Goal: Task Accomplishment & Management: Use online tool/utility

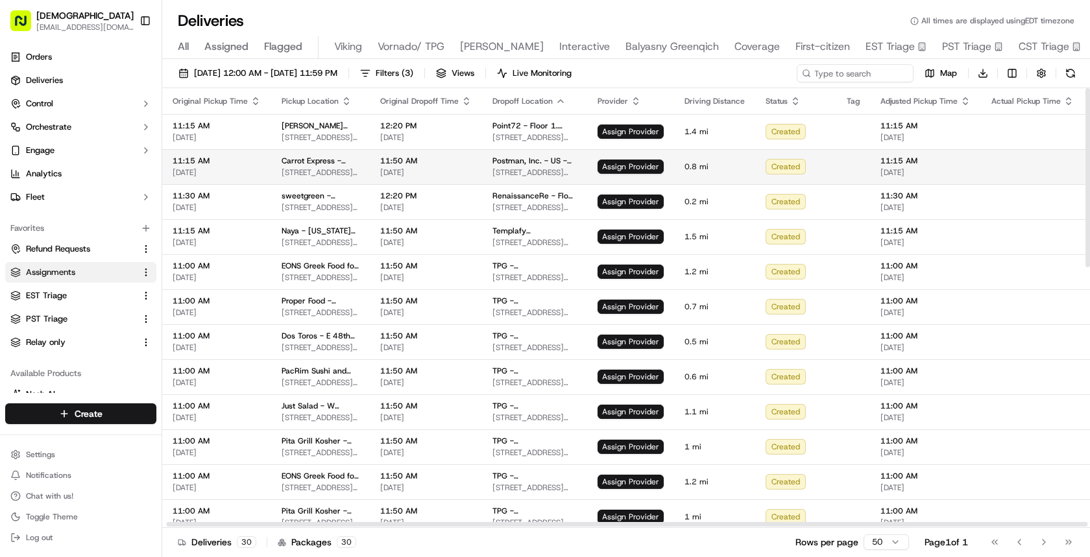
scroll to position [0, 97]
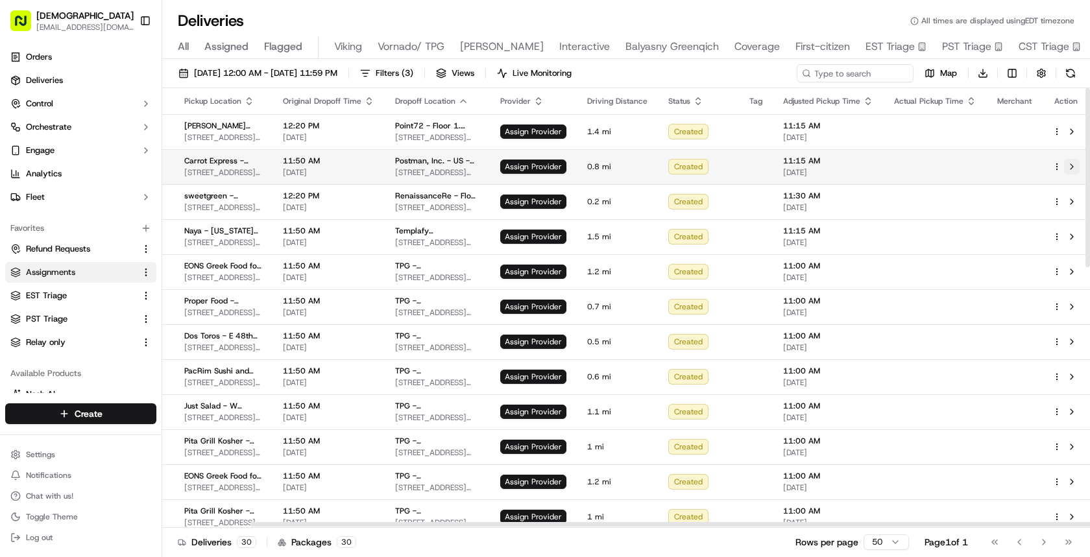
click at [1072, 166] on button at bounding box center [1072, 167] width 16 height 16
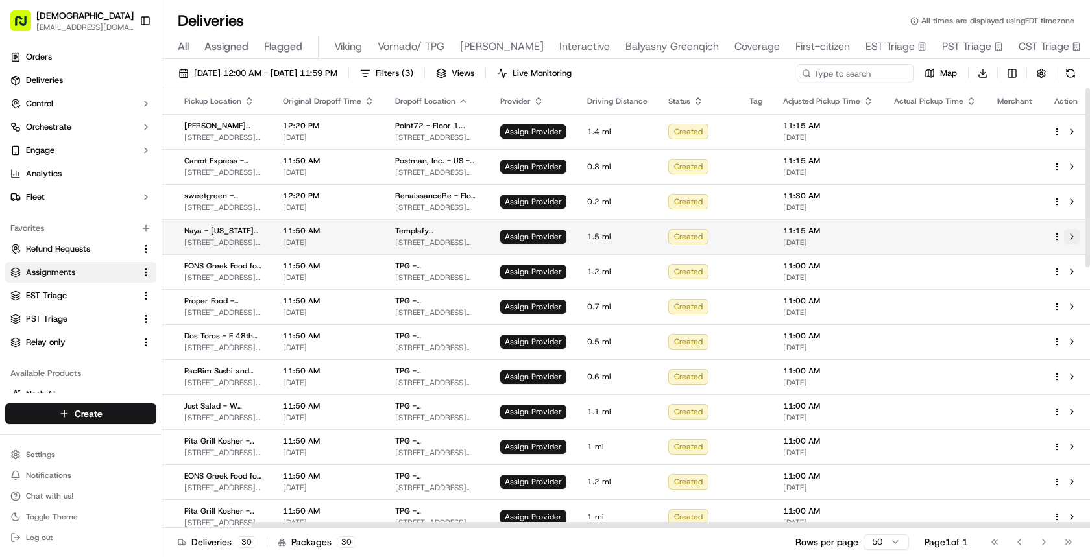
click at [1073, 237] on button at bounding box center [1072, 237] width 16 height 16
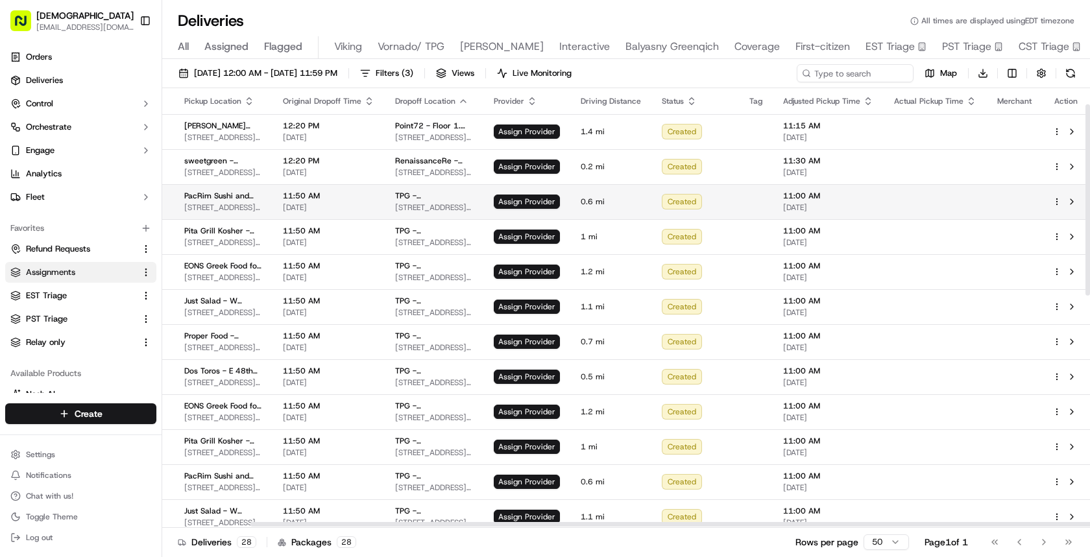
scroll to position [568, 97]
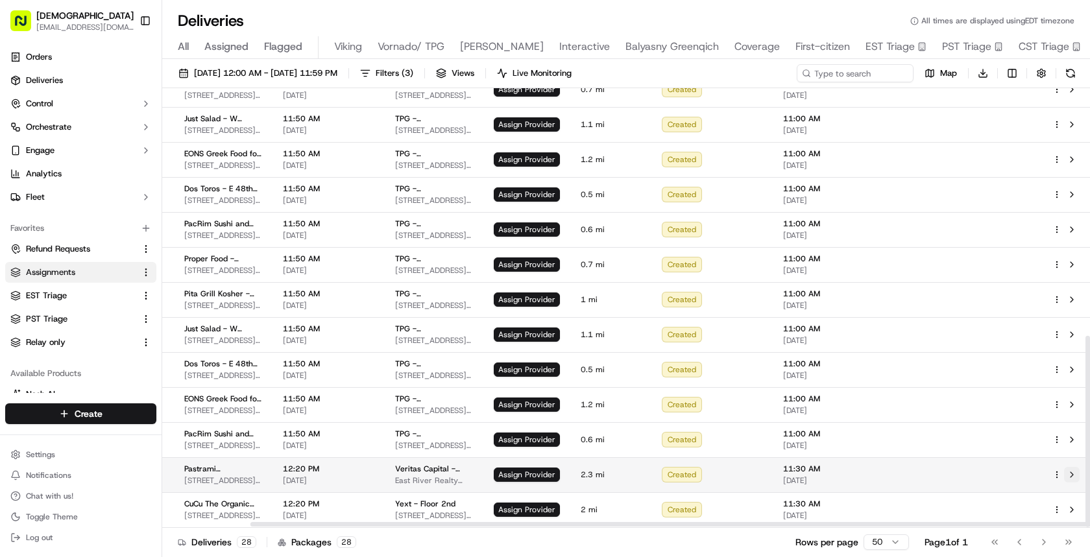
click at [1077, 475] on button at bounding box center [1072, 475] width 16 height 16
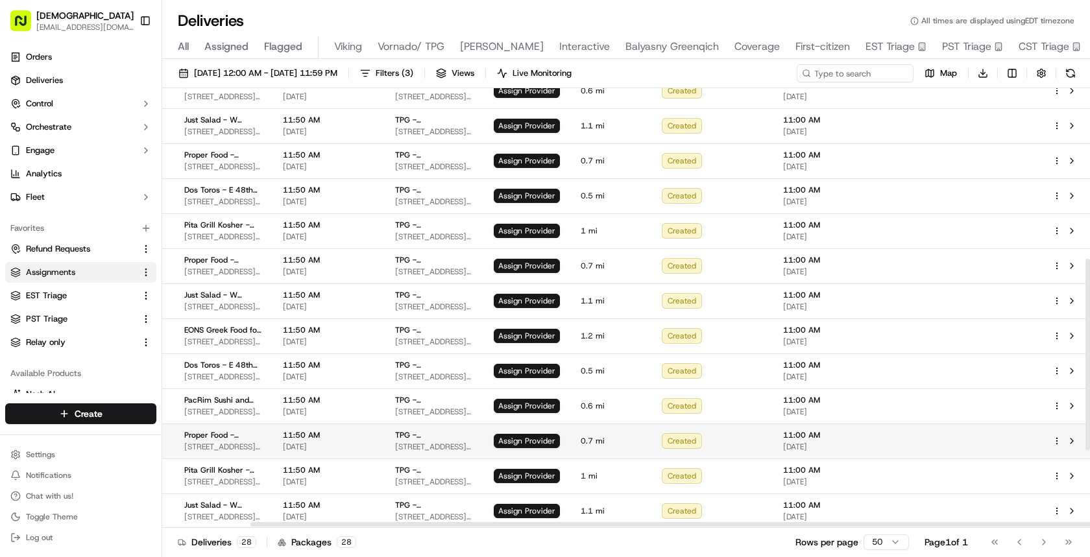
scroll to position [0, 97]
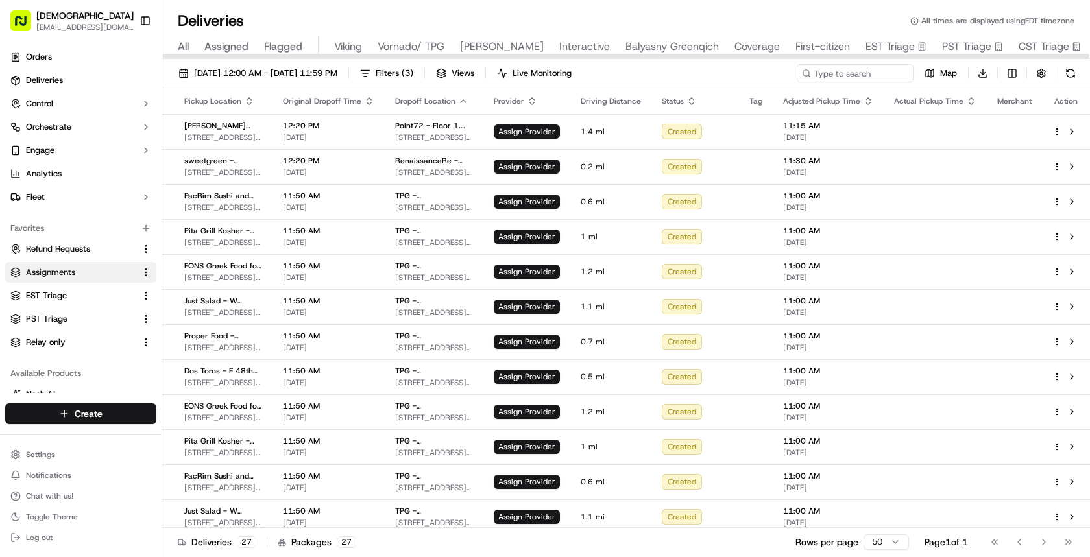
click at [182, 45] on span "All" at bounding box center [183, 47] width 11 height 16
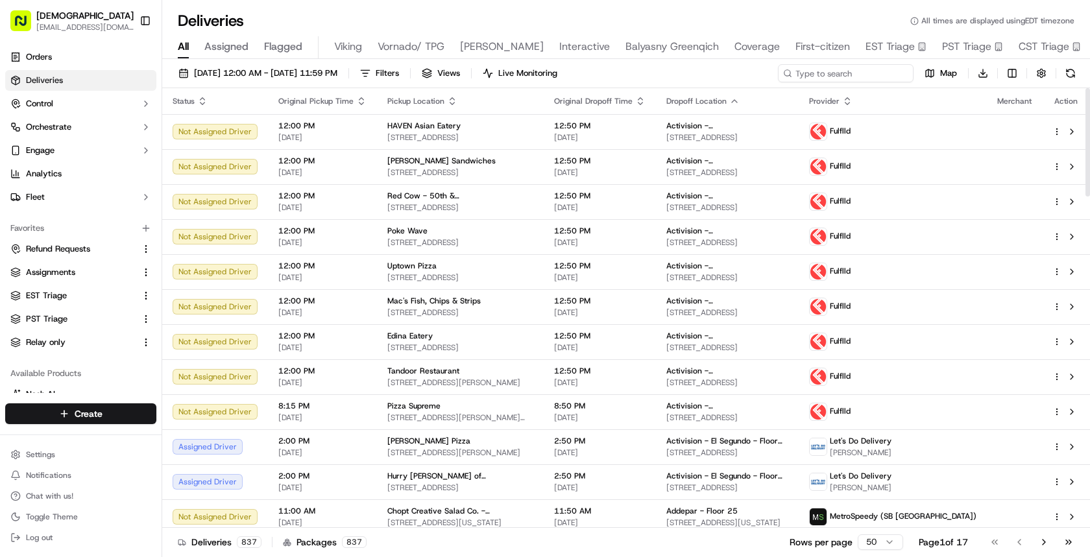
click at [833, 77] on input at bounding box center [846, 73] width 136 height 18
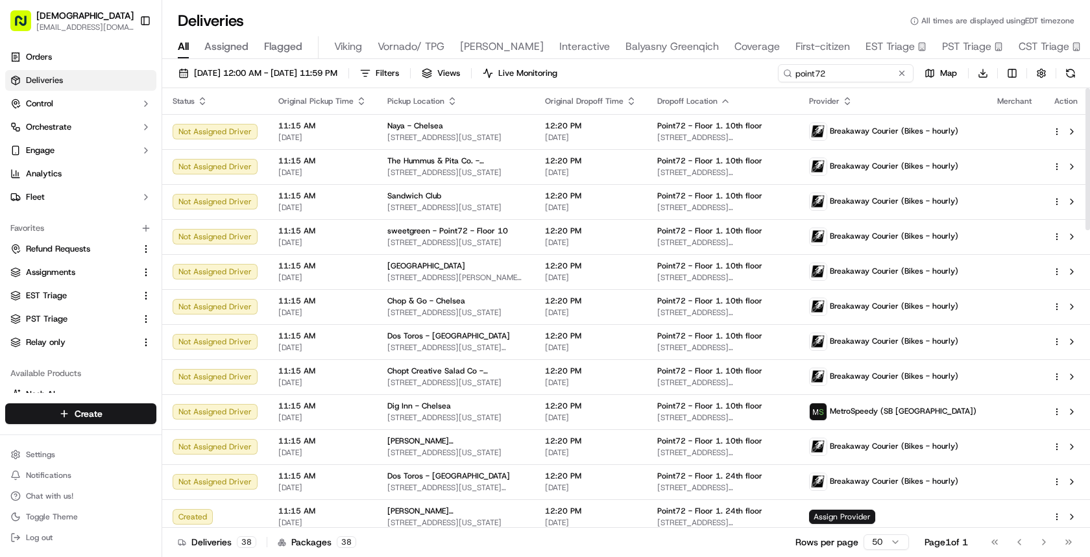
type input "point72"
click at [447, 99] on icon "button" at bounding box center [452, 101] width 10 height 10
click at [450, 154] on button "Pickup Location Name (A-Z)" at bounding box center [447, 154] width 130 height 16
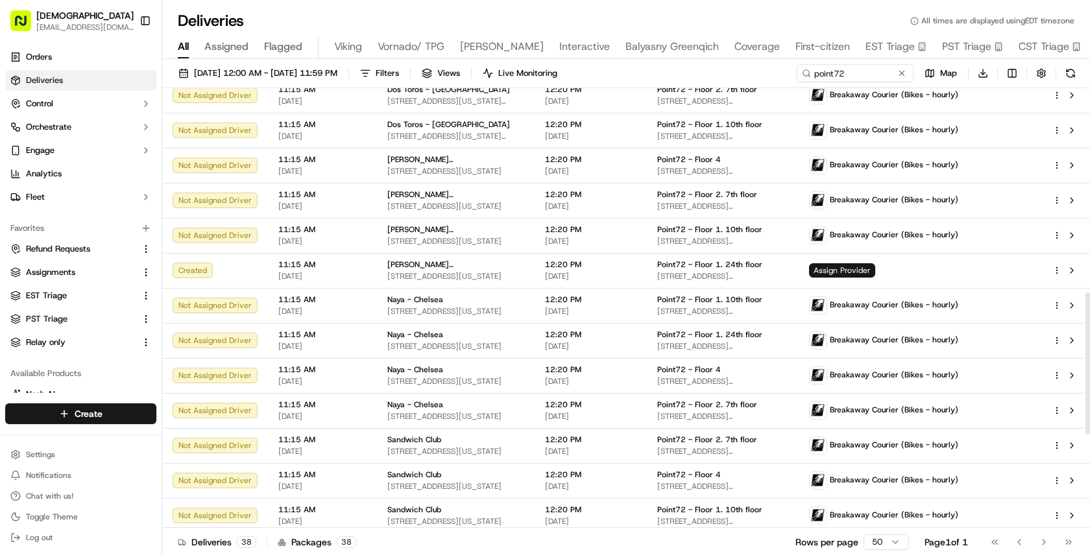
scroll to position [631, 0]
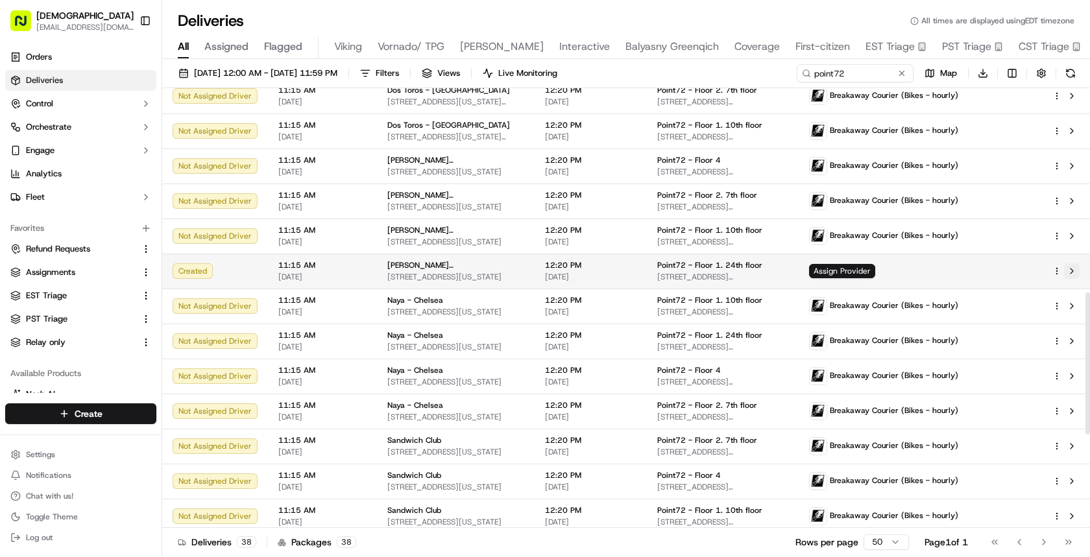
click at [1069, 269] on button at bounding box center [1072, 271] width 16 height 16
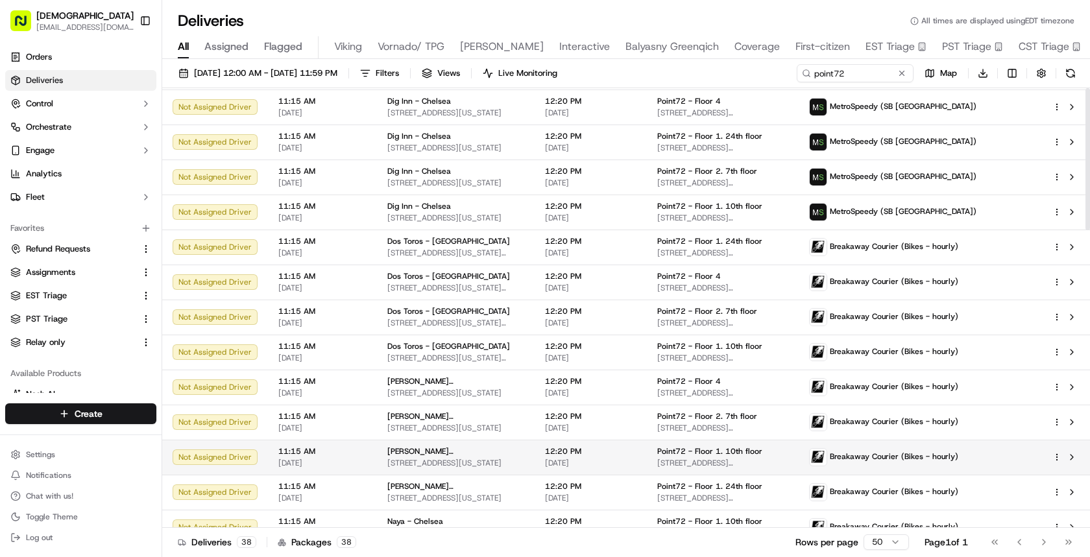
scroll to position [0, 0]
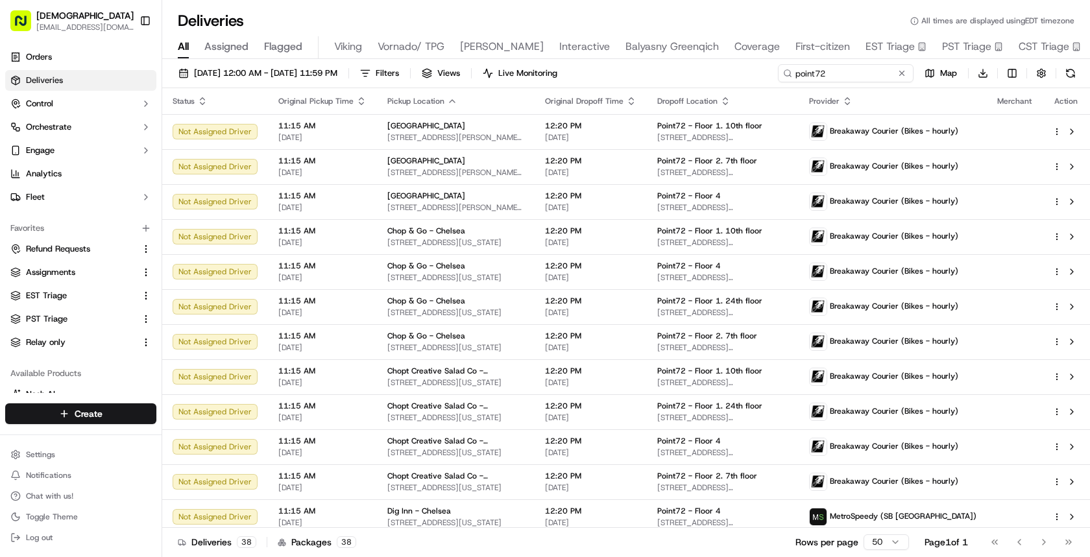
click at [831, 76] on input "point72" at bounding box center [846, 73] width 136 height 18
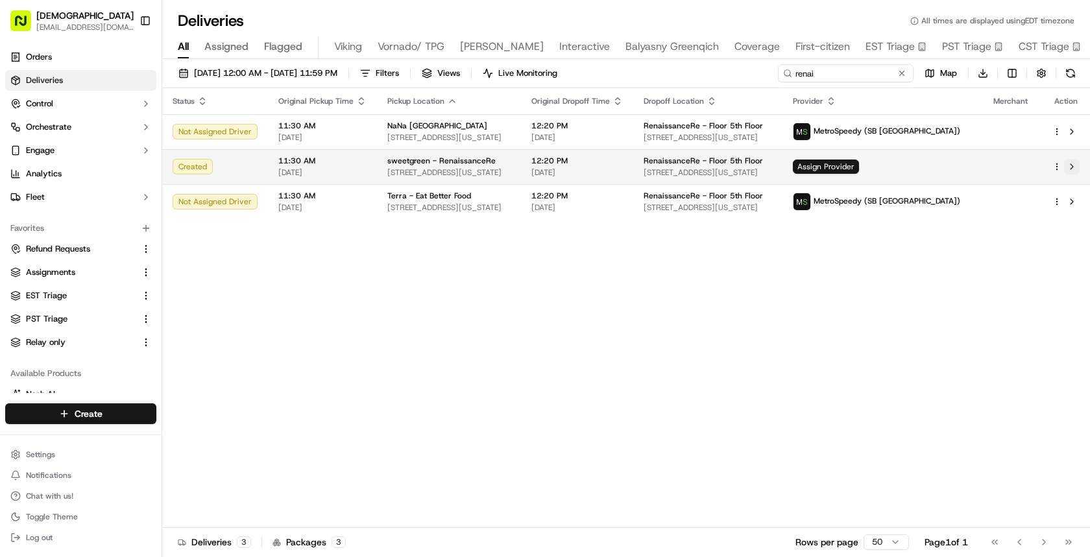
type input "renai"
click at [1072, 170] on button at bounding box center [1072, 167] width 16 height 16
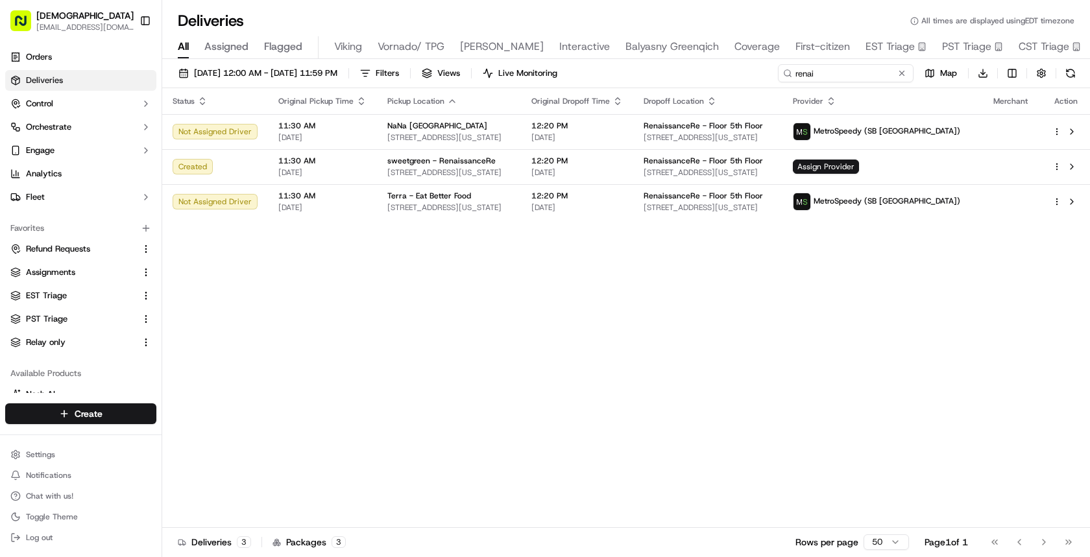
click at [837, 71] on input "renai" at bounding box center [846, 73] width 136 height 18
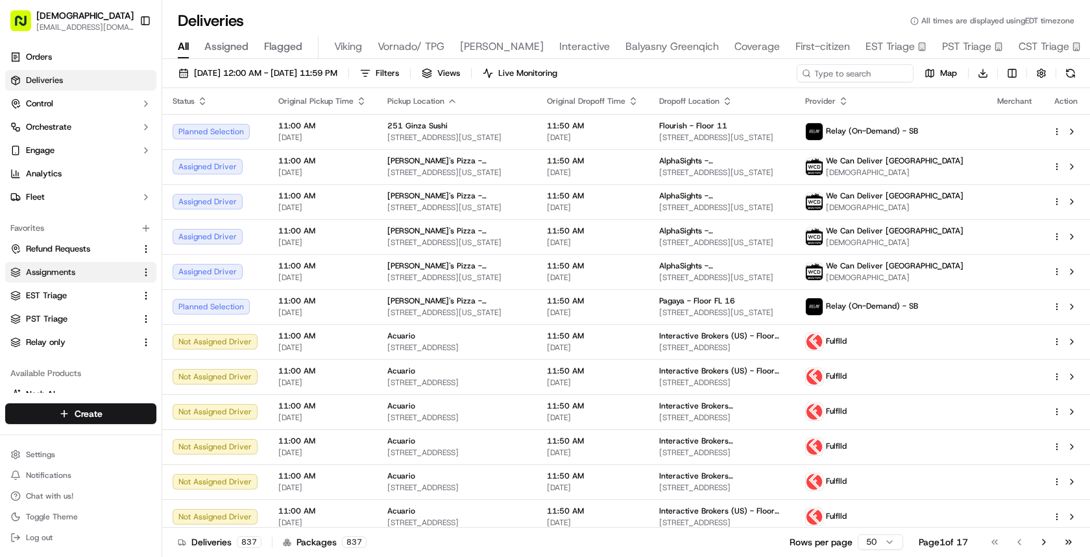
click at [53, 267] on span "Assignments" at bounding box center [50, 273] width 49 height 12
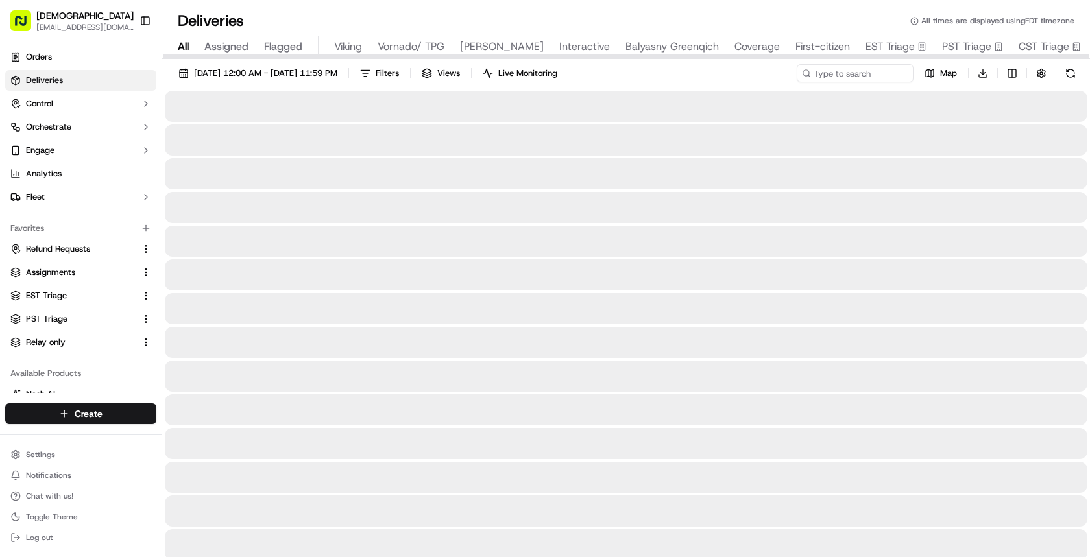
click at [183, 44] on span "All" at bounding box center [183, 47] width 11 height 16
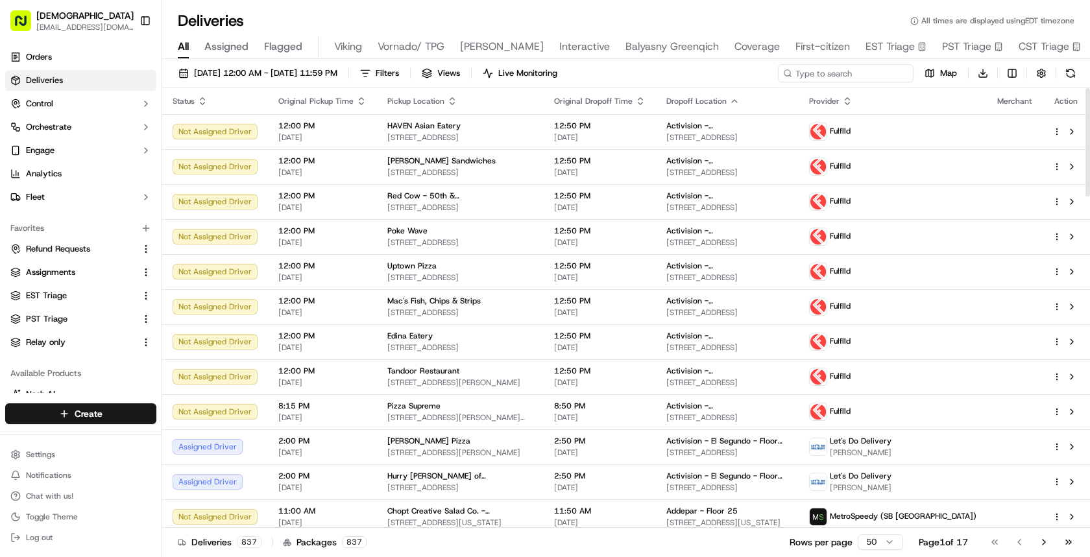
click at [836, 76] on input at bounding box center [846, 73] width 136 height 18
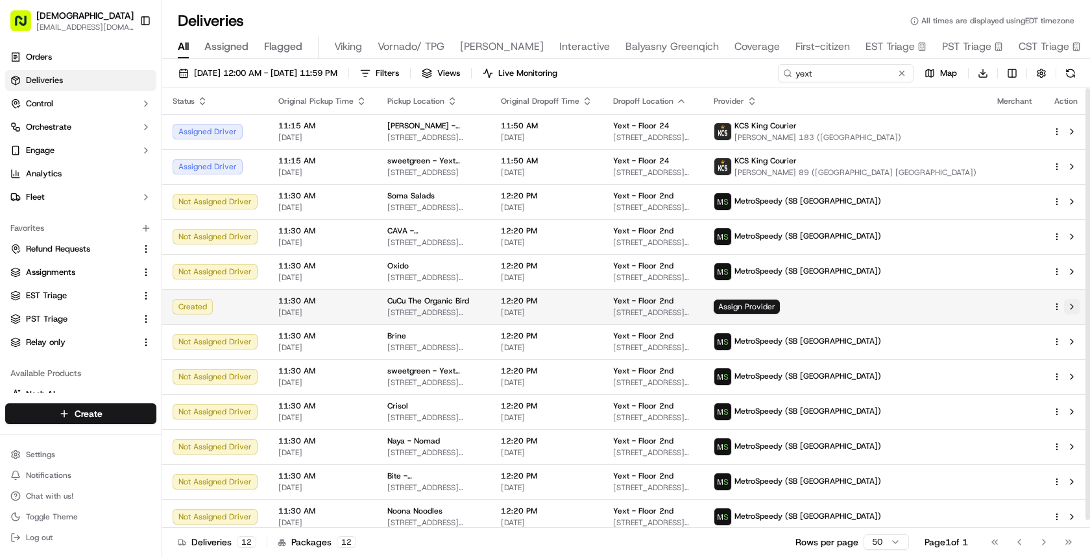
type input "yext"
click at [1073, 306] on button at bounding box center [1072, 307] width 16 height 16
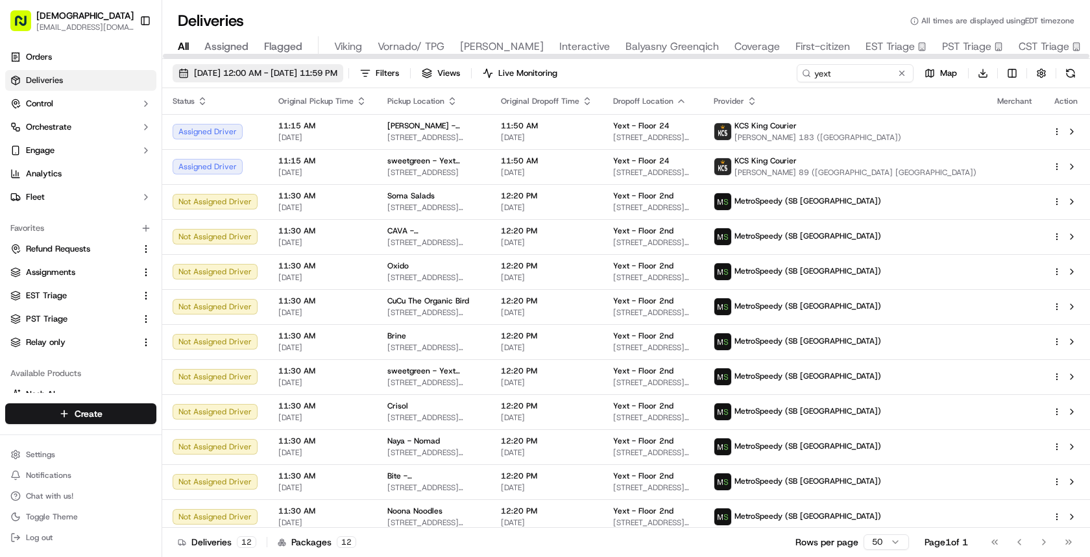
click at [229, 77] on span "10/16/2025 12:00 AM - 10/16/2025 11:59 PM" at bounding box center [265, 73] width 143 height 12
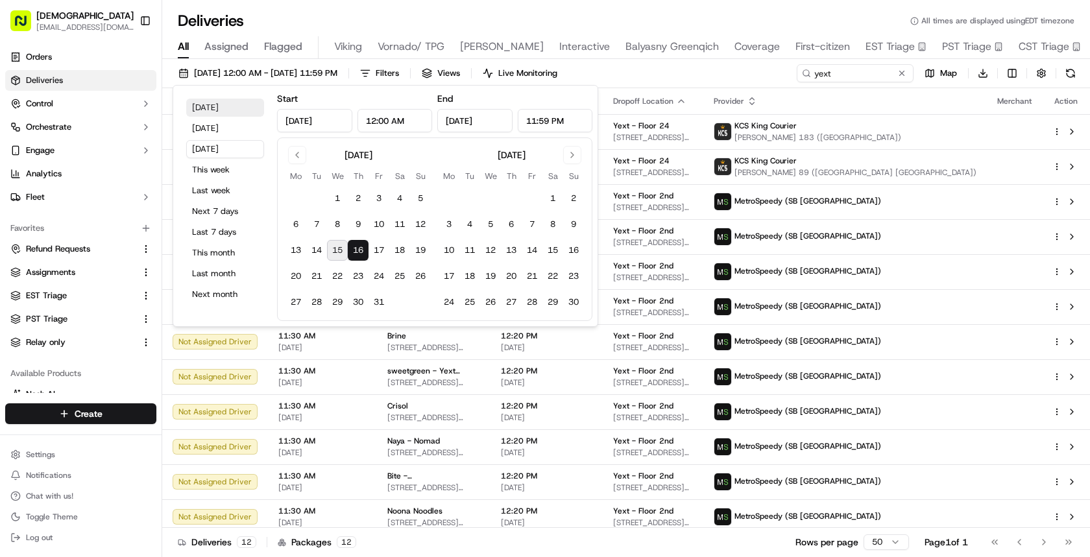
click at [220, 108] on button "Today" at bounding box center [225, 108] width 78 height 18
type input "Oct 15, 2025"
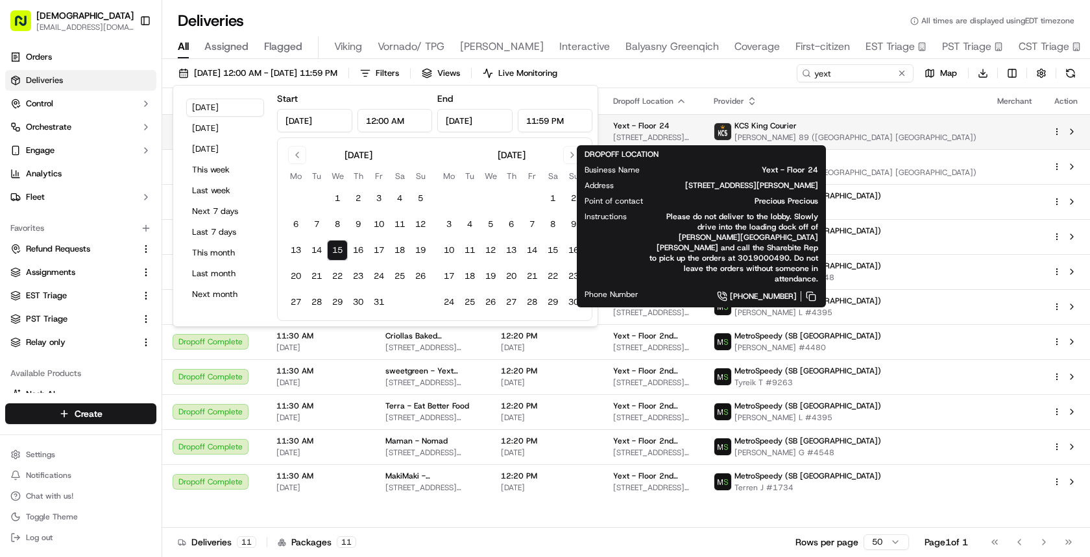
click at [693, 128] on div "Yext - Floor 24" at bounding box center [653, 126] width 80 height 10
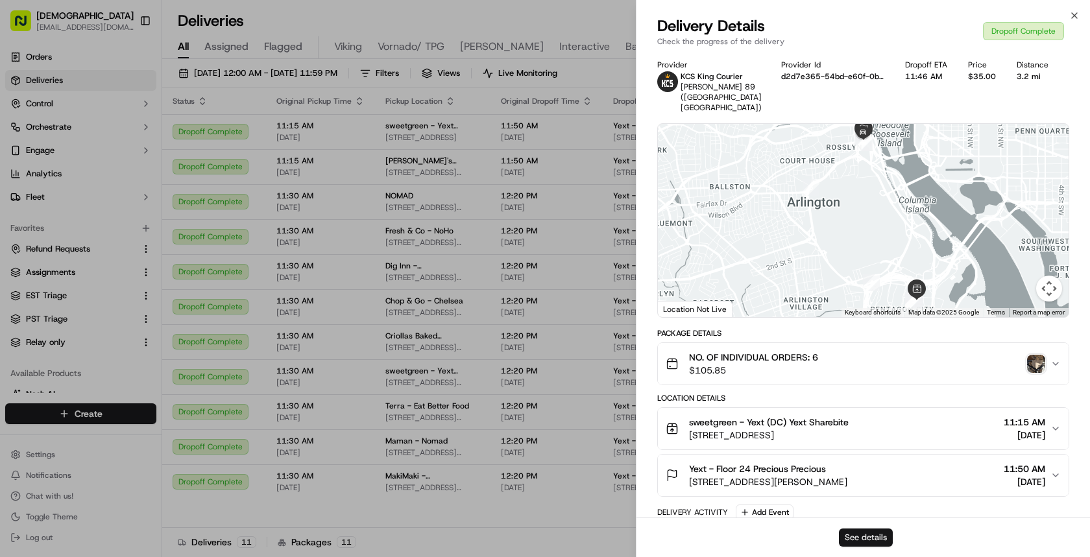
click at [849, 537] on button "See details" at bounding box center [866, 538] width 54 height 18
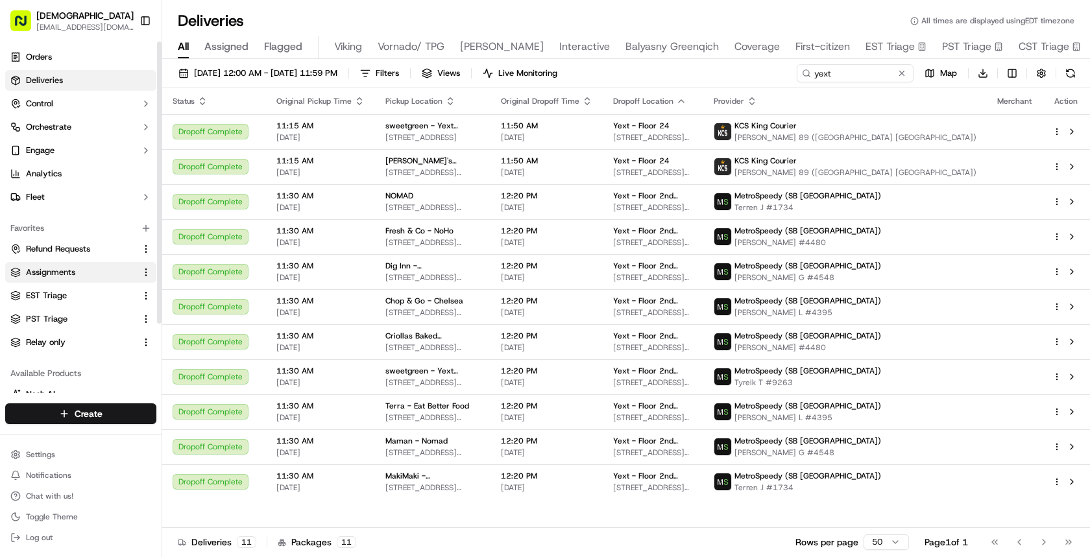
click at [91, 265] on button "Assignments" at bounding box center [80, 272] width 151 height 21
click at [115, 272] on link "Assignments" at bounding box center [72, 273] width 125 height 12
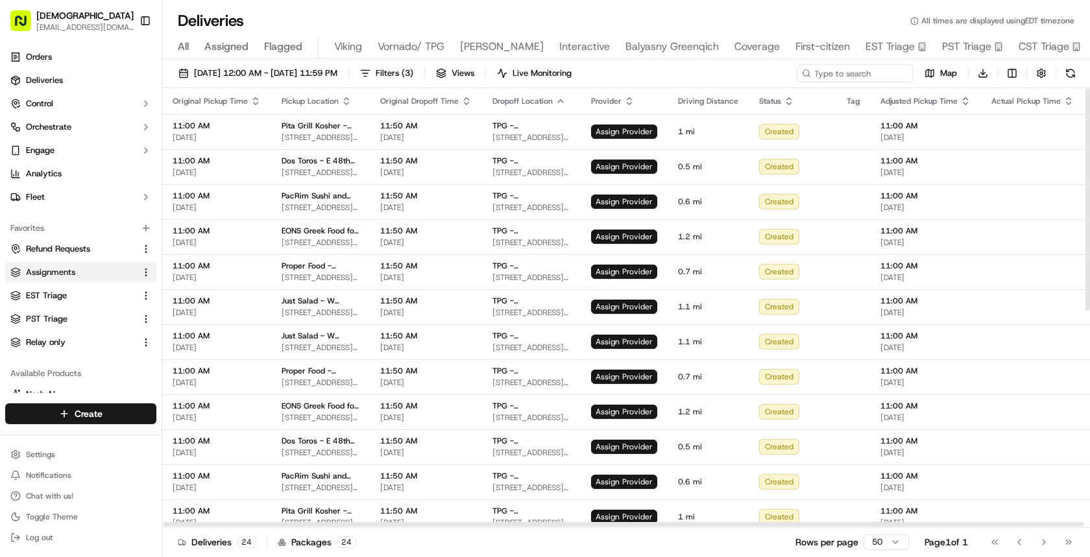
click at [344, 104] on icon "button" at bounding box center [346, 101] width 10 height 10
click at [341, 119] on button "Pickup Location Address (A-Z)" at bounding box center [343, 118] width 130 height 16
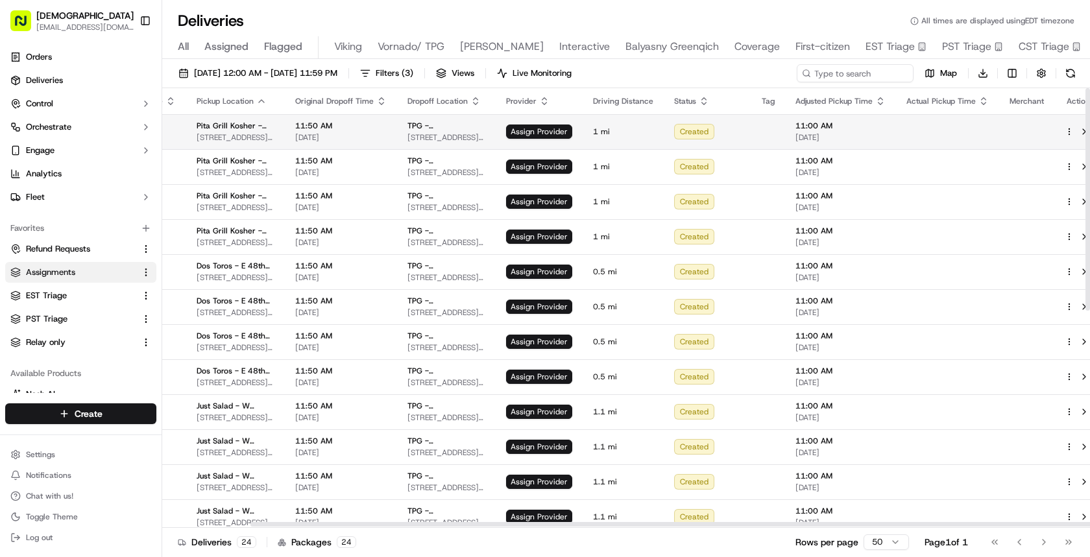
scroll to position [0, 97]
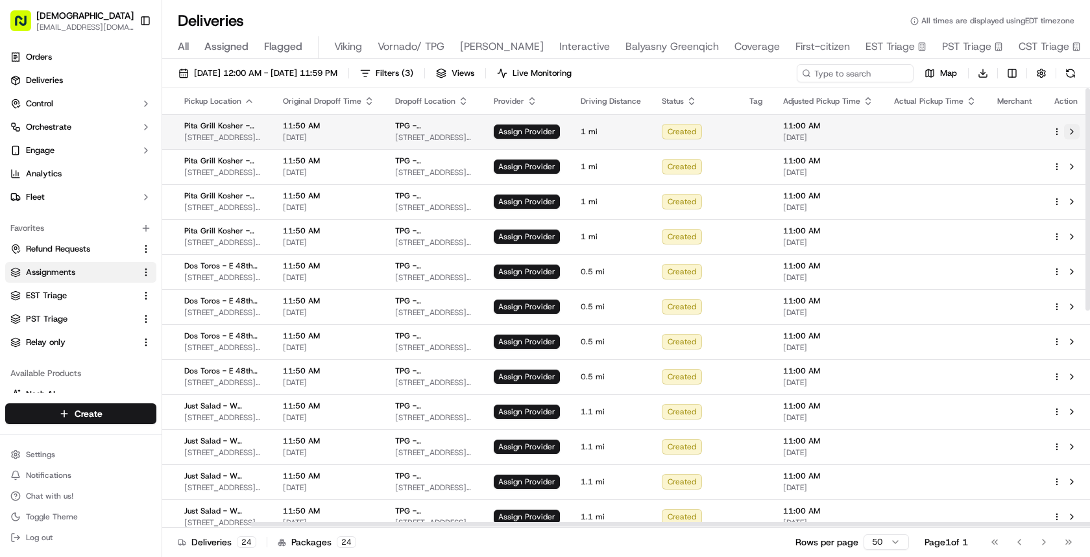
click at [1071, 133] on button at bounding box center [1072, 132] width 16 height 16
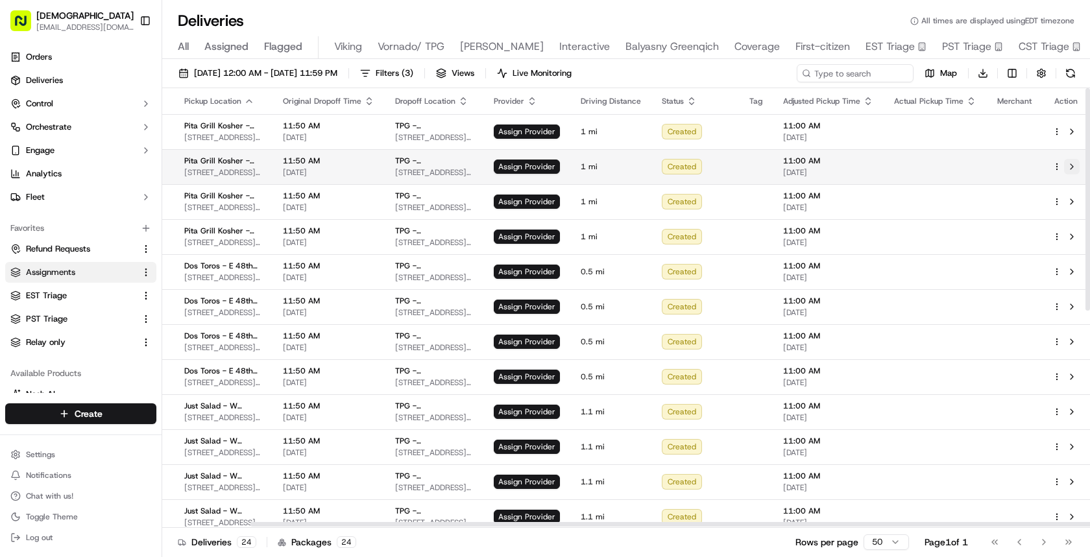
click at [1071, 167] on button at bounding box center [1072, 167] width 16 height 16
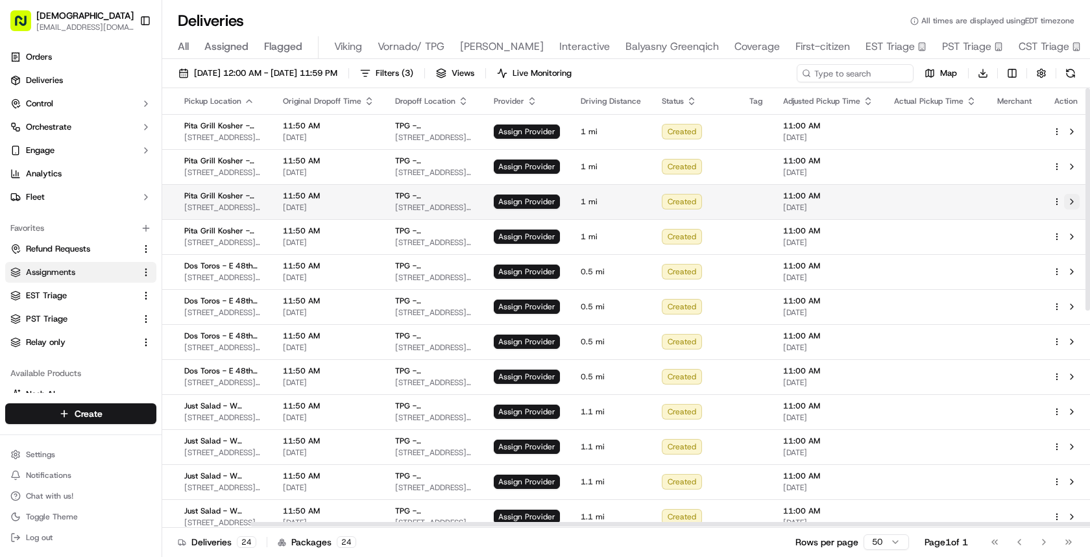
click at [1071, 198] on button at bounding box center [1072, 202] width 16 height 16
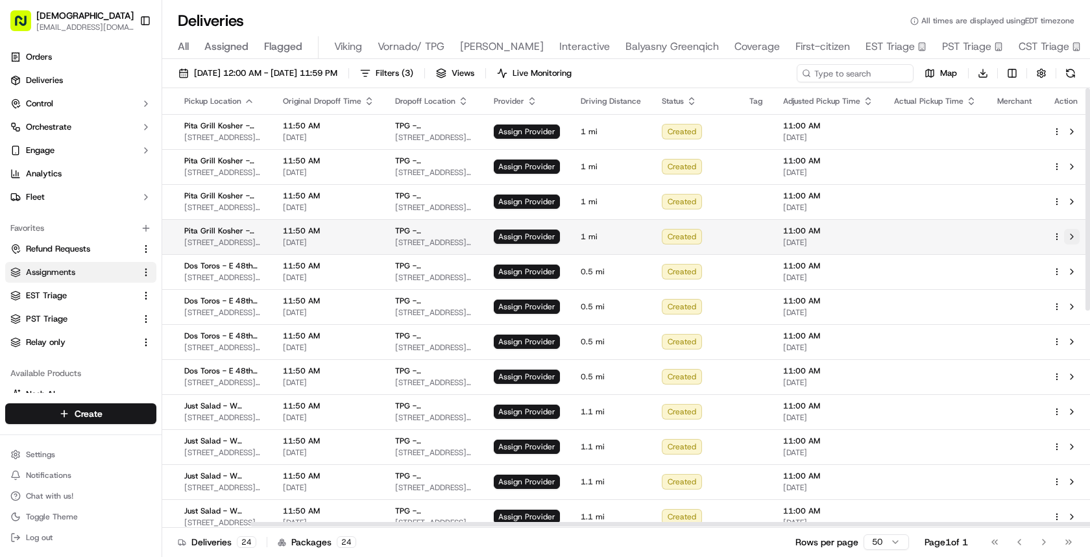
click at [1073, 235] on button at bounding box center [1072, 237] width 16 height 16
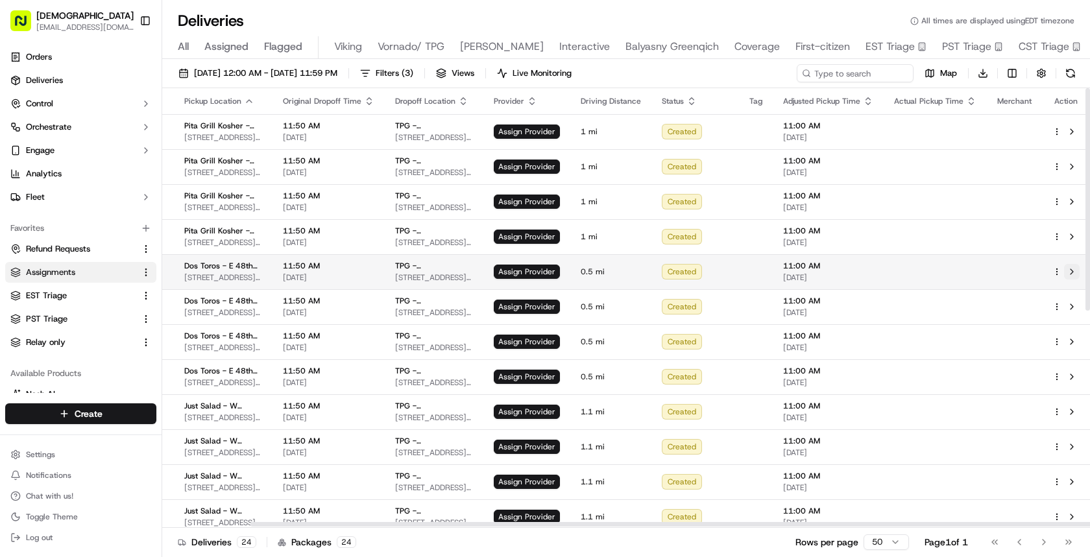
click at [1072, 270] on button at bounding box center [1072, 272] width 16 height 16
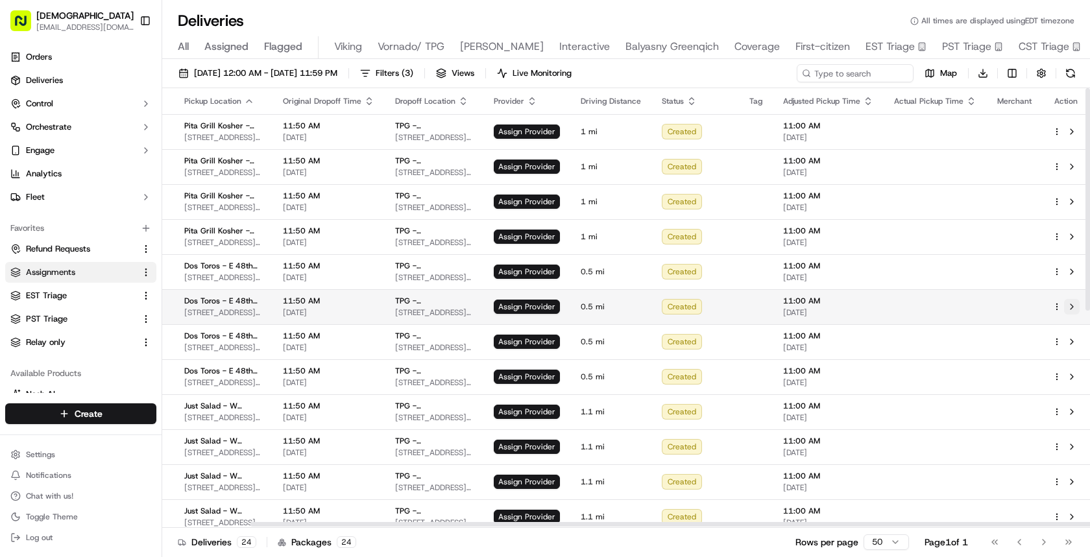
click at [1072, 306] on button at bounding box center [1072, 307] width 16 height 16
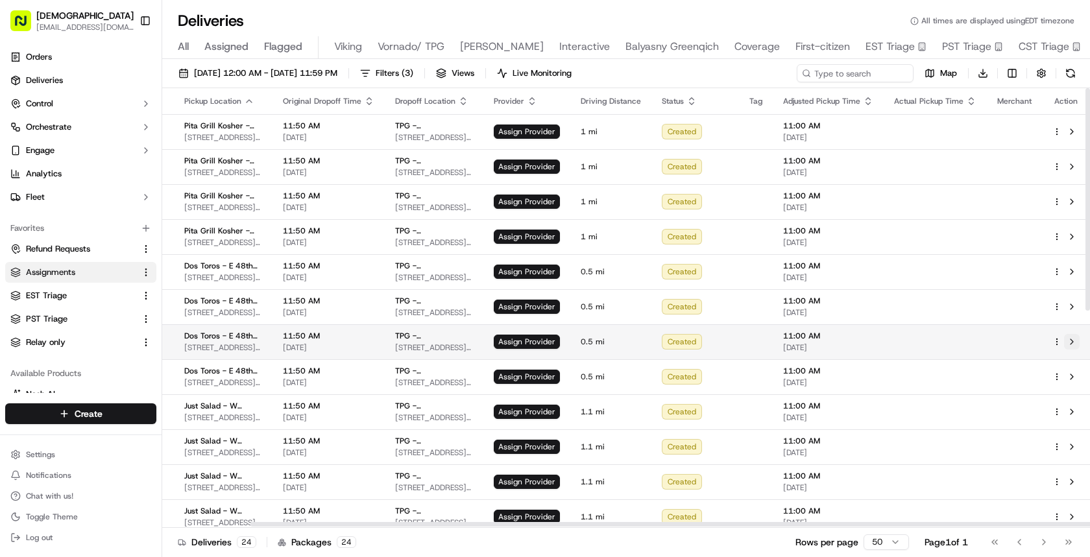
click at [1072, 339] on button at bounding box center [1072, 342] width 16 height 16
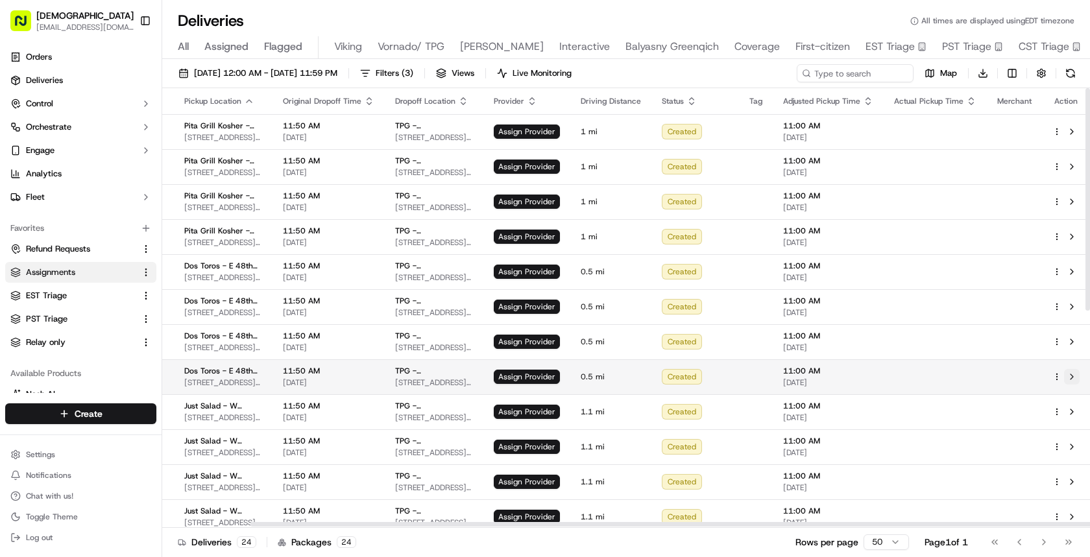
click at [1072, 374] on button at bounding box center [1072, 377] width 16 height 16
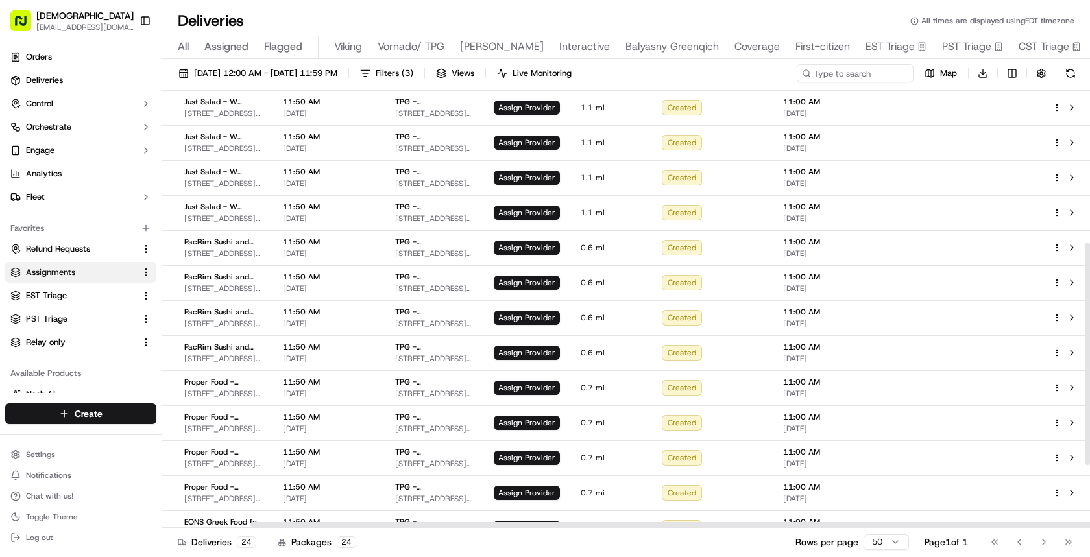
scroll to position [305, 97]
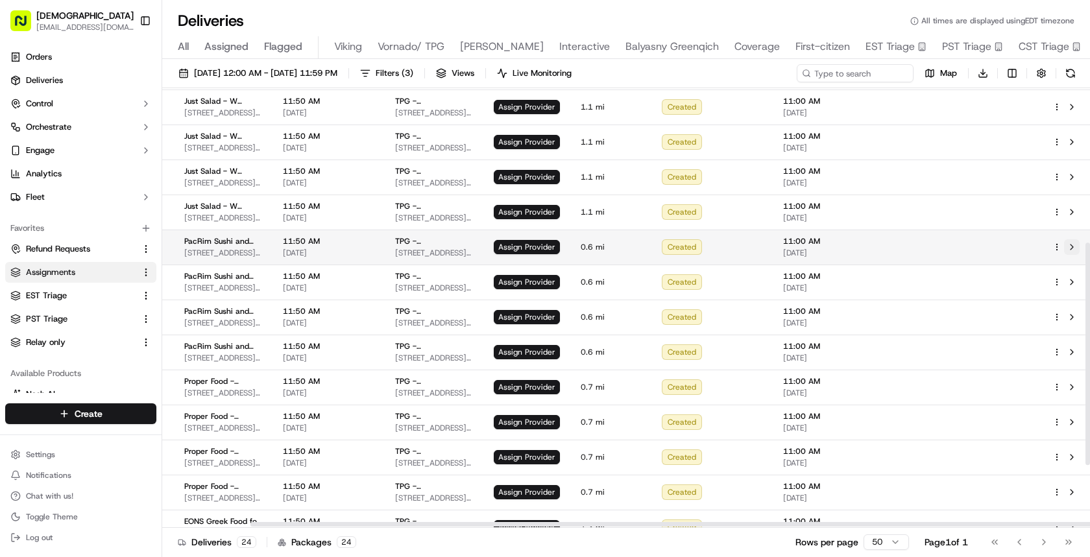
click at [1071, 245] on button at bounding box center [1072, 247] width 16 height 16
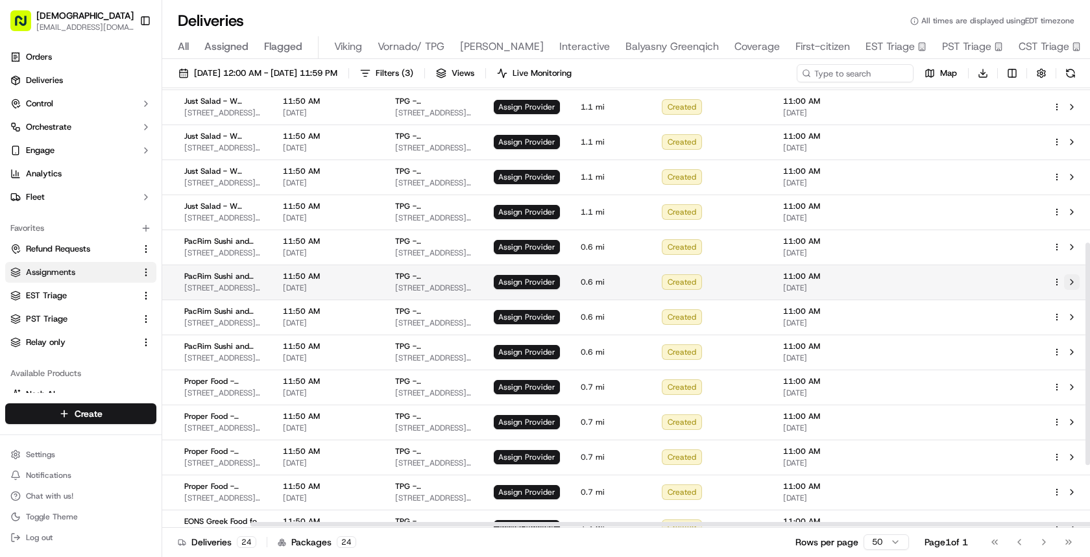
click at [1073, 278] on button at bounding box center [1072, 283] width 16 height 16
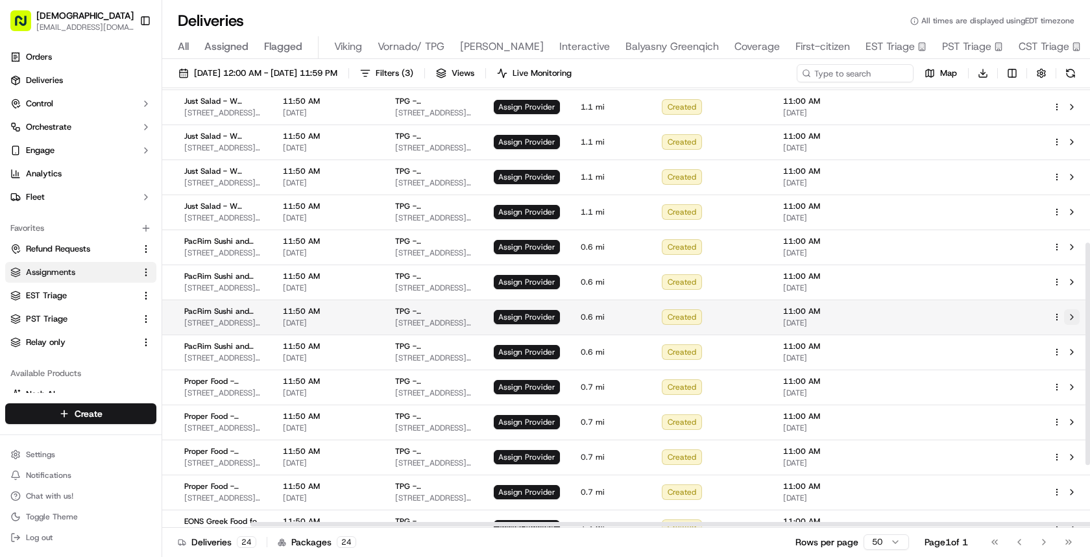
click at [1071, 316] on button at bounding box center [1072, 318] width 16 height 16
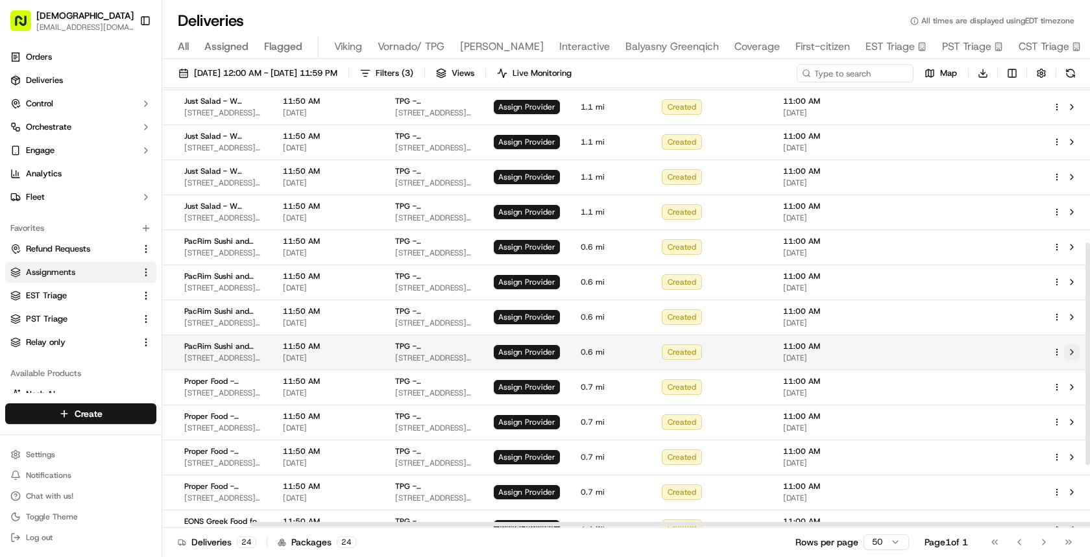
click at [1071, 351] on button at bounding box center [1072, 353] width 16 height 16
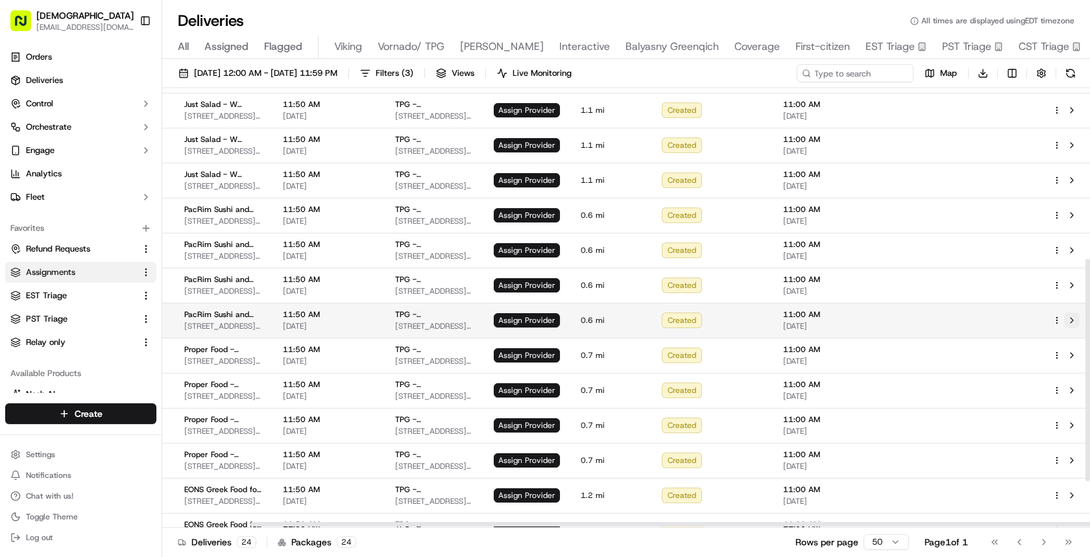
scroll to position [338, 97]
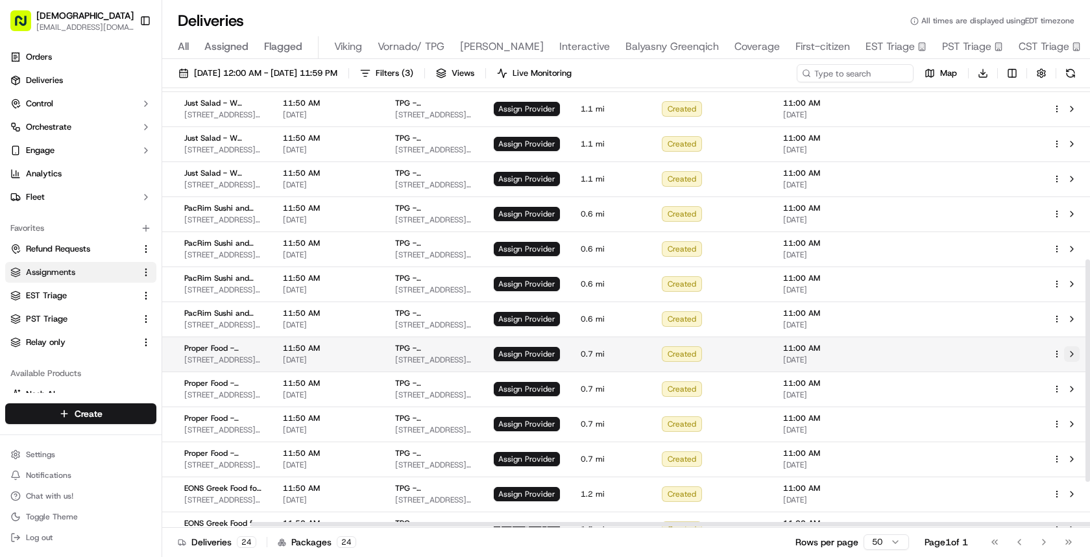
click at [1073, 352] on button at bounding box center [1072, 355] width 16 height 16
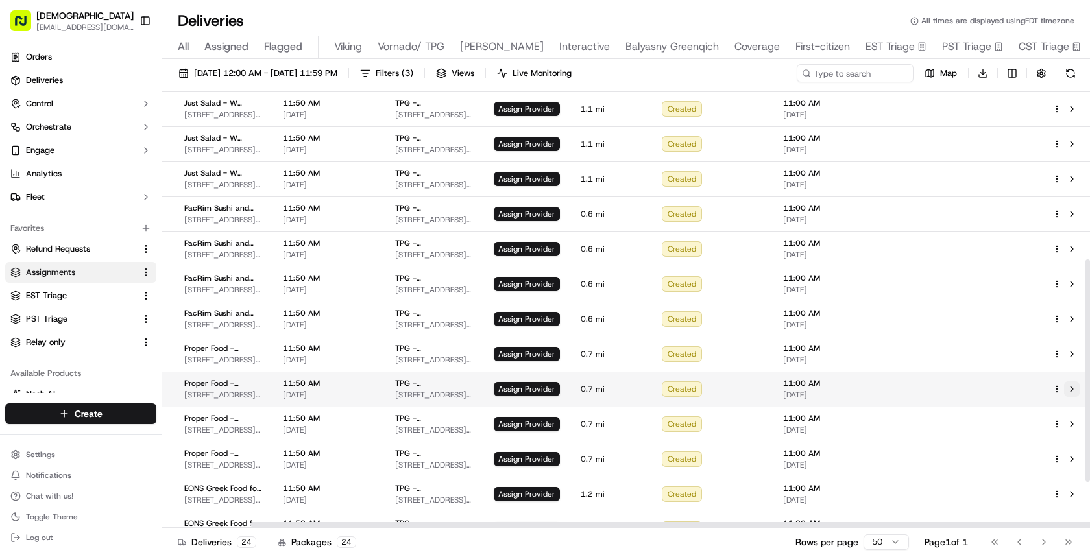
click at [1073, 384] on button at bounding box center [1072, 390] width 16 height 16
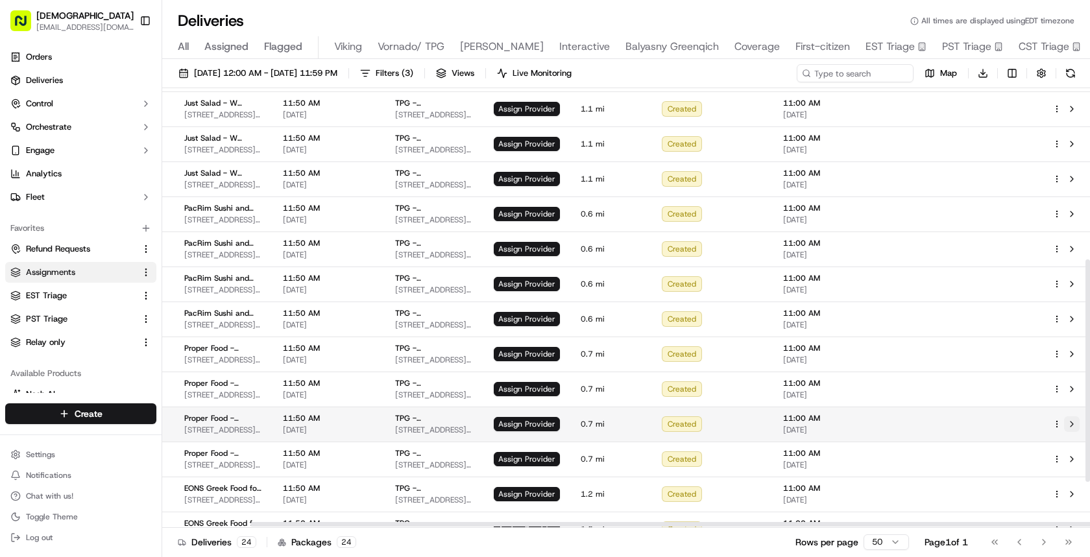
click at [1073, 420] on button at bounding box center [1072, 425] width 16 height 16
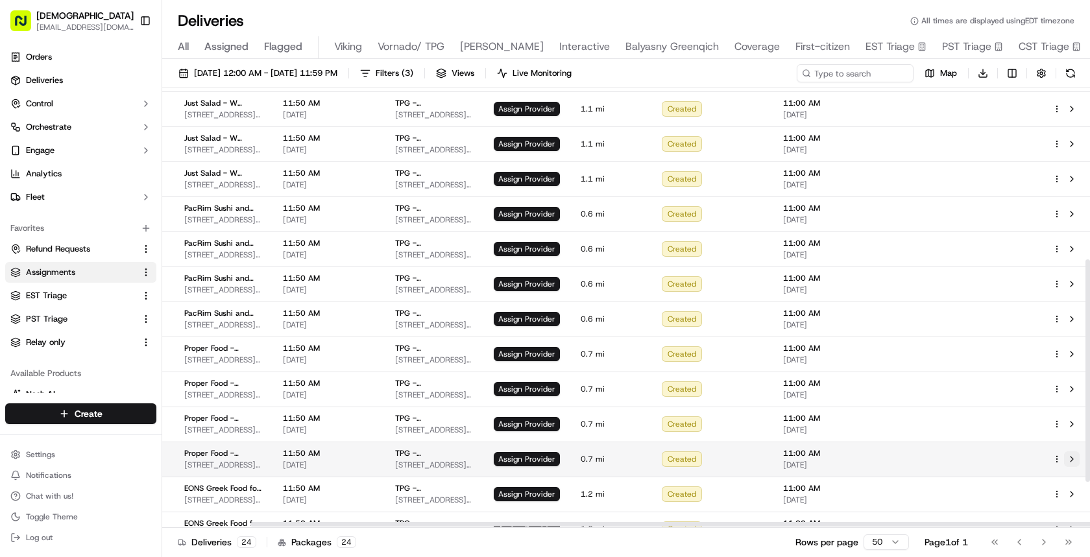
click at [1073, 461] on button at bounding box center [1072, 460] width 16 height 16
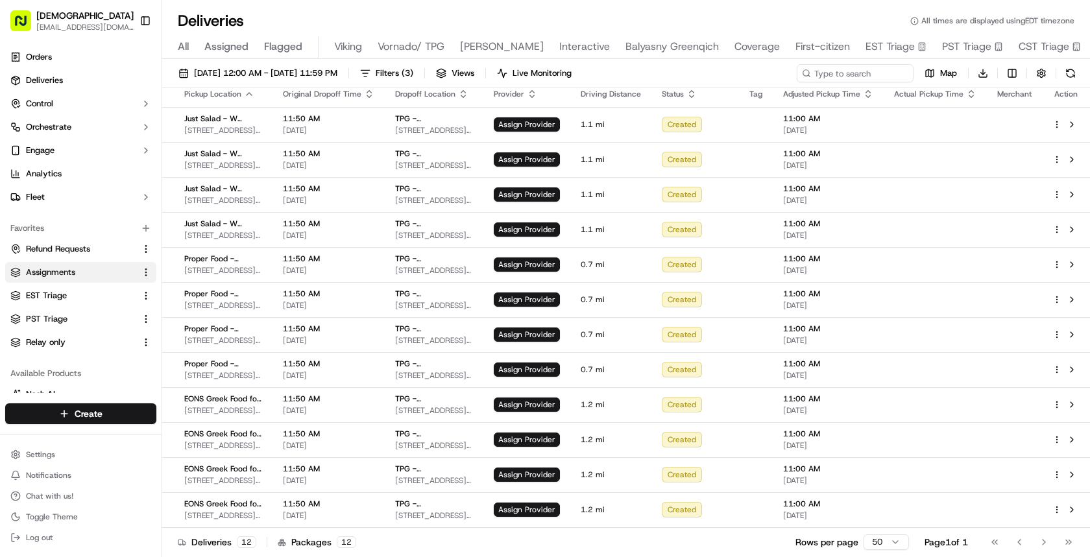
scroll to position [0, 97]
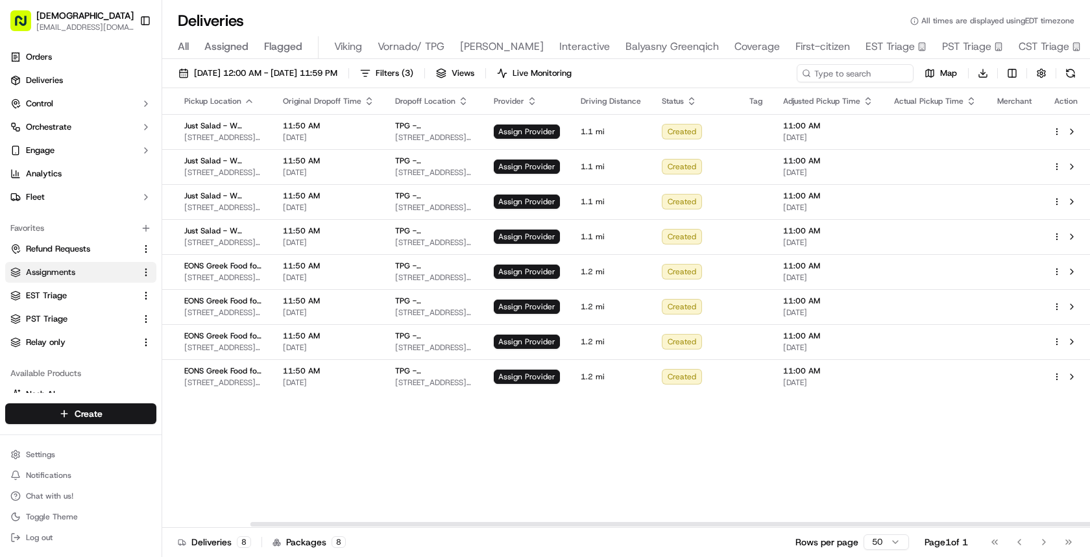
click at [705, 415] on div "Original Pickup Time Pickup Location Original Dropoff Time Dropoff Location Pro…" at bounding box center [626, 307] width 928 height 439
click at [765, 430] on div "Original Pickup Time Pickup Location Original Dropoff Time Dropoff Location Pro…" at bounding box center [626, 307] width 928 height 439
click at [1073, 130] on button at bounding box center [1072, 132] width 16 height 16
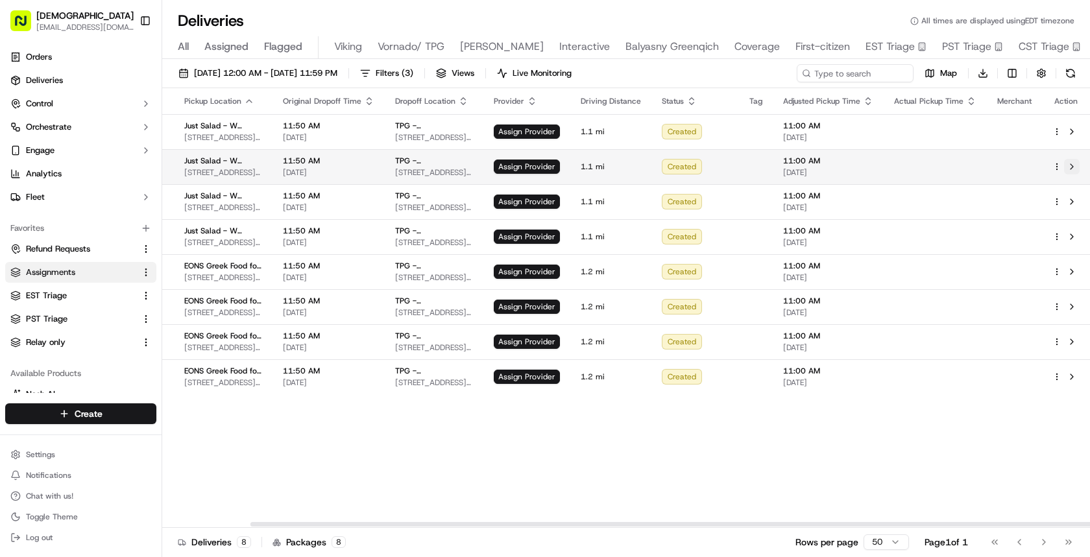
click at [1073, 163] on button at bounding box center [1072, 167] width 16 height 16
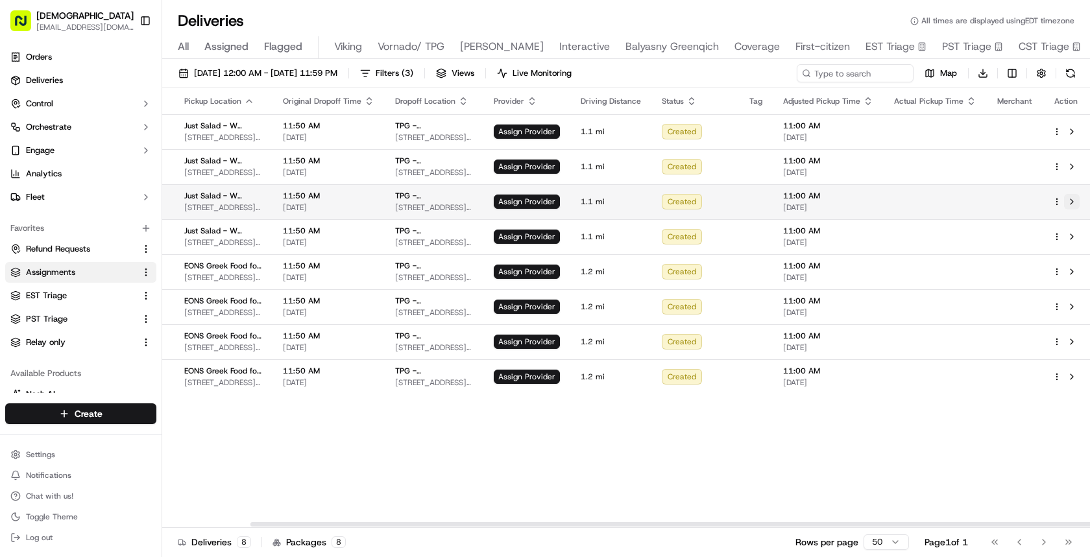
click at [1073, 201] on button at bounding box center [1072, 202] width 16 height 16
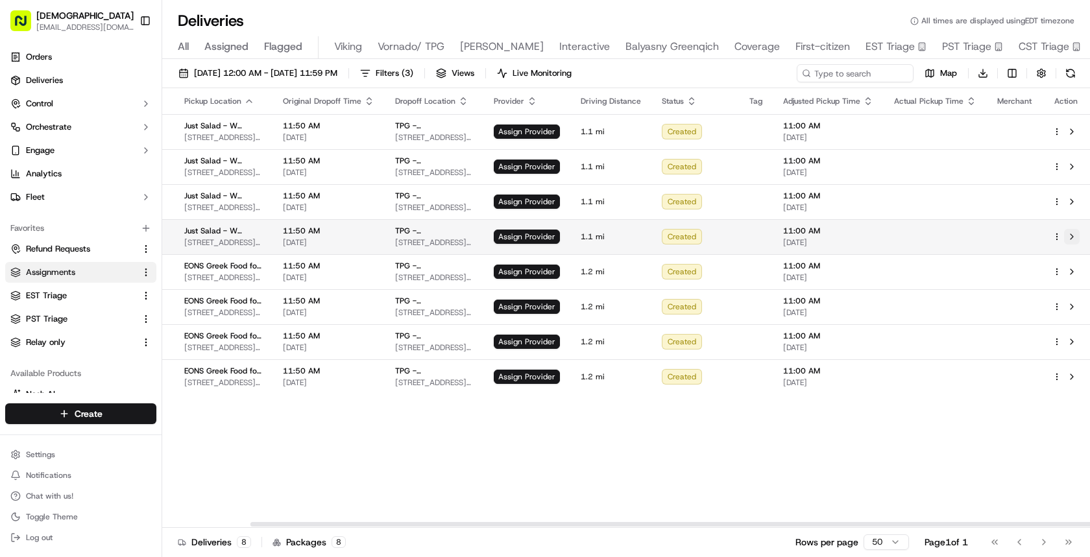
click at [1073, 233] on button at bounding box center [1072, 237] width 16 height 16
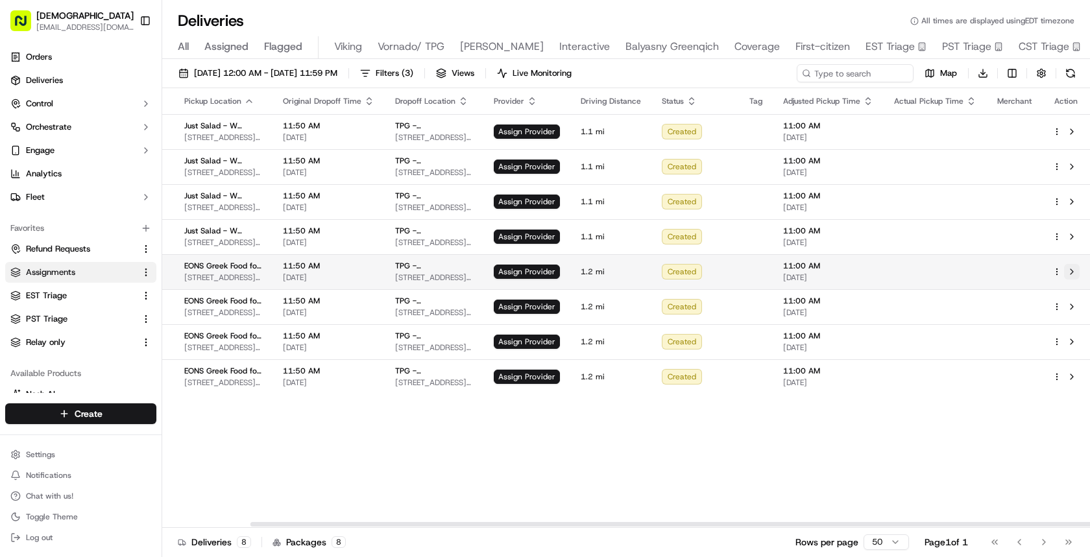
click at [1076, 271] on button at bounding box center [1072, 272] width 16 height 16
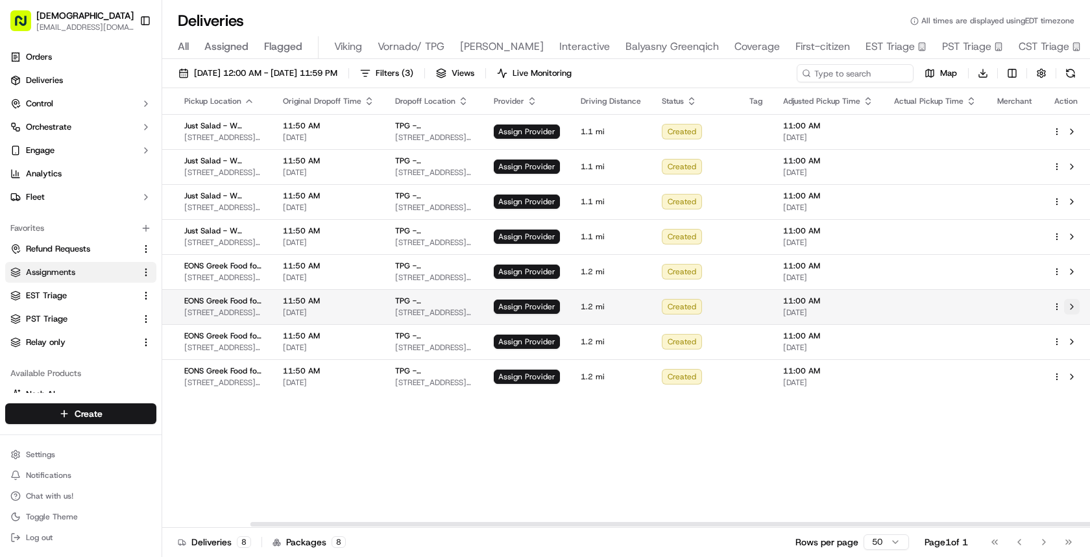
click at [1073, 304] on button at bounding box center [1072, 307] width 16 height 16
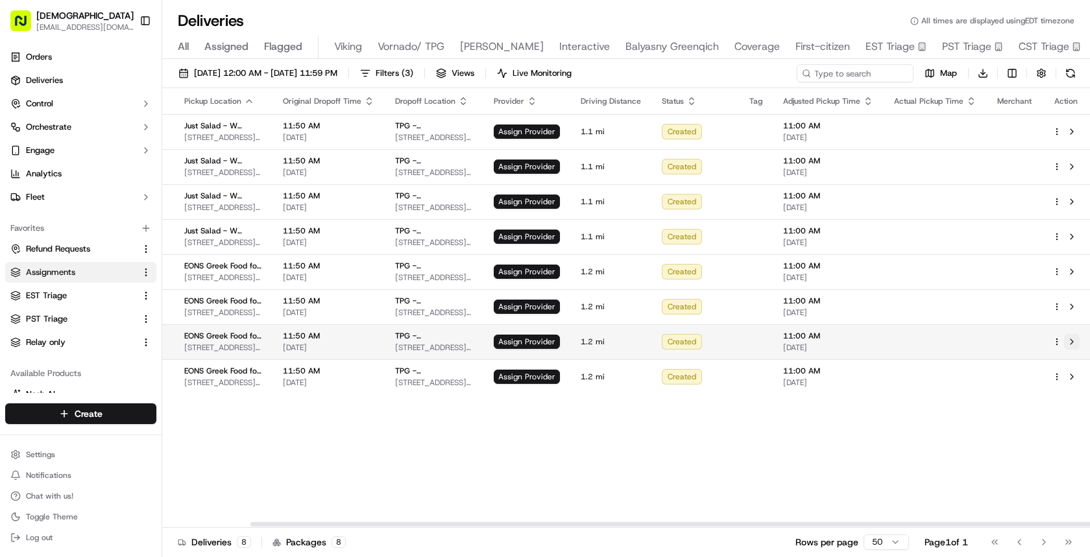
click at [1072, 339] on button at bounding box center [1072, 342] width 16 height 16
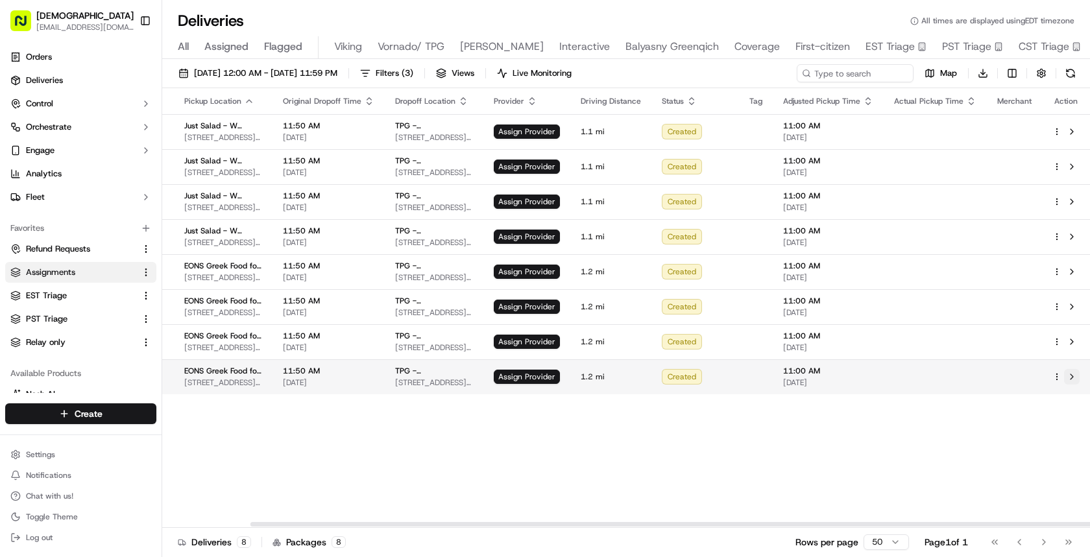
click at [1072, 376] on button at bounding box center [1072, 377] width 16 height 16
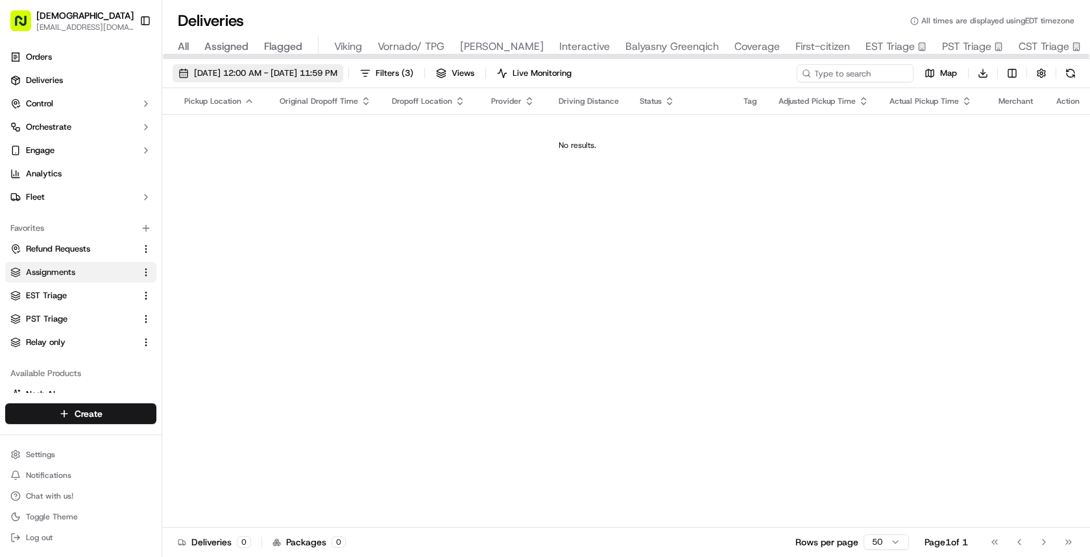
click at [337, 72] on span "10/16/2025 12:00 AM - 10/16/2025 11:59 PM" at bounding box center [265, 73] width 143 height 12
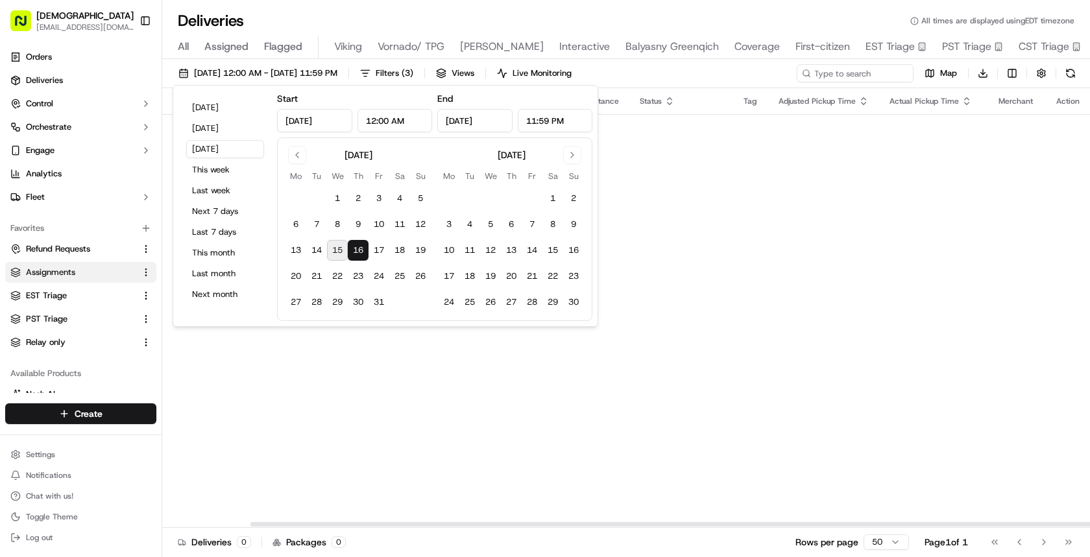
click at [790, 190] on div "Original Pickup Time Pickup Location Original Dropoff Time Dropoff Location Pro…" at bounding box center [626, 307] width 928 height 439
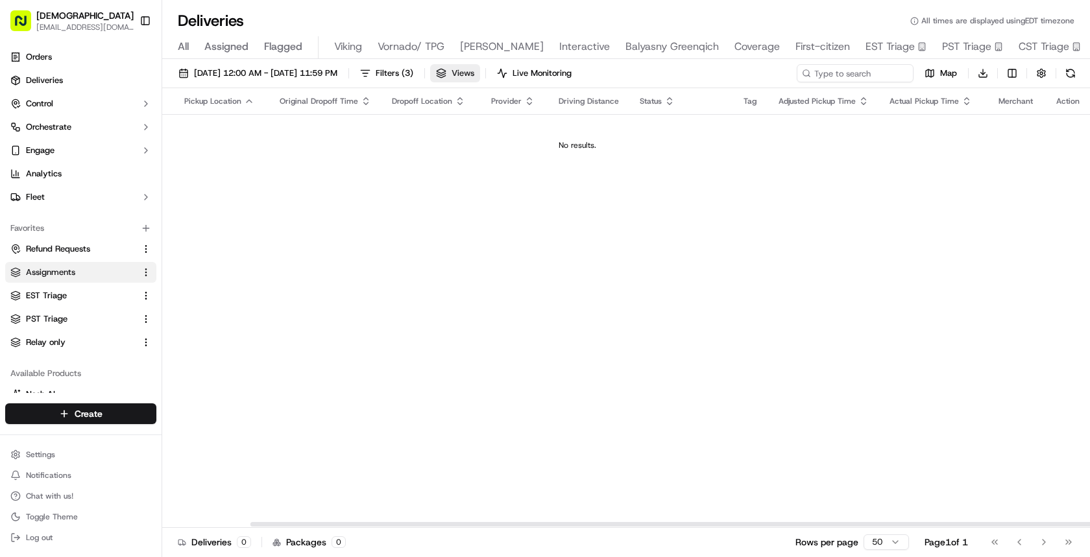
click at [480, 74] on button "Views" at bounding box center [455, 73] width 50 height 18
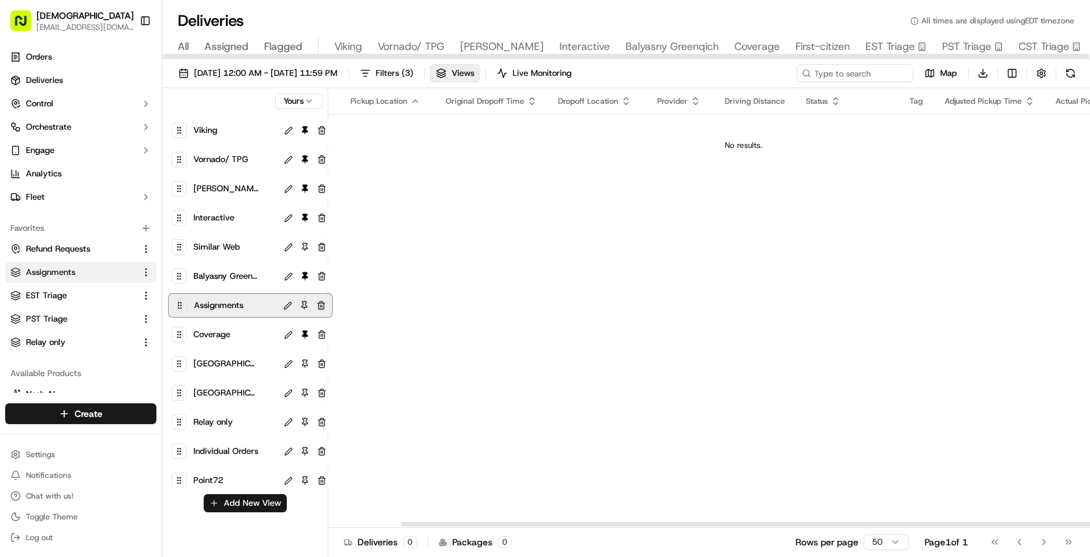
click at [405, 158] on td "No results." at bounding box center [743, 145] width 1025 height 62
click at [413, 68] on span "Filters ( 3 )" at bounding box center [395, 73] width 38 height 12
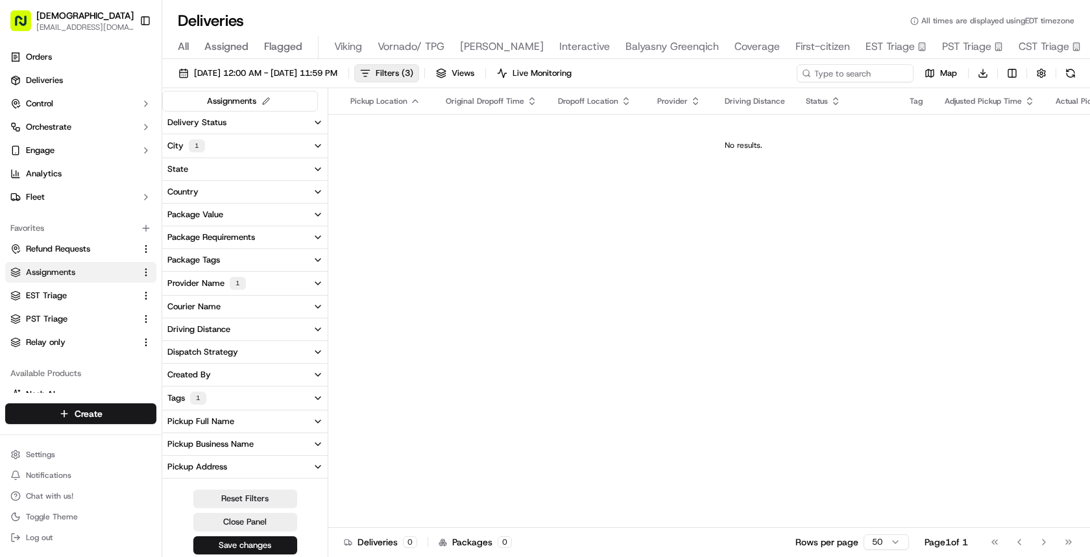
click at [263, 153] on button "City 1" at bounding box center [245, 145] width 166 height 23
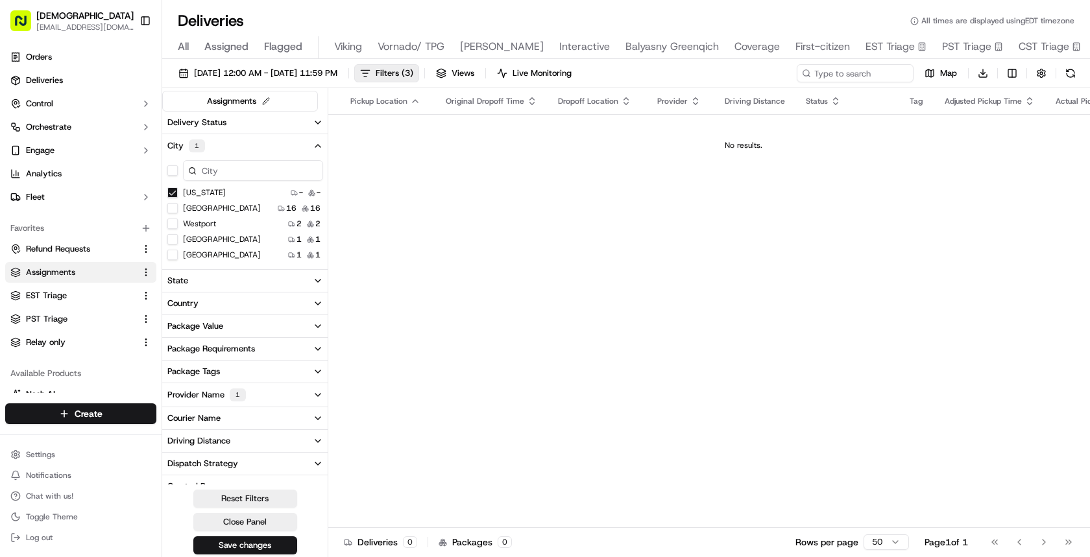
click at [170, 223] on button "Westport" at bounding box center [172, 224] width 10 height 10
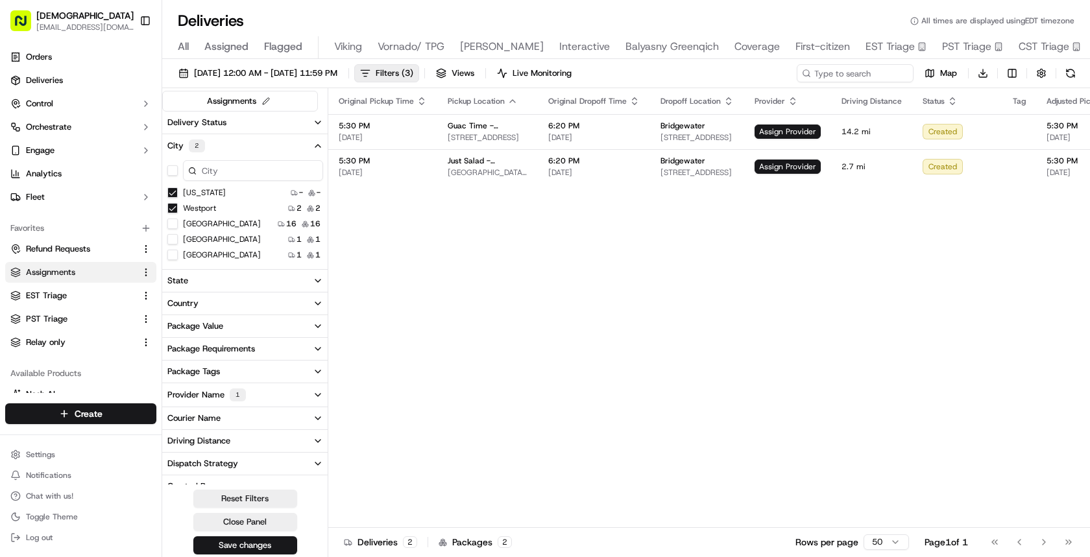
click at [173, 239] on button "Greenwich" at bounding box center [172, 239] width 10 height 10
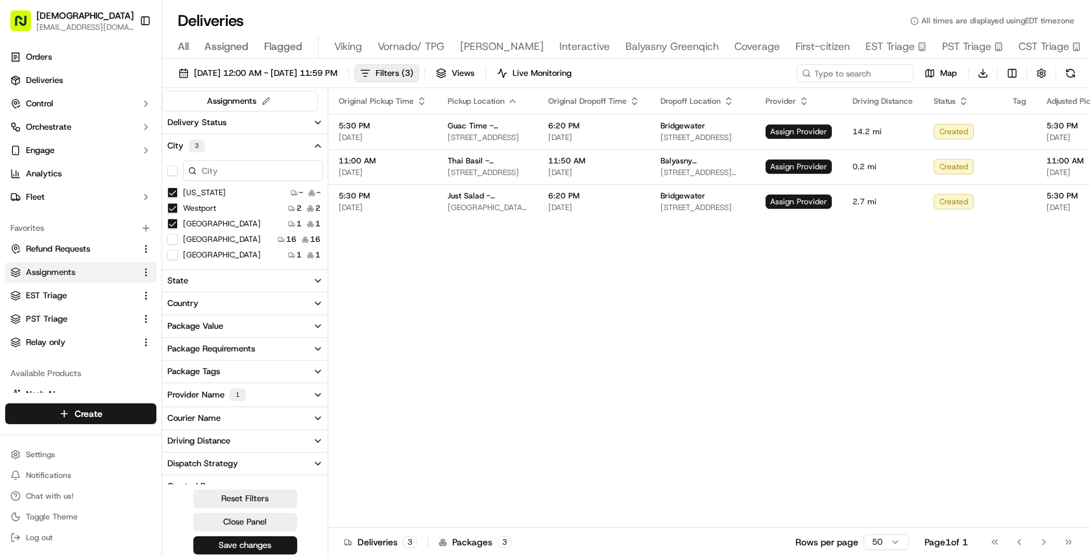
click at [175, 250] on button "Stamford" at bounding box center [172, 255] width 10 height 10
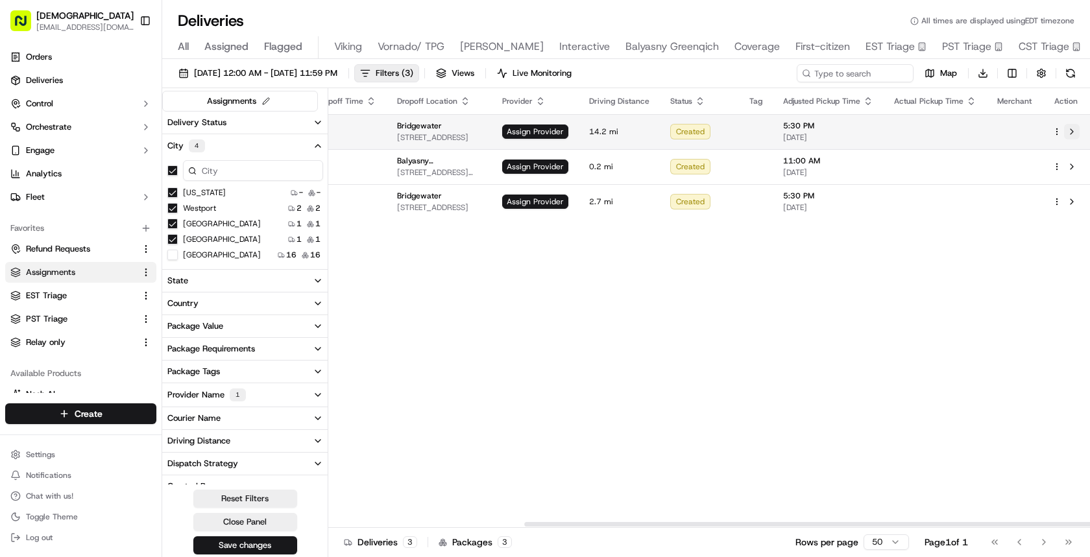
type button "on"
click at [1073, 128] on button at bounding box center [1072, 132] width 16 height 16
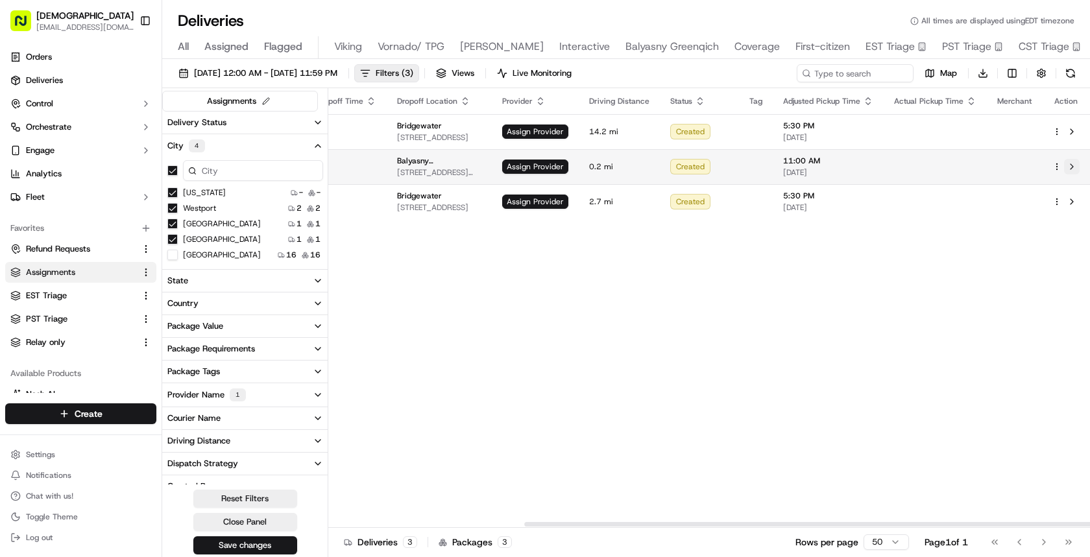
click at [1073, 167] on button at bounding box center [1072, 167] width 16 height 16
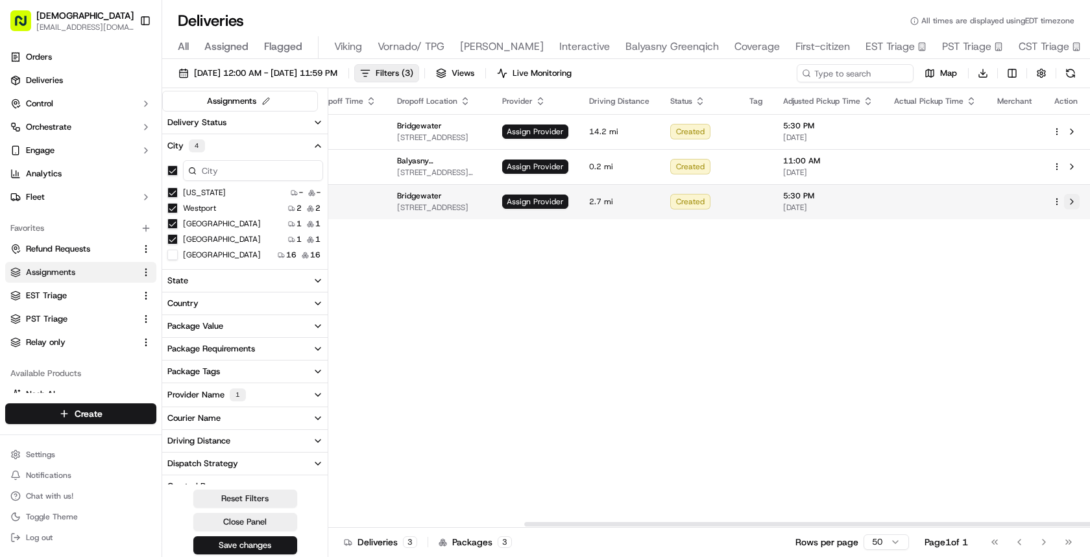
click at [1073, 201] on button at bounding box center [1072, 202] width 16 height 16
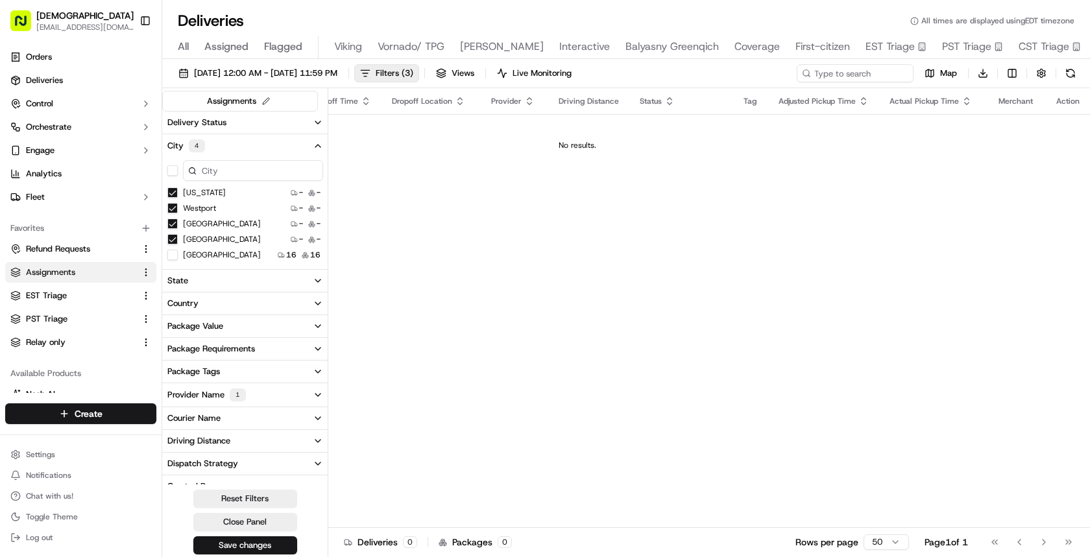
click at [175, 254] on button "on" at bounding box center [172, 255] width 10 height 10
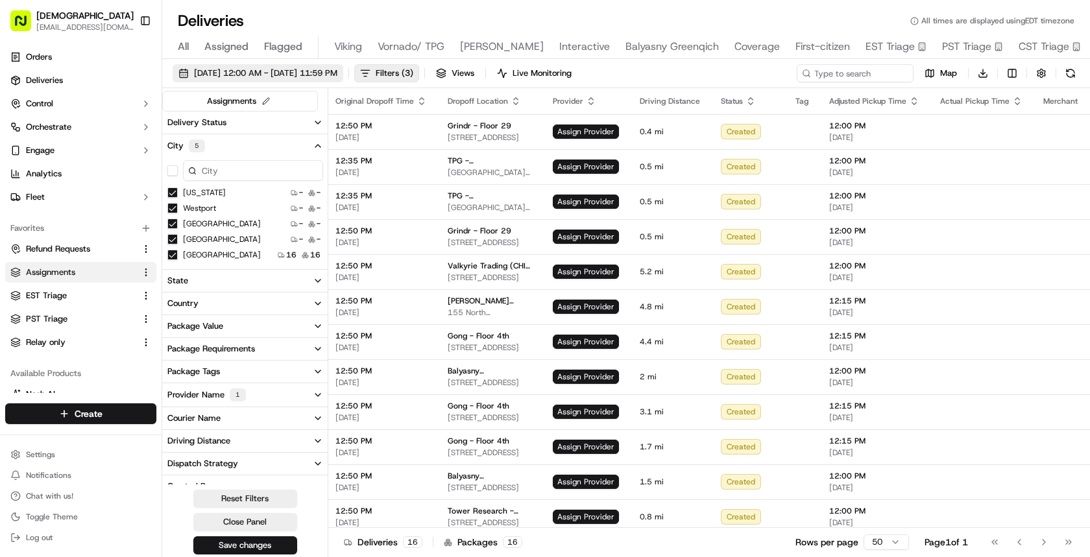
scroll to position [0, 263]
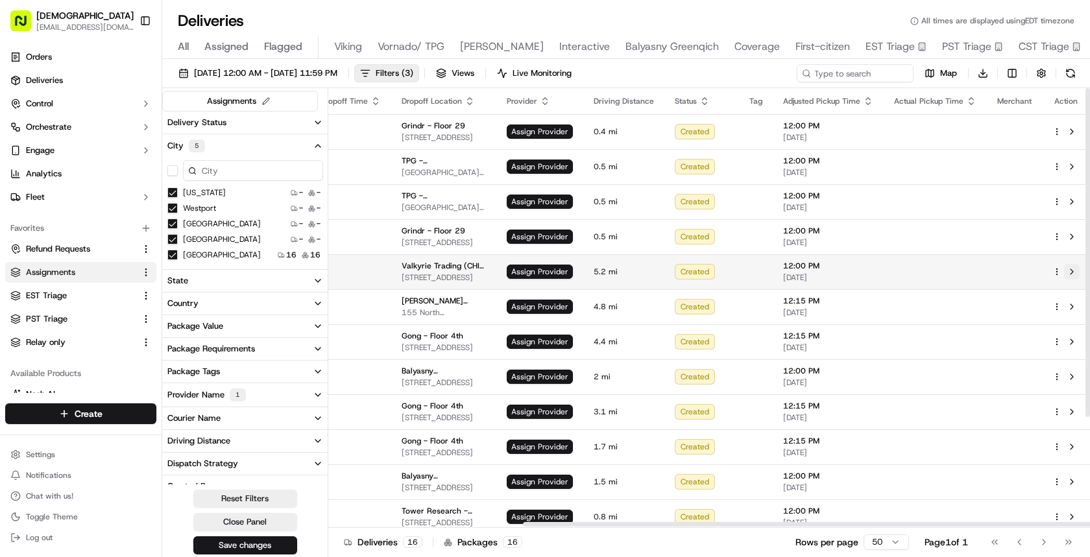
click at [1073, 271] on button at bounding box center [1072, 272] width 16 height 16
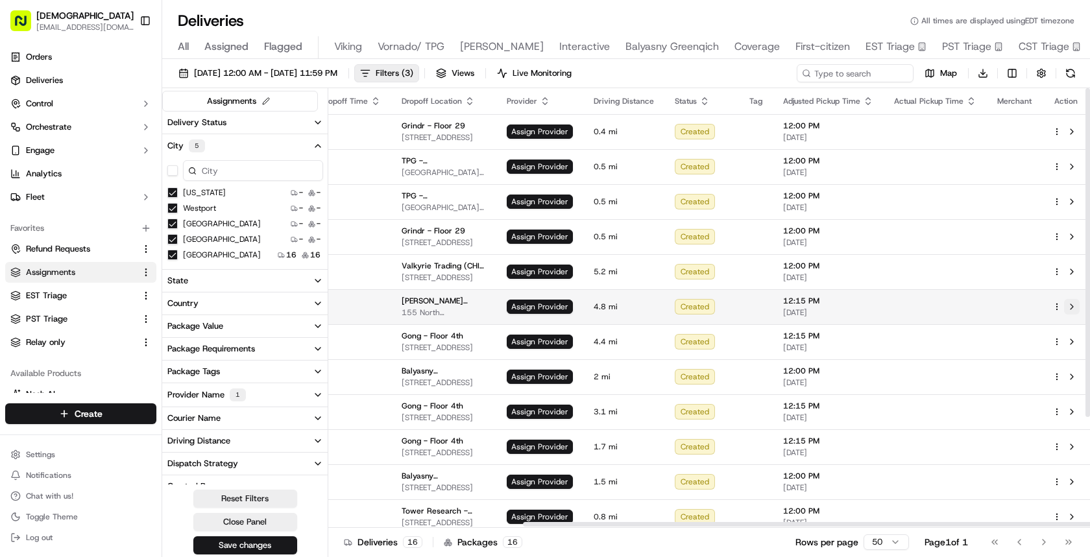
click at [1073, 307] on button at bounding box center [1072, 307] width 16 height 16
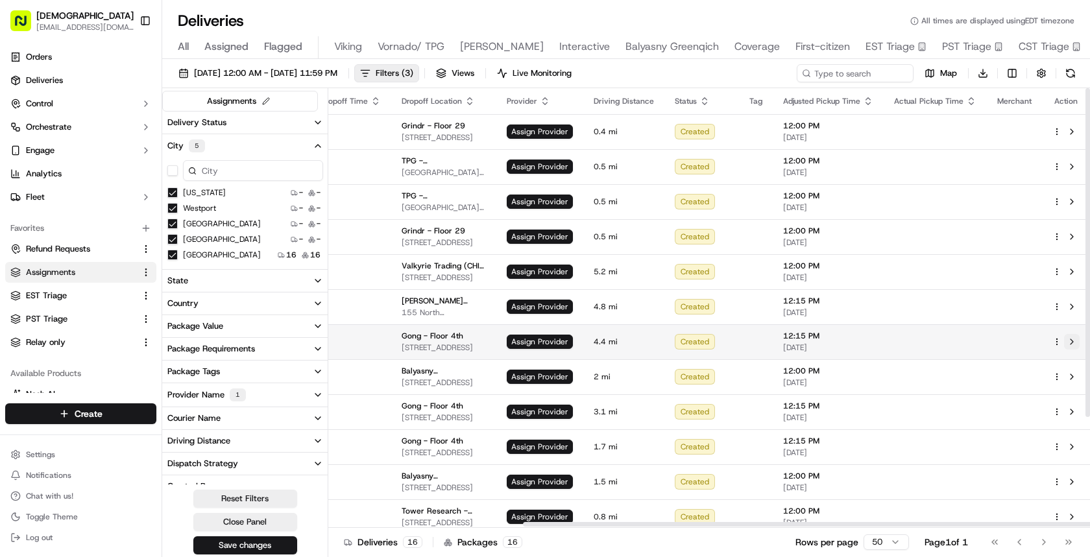
click at [1074, 341] on button at bounding box center [1072, 342] width 16 height 16
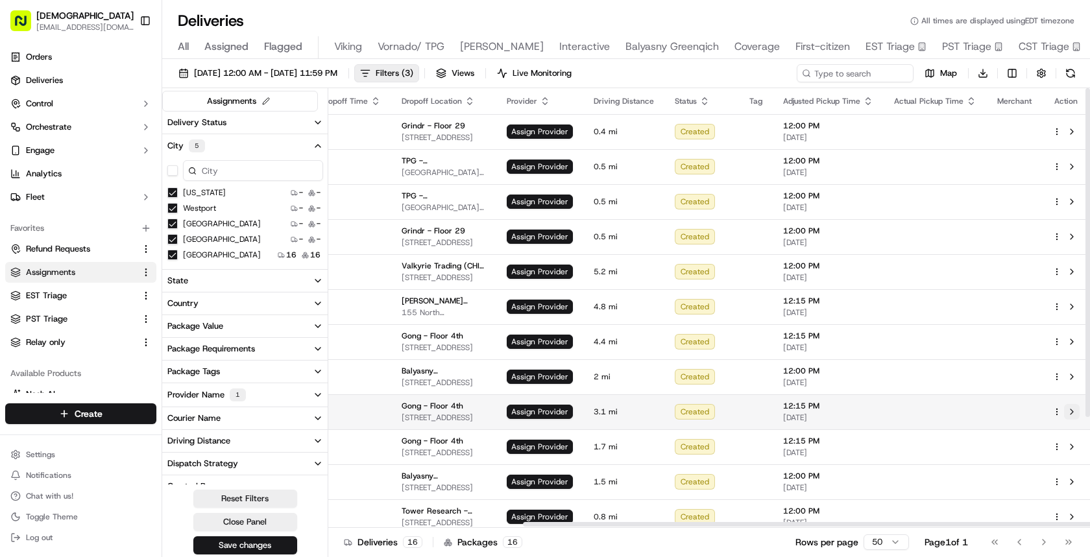
click at [1071, 410] on button at bounding box center [1072, 412] width 16 height 16
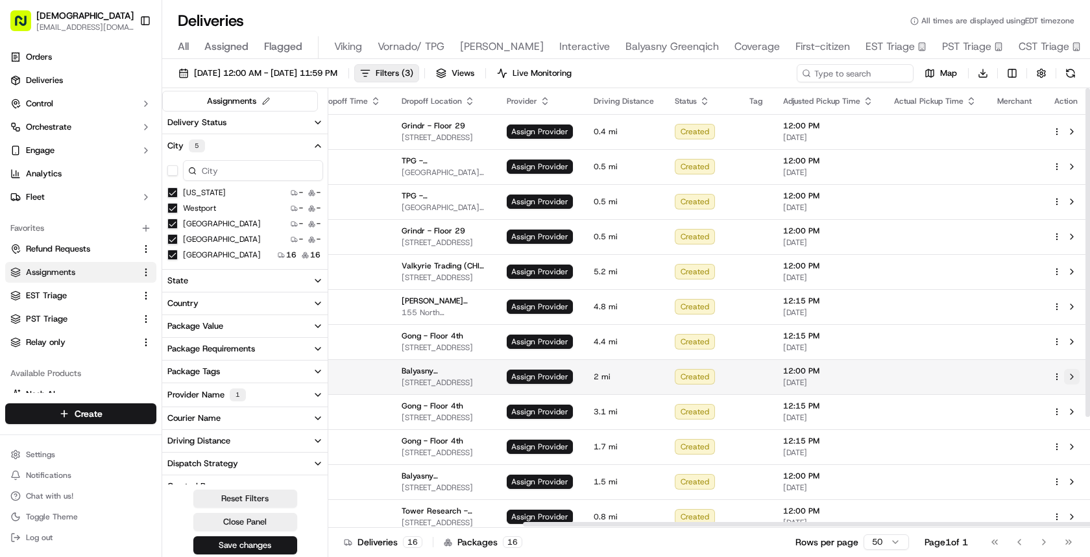
click at [1075, 376] on button at bounding box center [1072, 377] width 16 height 16
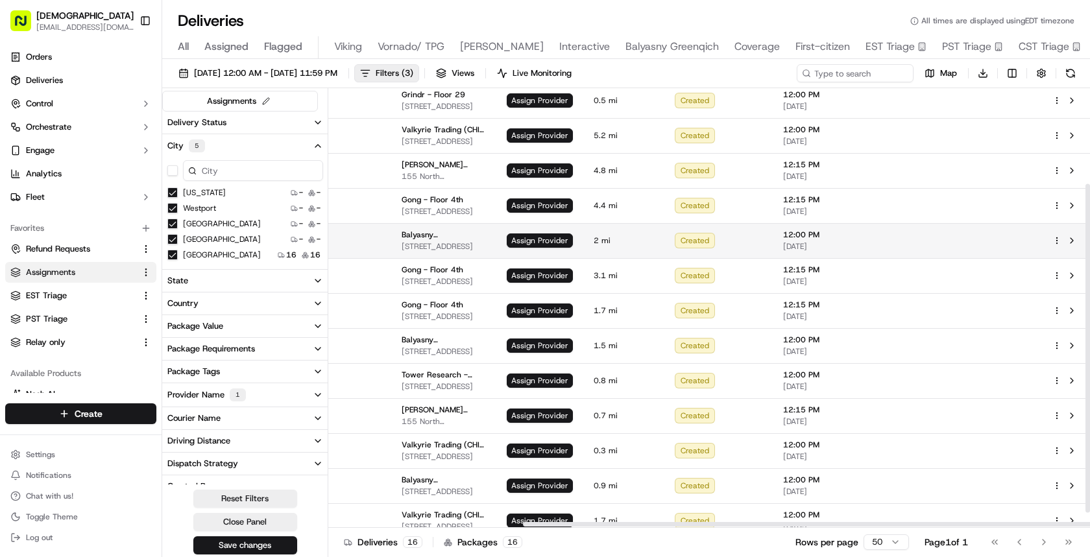
scroll to position [147, 263]
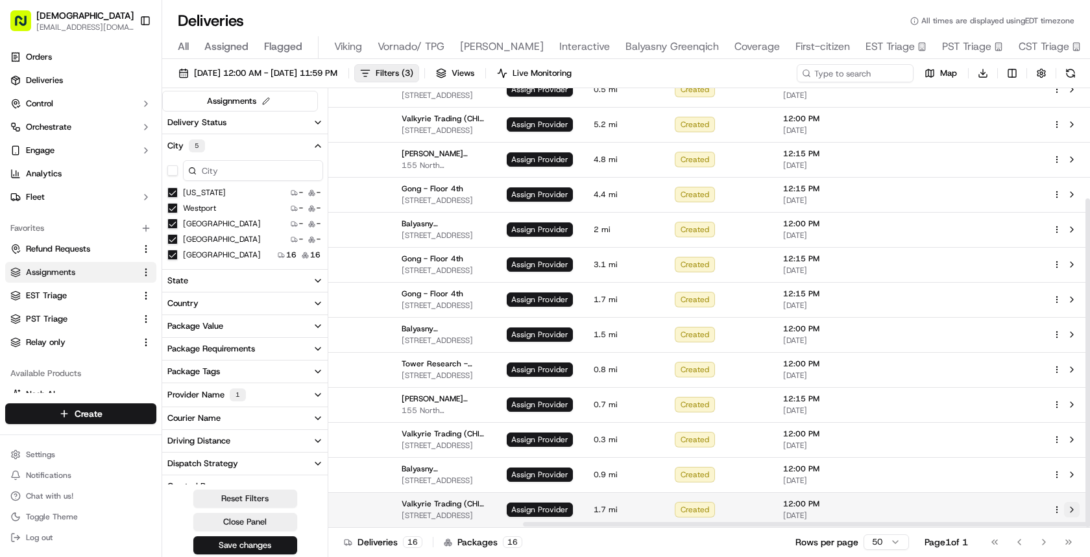
click at [1073, 510] on button at bounding box center [1072, 510] width 16 height 16
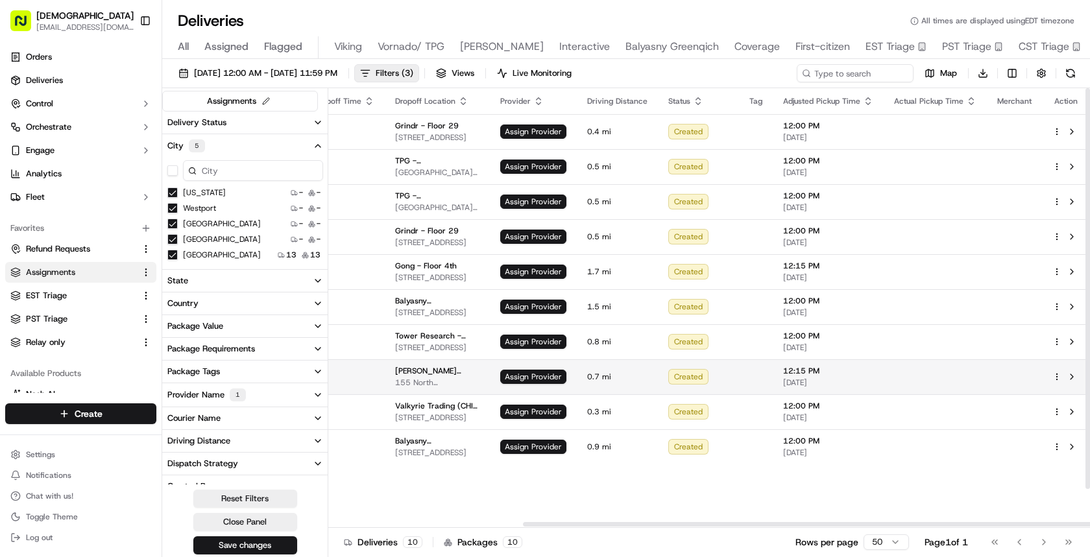
scroll to position [0, 263]
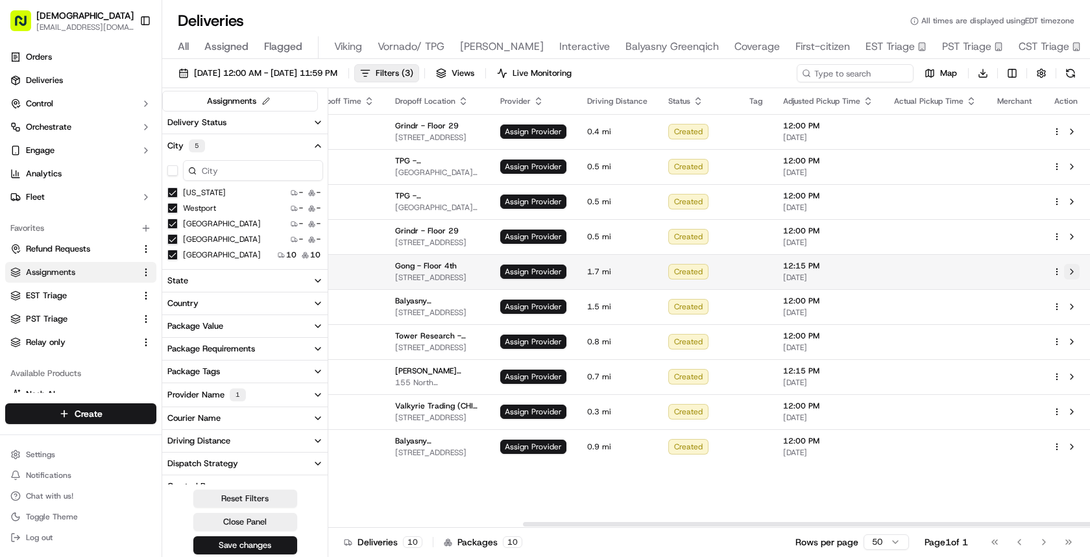
click at [1070, 272] on button at bounding box center [1072, 272] width 16 height 16
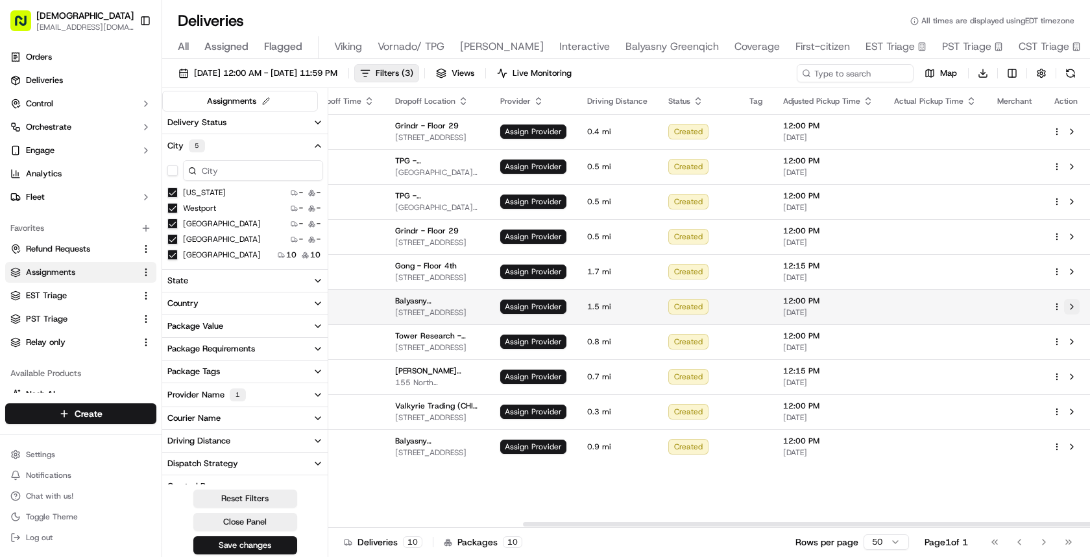
click at [1075, 304] on button at bounding box center [1072, 307] width 16 height 16
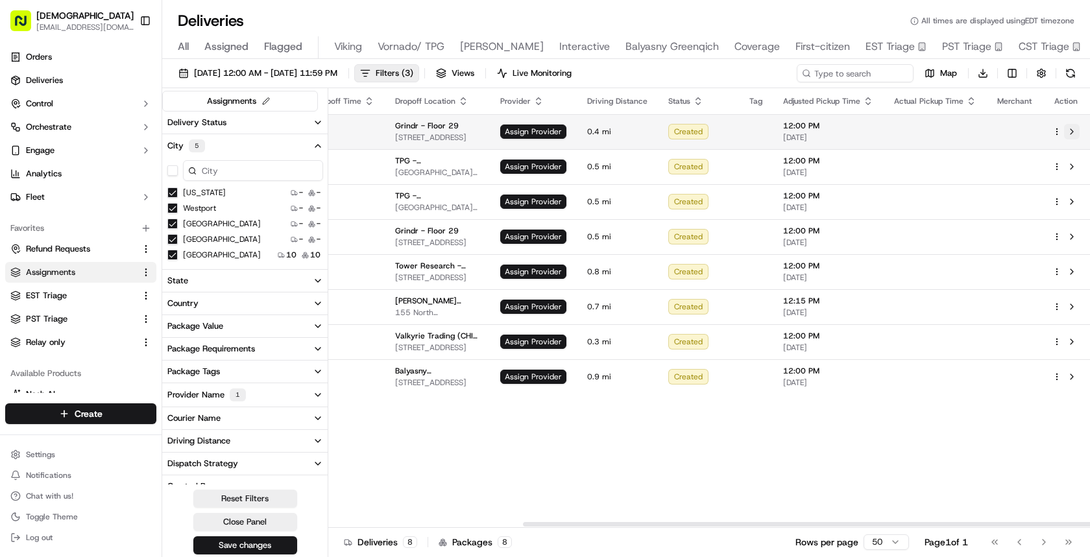
click at [1070, 132] on button at bounding box center [1072, 132] width 16 height 16
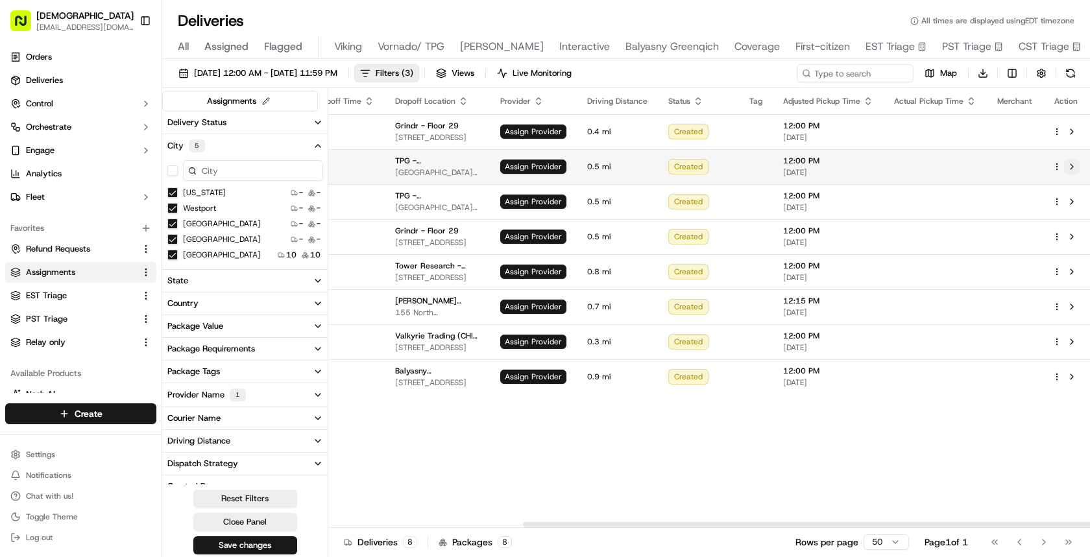
click at [1072, 165] on button at bounding box center [1072, 167] width 16 height 16
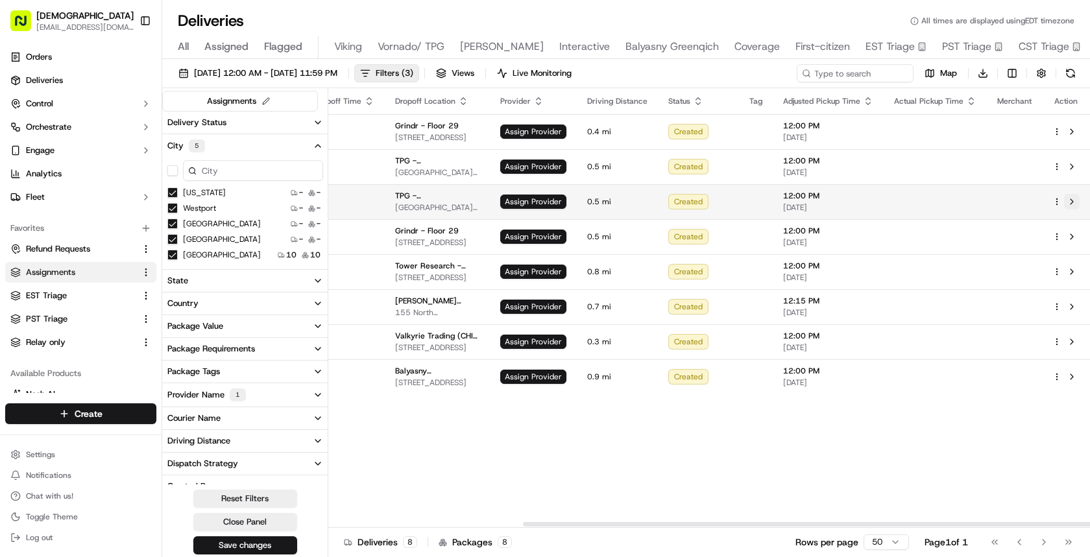
click at [1075, 198] on button at bounding box center [1072, 202] width 16 height 16
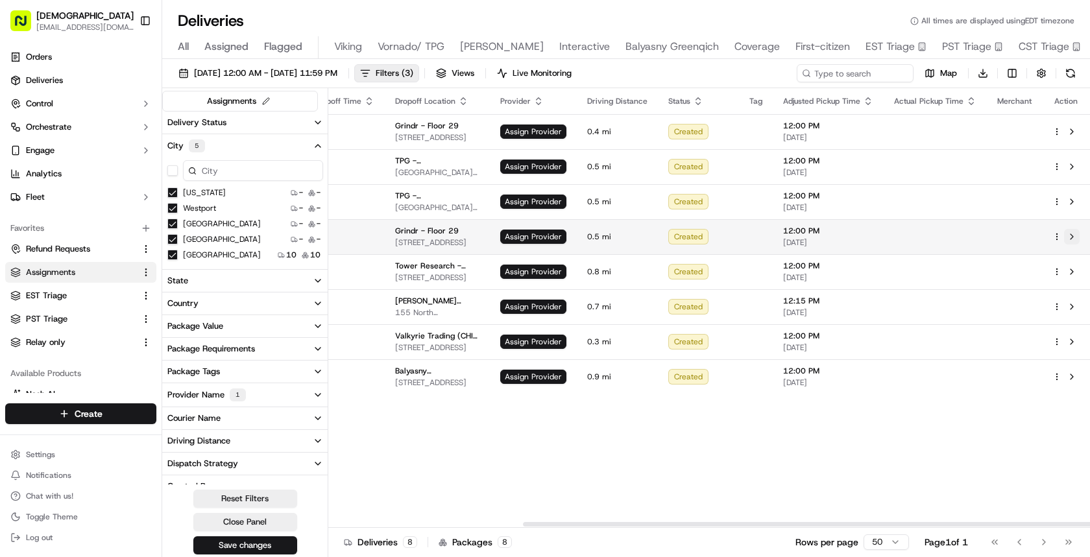
click at [1073, 234] on button at bounding box center [1072, 237] width 16 height 16
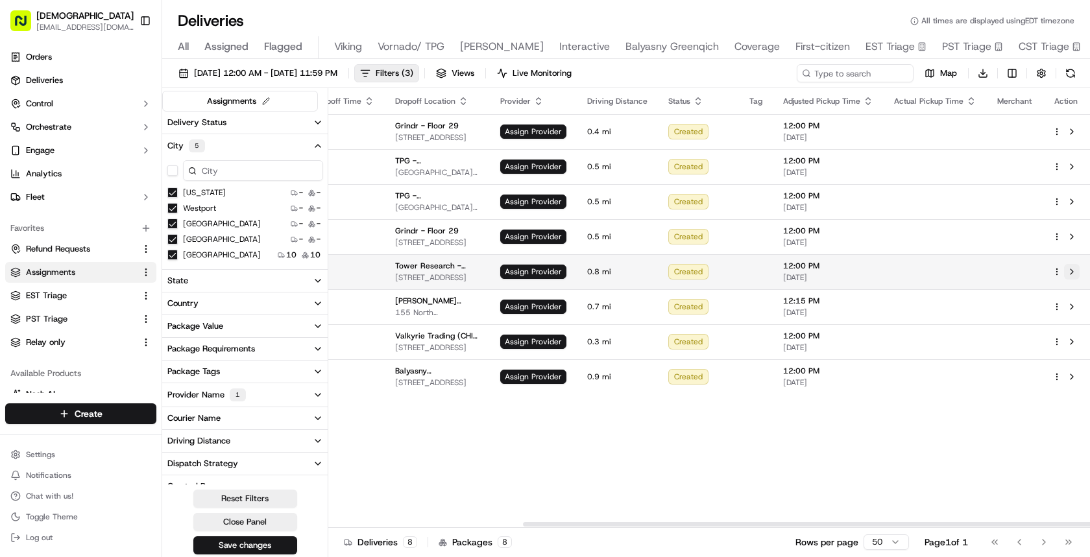
click at [1073, 267] on button at bounding box center [1072, 272] width 16 height 16
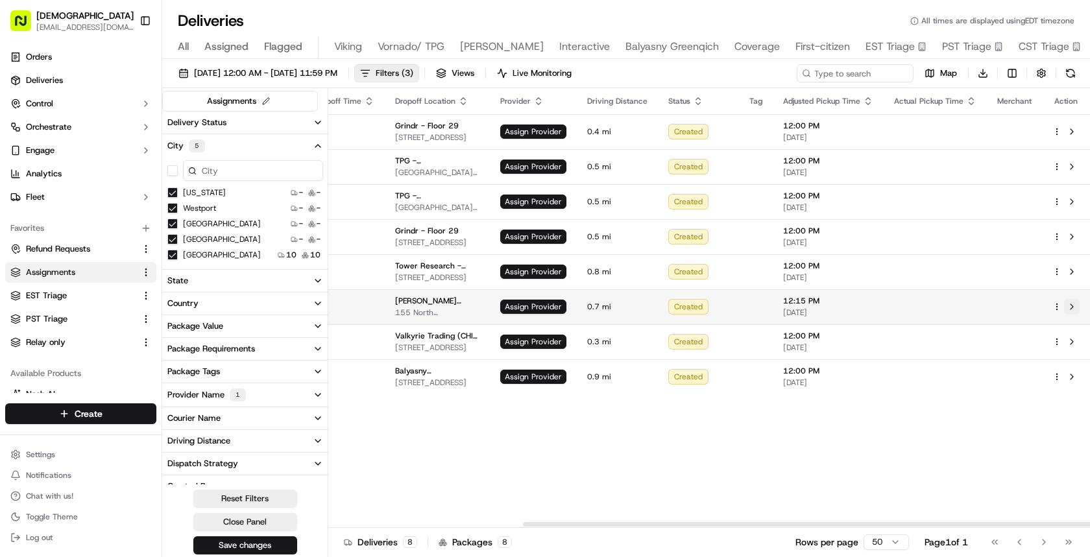
click at [1073, 308] on button at bounding box center [1072, 307] width 16 height 16
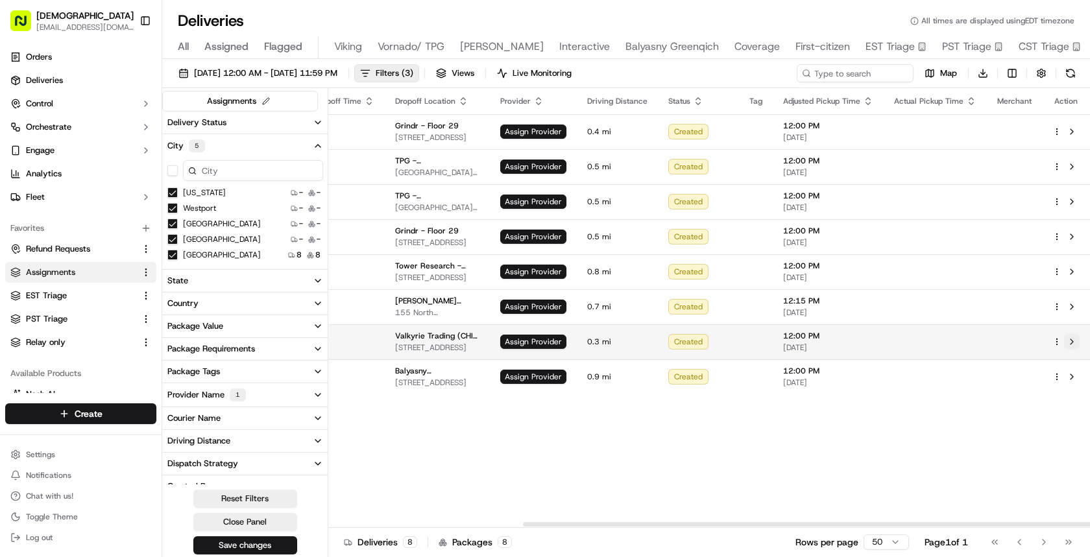
click at [1073, 341] on button at bounding box center [1072, 342] width 16 height 16
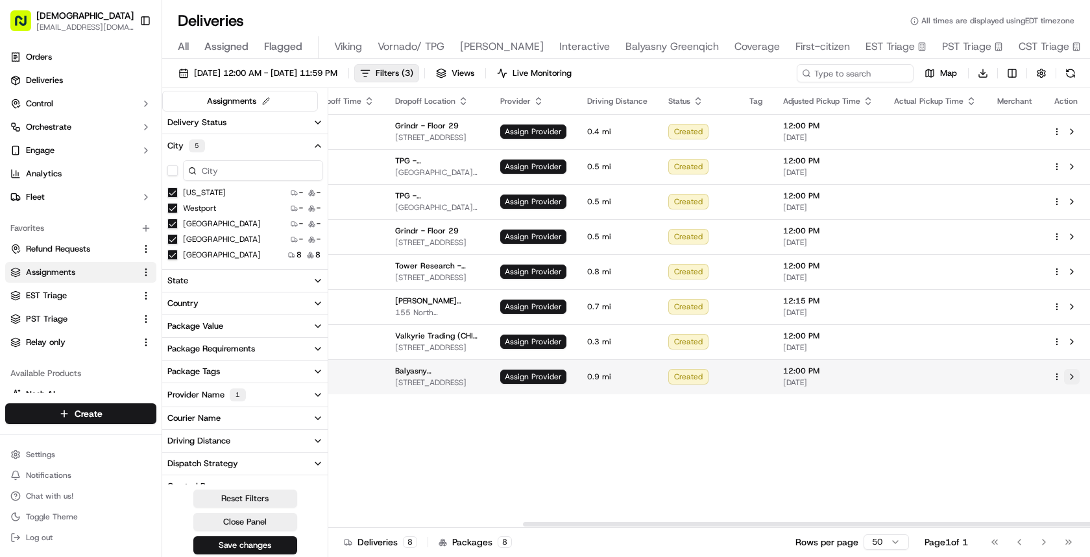
click at [1073, 378] on button at bounding box center [1072, 377] width 16 height 16
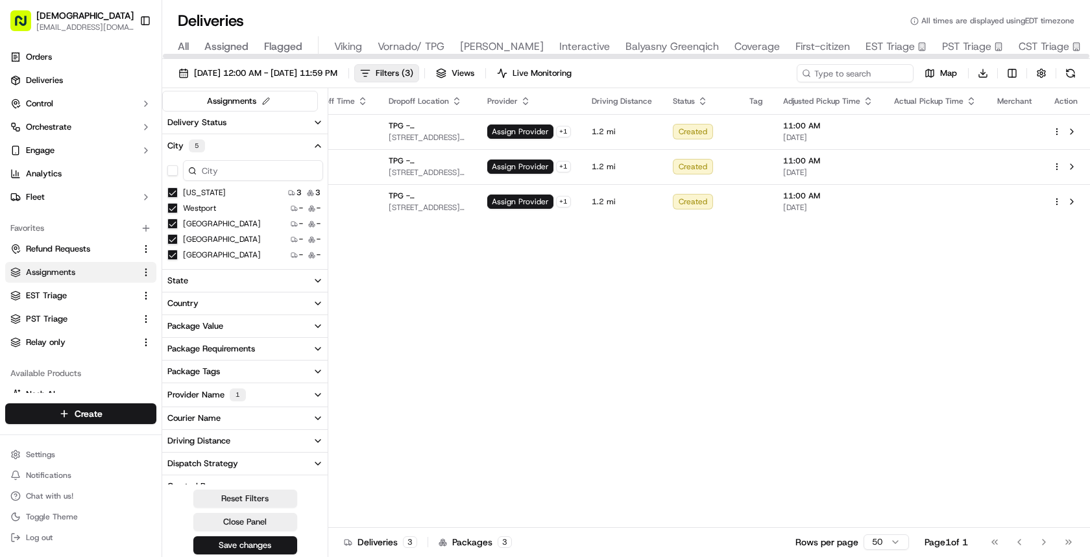
click at [180, 47] on span "All" at bounding box center [183, 47] width 11 height 16
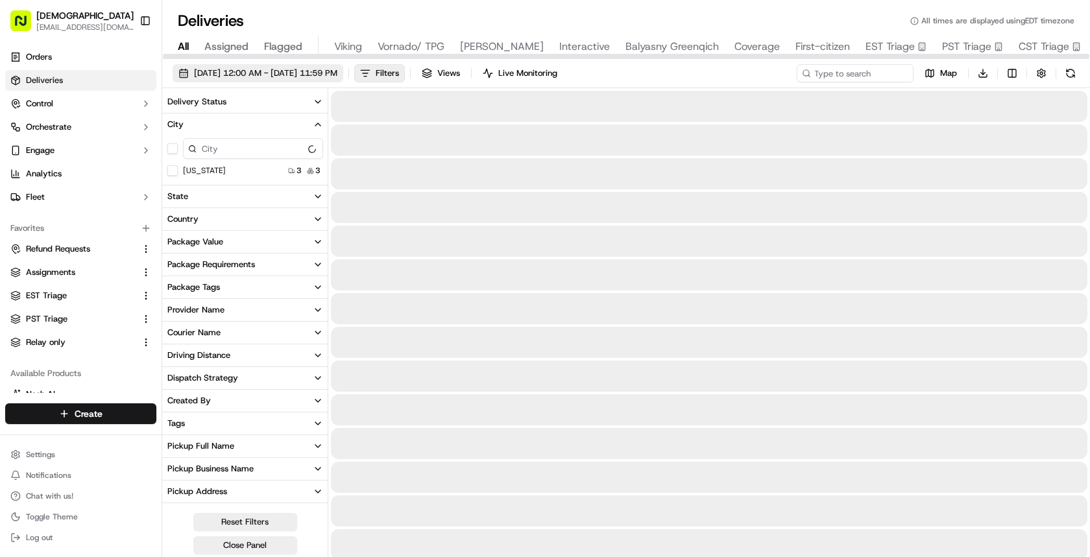
click at [249, 74] on span "10/16/2025 12:00 AM - 10/16/2025 11:59 PM" at bounding box center [265, 73] width 143 height 12
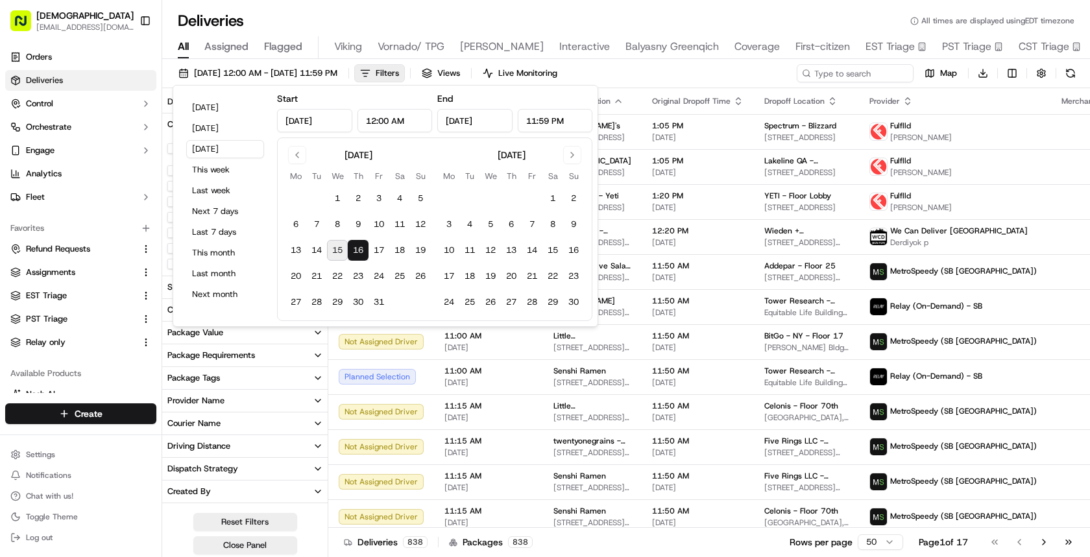
click at [332, 246] on button "15" at bounding box center [337, 250] width 21 height 21
type input "Oct 15, 2025"
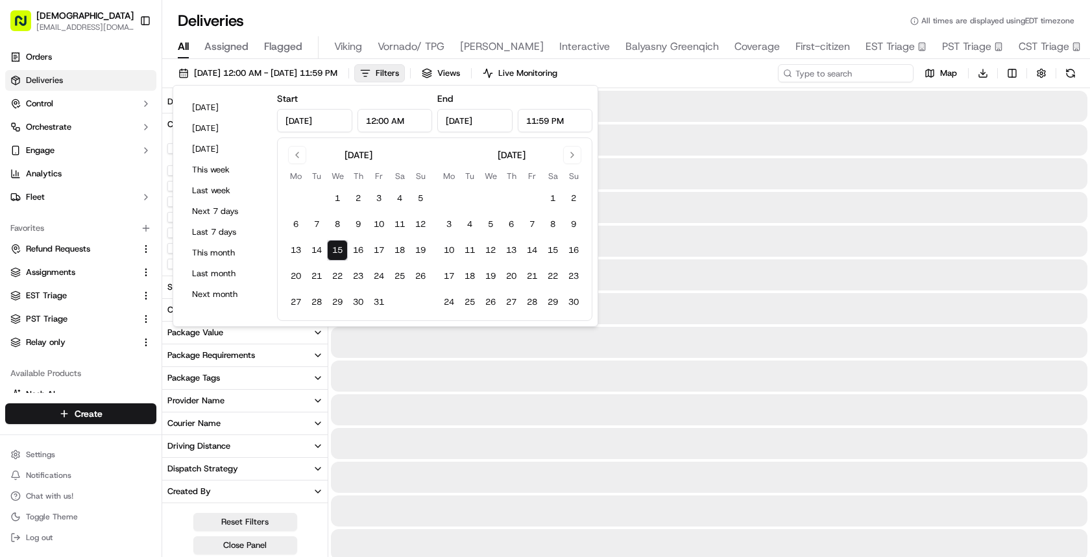
click at [870, 67] on input at bounding box center [846, 73] width 136 height 18
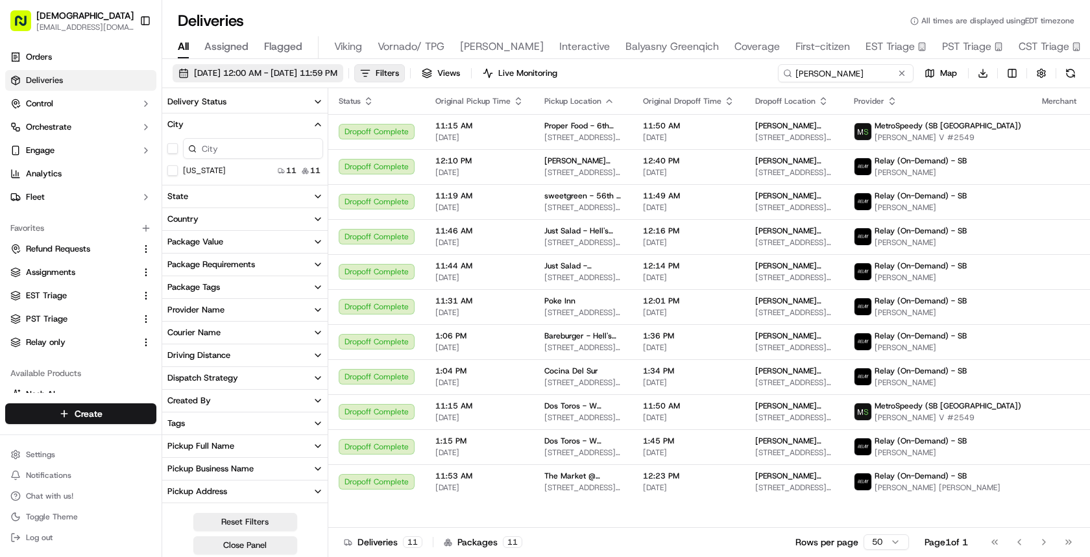
type input "soros"
click at [762, 412] on td "Soros Fund Management LLC - US 250 W 55th St, New York, NY 10019, USA" at bounding box center [794, 412] width 99 height 35
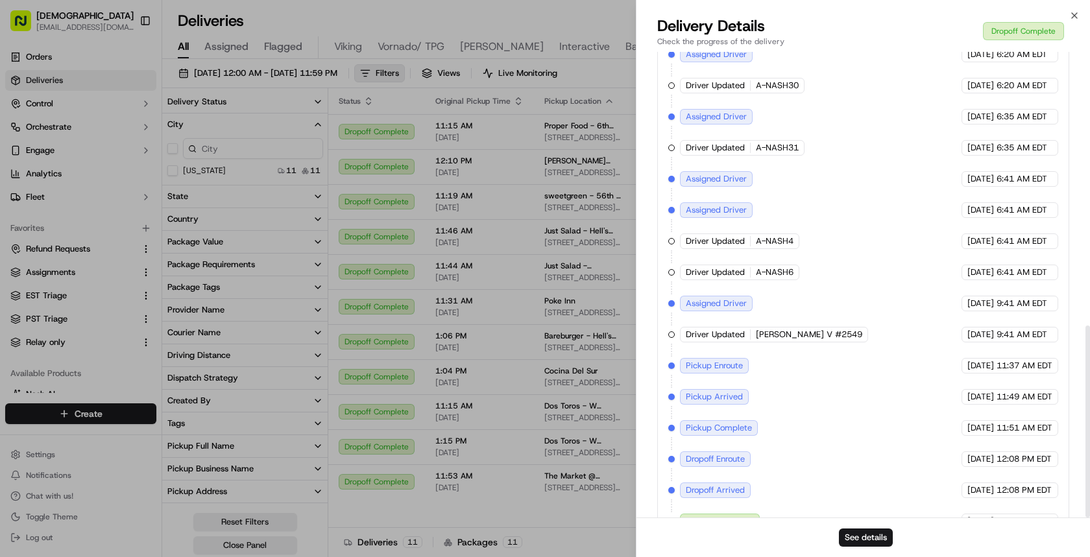
scroll to position [665, 0]
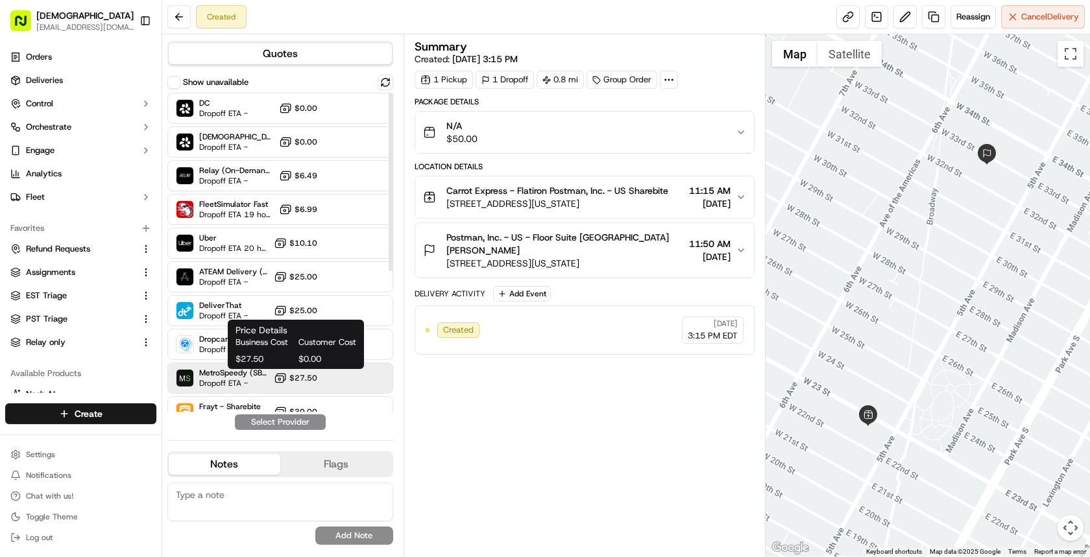
click at [285, 383] on icon at bounding box center [280, 378] width 13 height 13
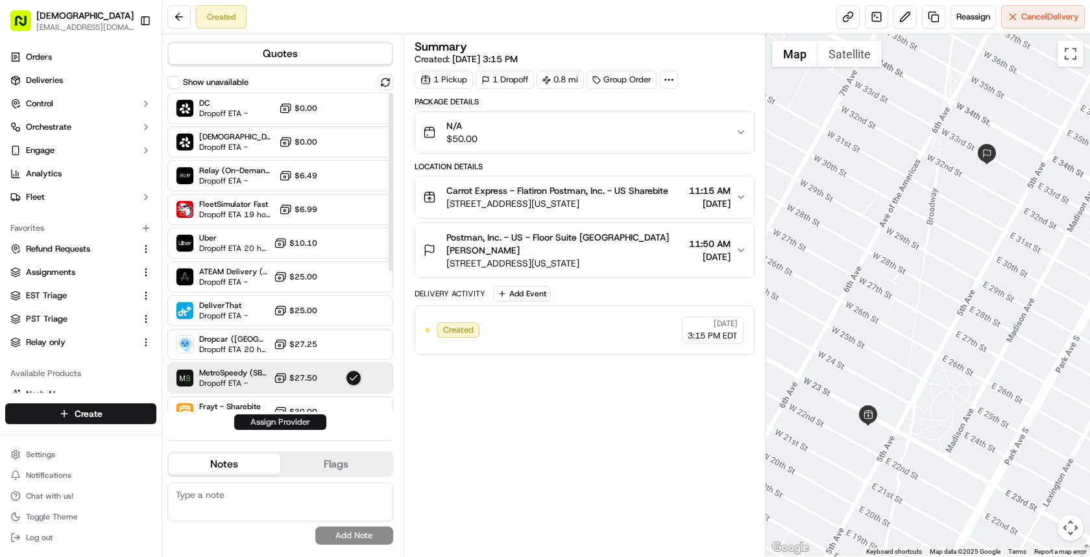
click at [282, 421] on button "Assign Provider" at bounding box center [280, 423] width 92 height 16
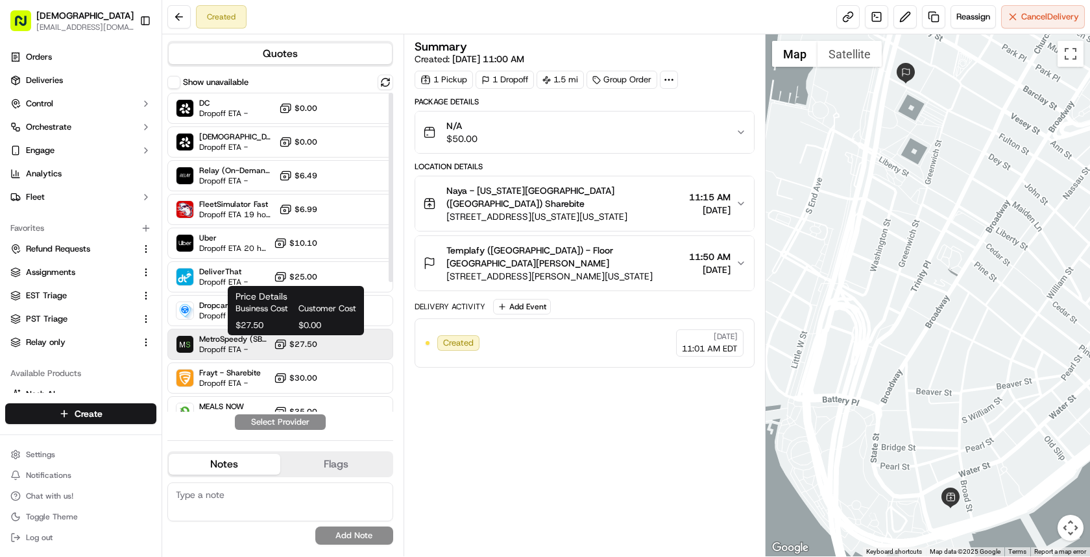
click at [301, 349] on span "$27.50" at bounding box center [303, 344] width 28 height 10
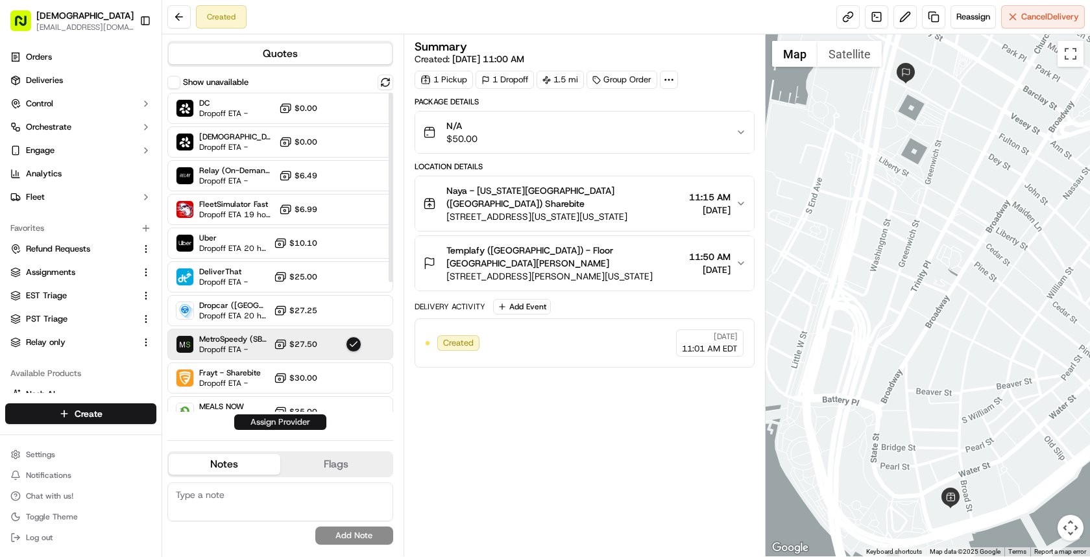
click at [299, 424] on button "Assign Provider" at bounding box center [280, 423] width 92 height 16
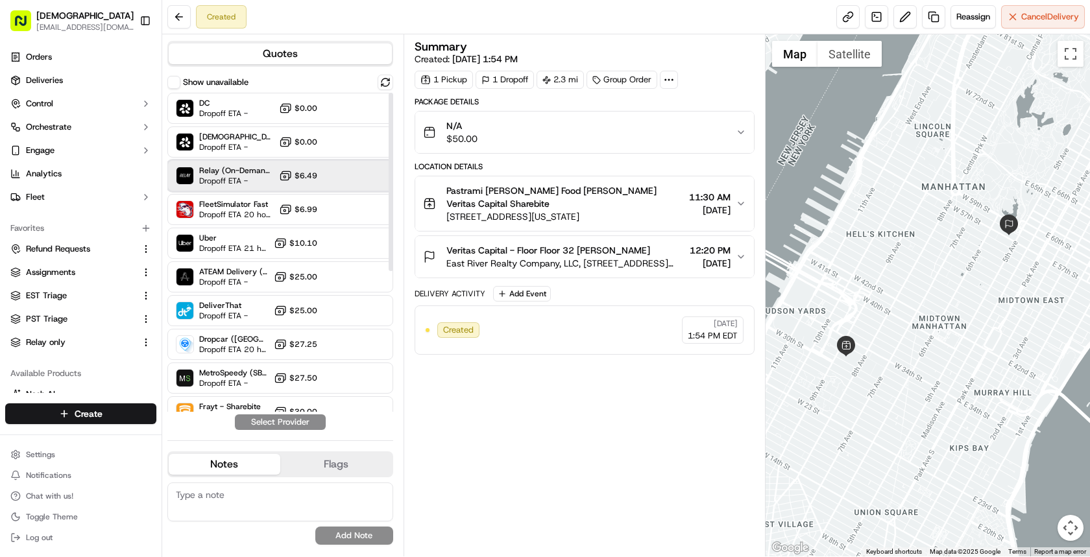
click at [339, 177] on div "Relay (On-Demand) - SB Dropoff ETA - $6.49" at bounding box center [280, 175] width 226 height 31
click at [313, 421] on button "Assign Provider" at bounding box center [280, 423] width 92 height 16
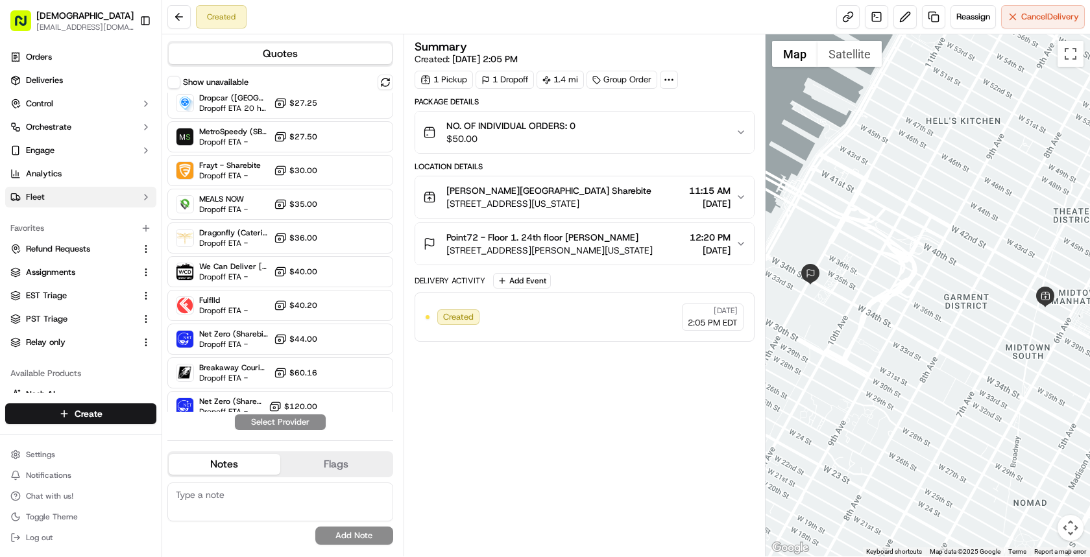
scroll to position [252, 0]
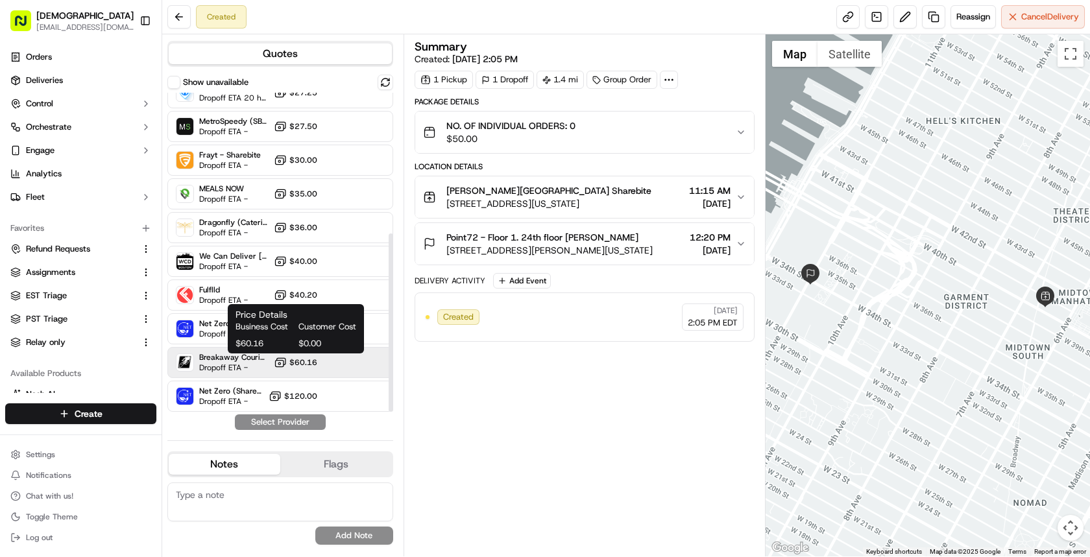
click at [274, 356] on icon at bounding box center [280, 362] width 13 height 13
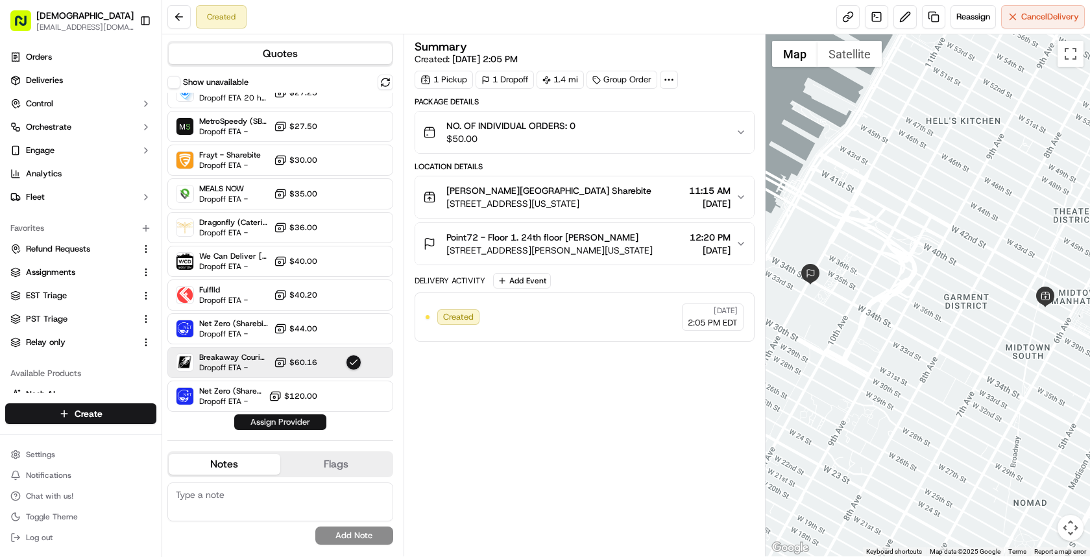
click at [299, 420] on button "Assign Provider" at bounding box center [280, 423] width 92 height 16
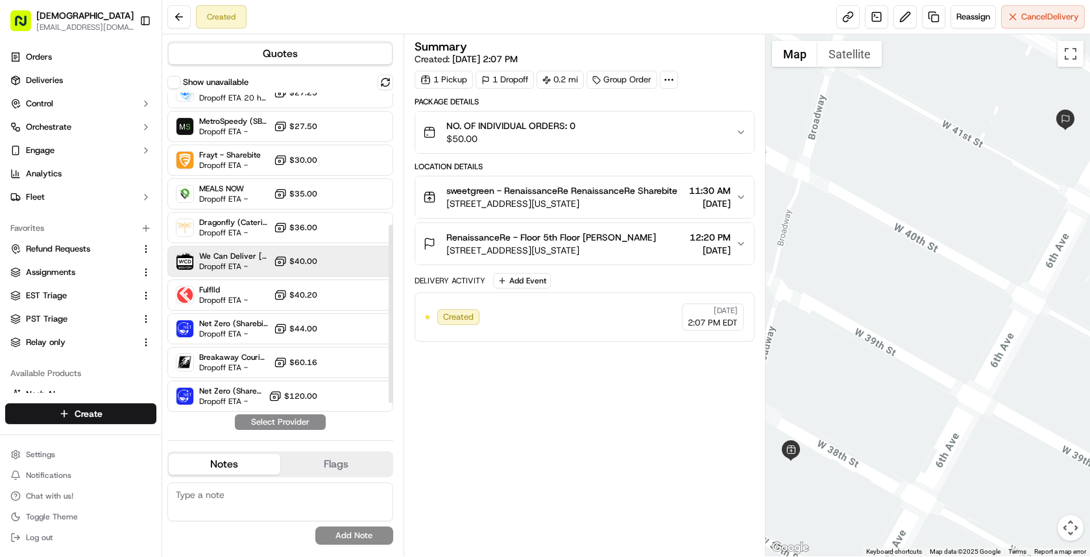
scroll to position [153, 0]
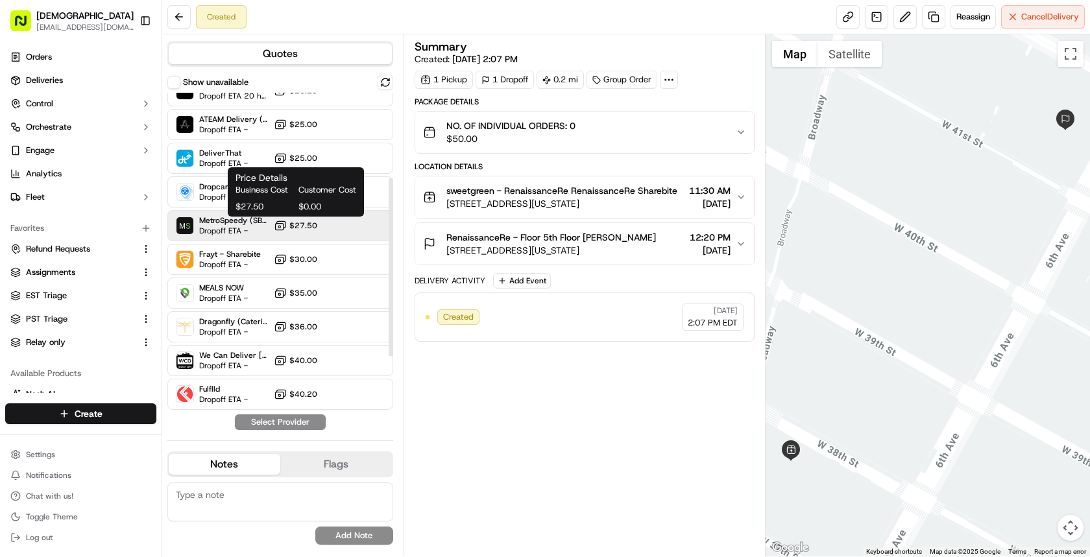
click at [286, 228] on icon at bounding box center [280, 225] width 13 height 13
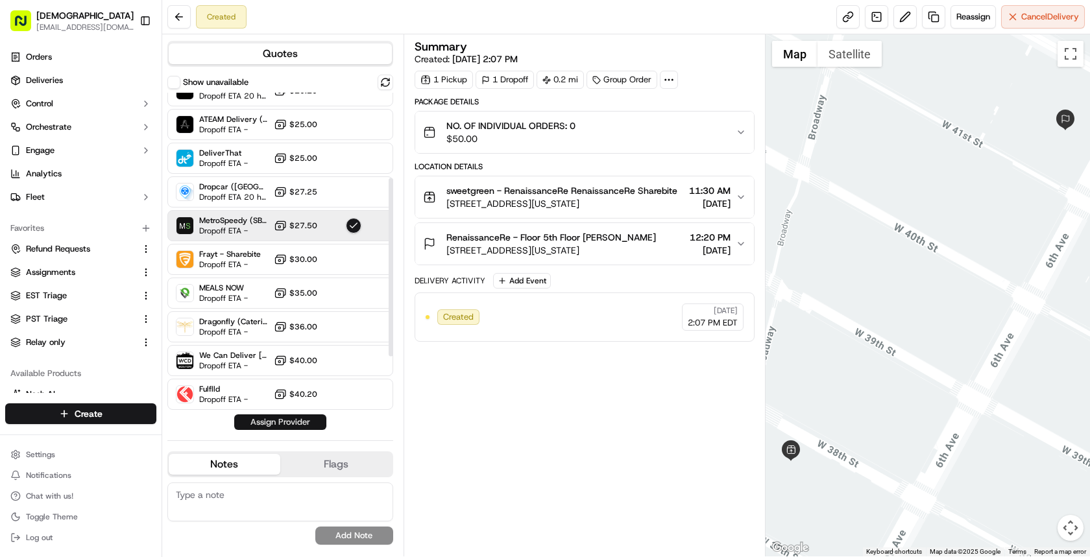
click at [272, 427] on button "Assign Provider" at bounding box center [280, 423] width 92 height 16
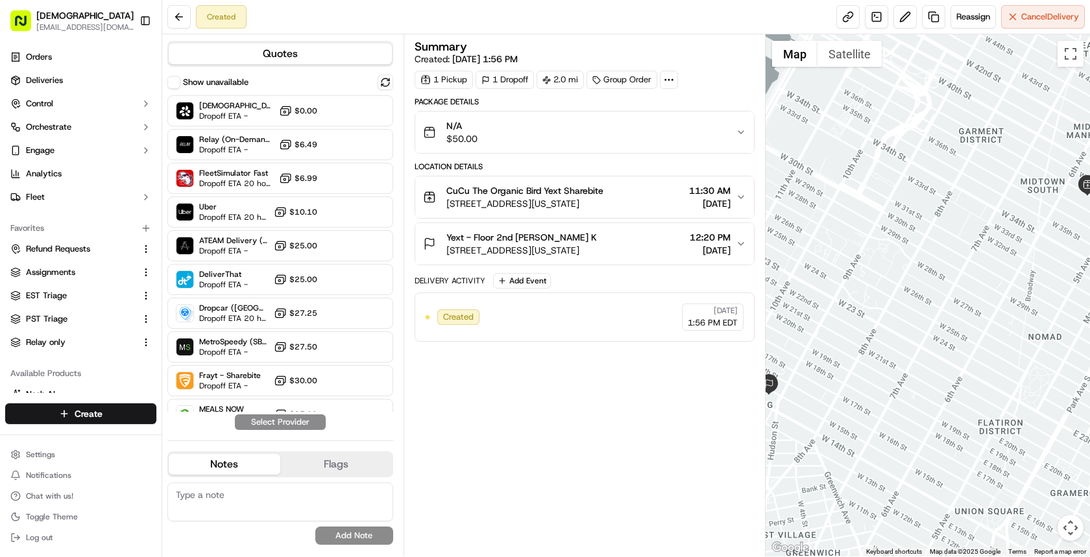
scroll to position [39, 0]
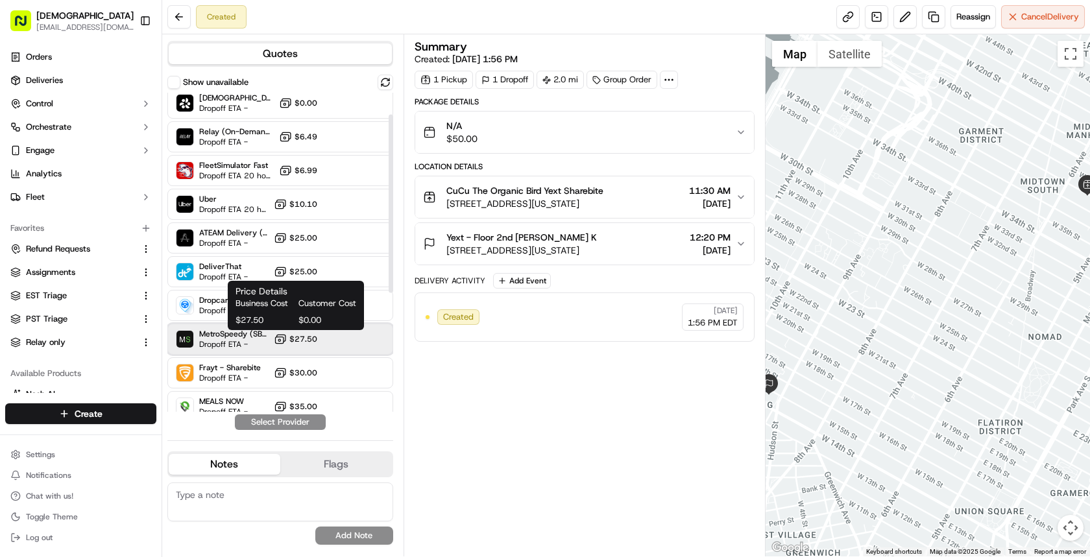
click at [300, 347] on div "MetroSpeedy (SB NYC) Dropoff ETA - $27.50" at bounding box center [280, 339] width 226 height 31
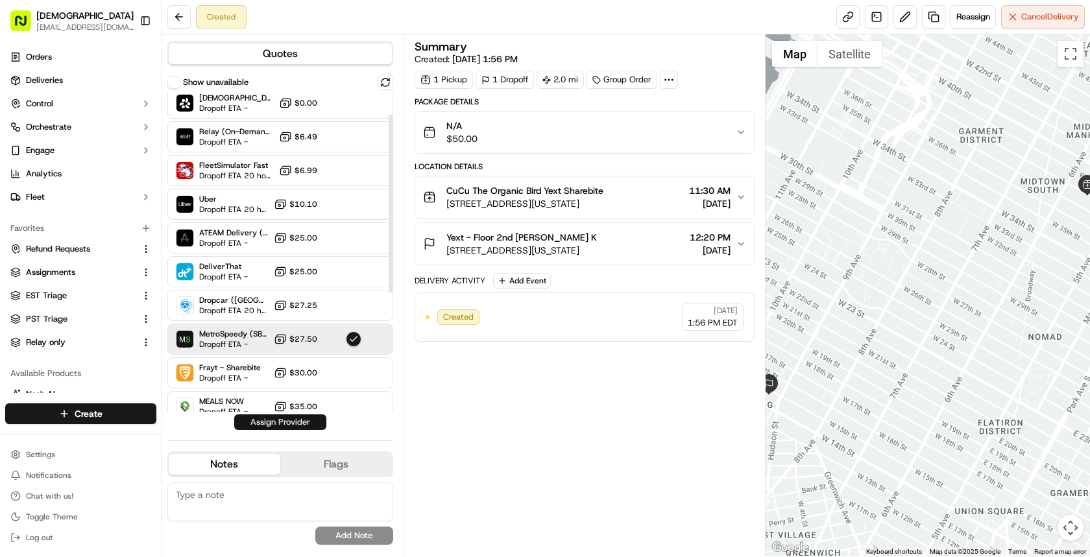
click at [302, 424] on button "Assign Provider" at bounding box center [280, 423] width 92 height 16
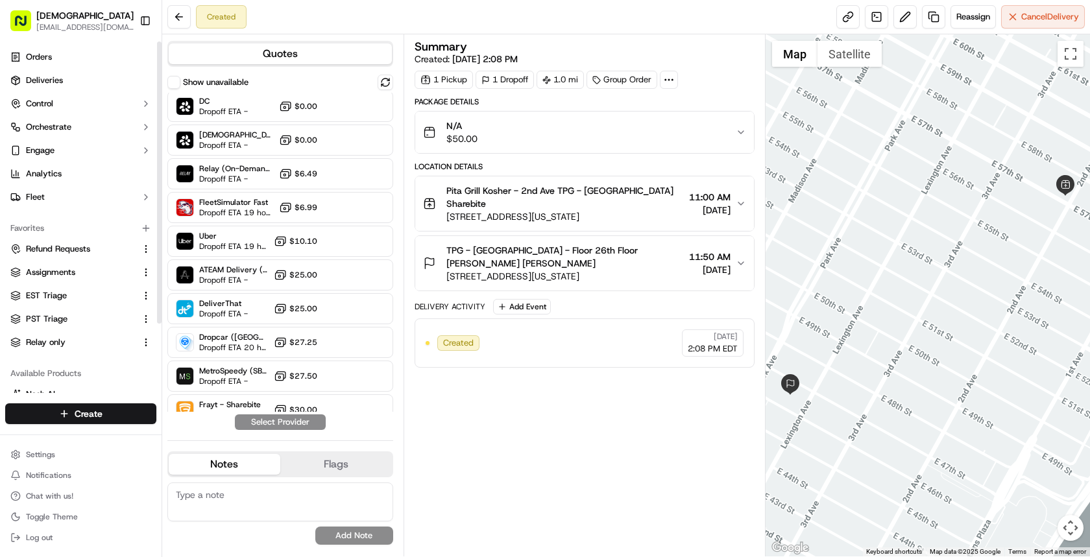
scroll to position [52, 0]
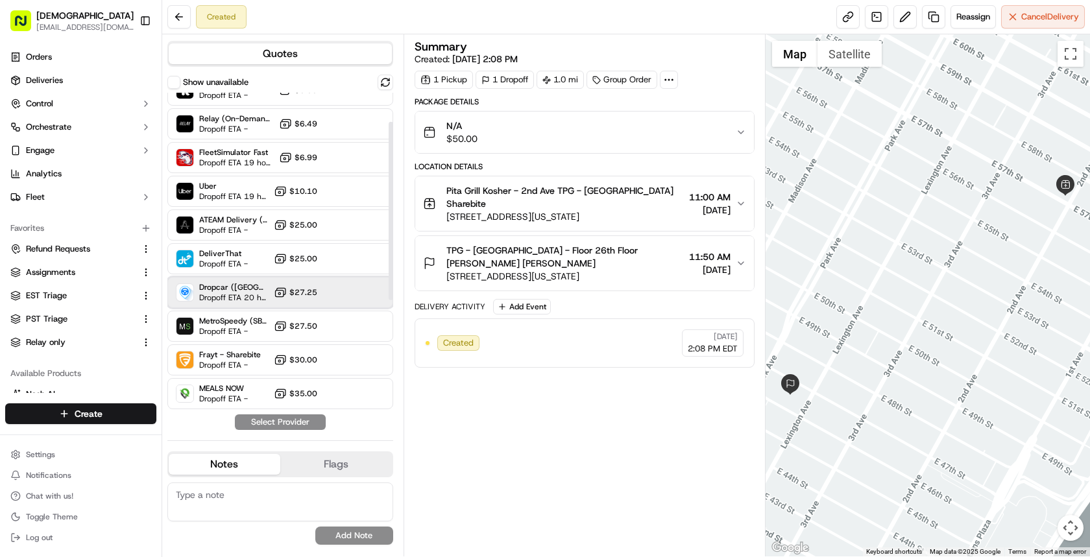
click at [260, 299] on span "Dropoff ETA 20 hours" at bounding box center [233, 298] width 69 height 10
click at [285, 424] on button "Assign Provider" at bounding box center [280, 423] width 92 height 16
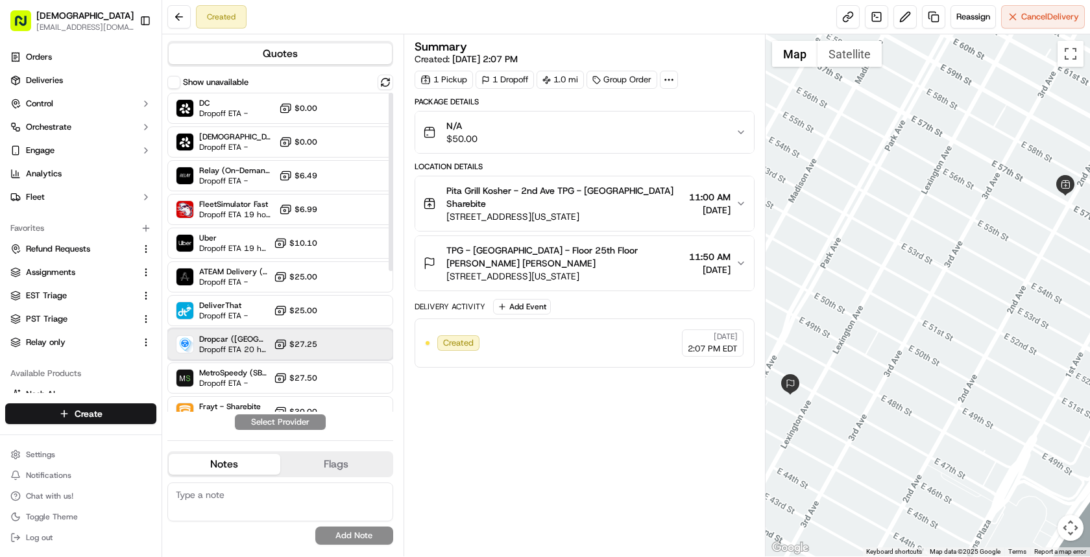
click at [373, 344] on div "Dropcar ([GEOGRAPHIC_DATA] 1) Dropoff ETA 20 hours $27.25" at bounding box center [280, 344] width 226 height 31
click at [285, 421] on button "Assign Provider" at bounding box center [280, 423] width 92 height 16
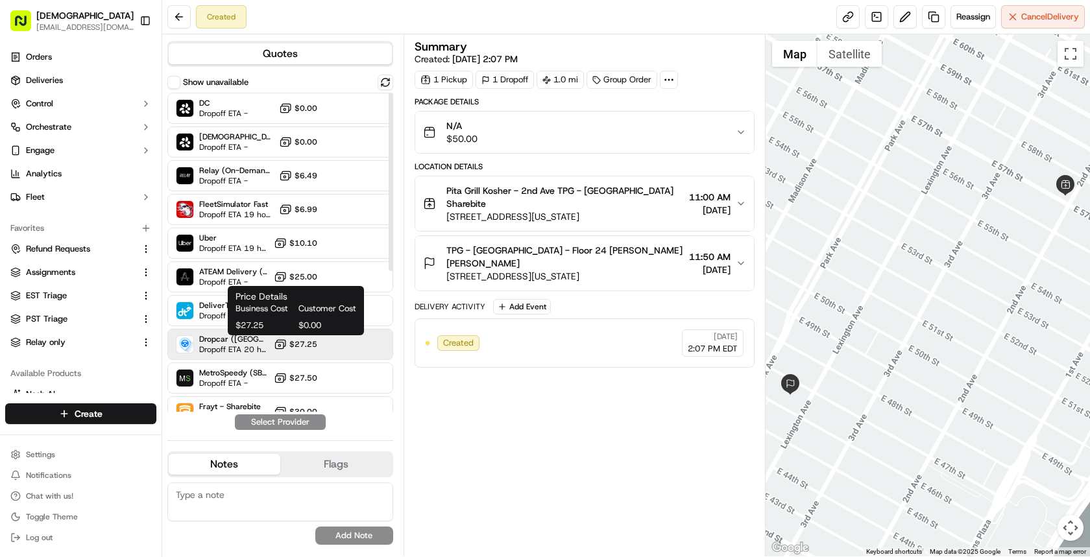
click at [286, 347] on icon at bounding box center [280, 344] width 13 height 13
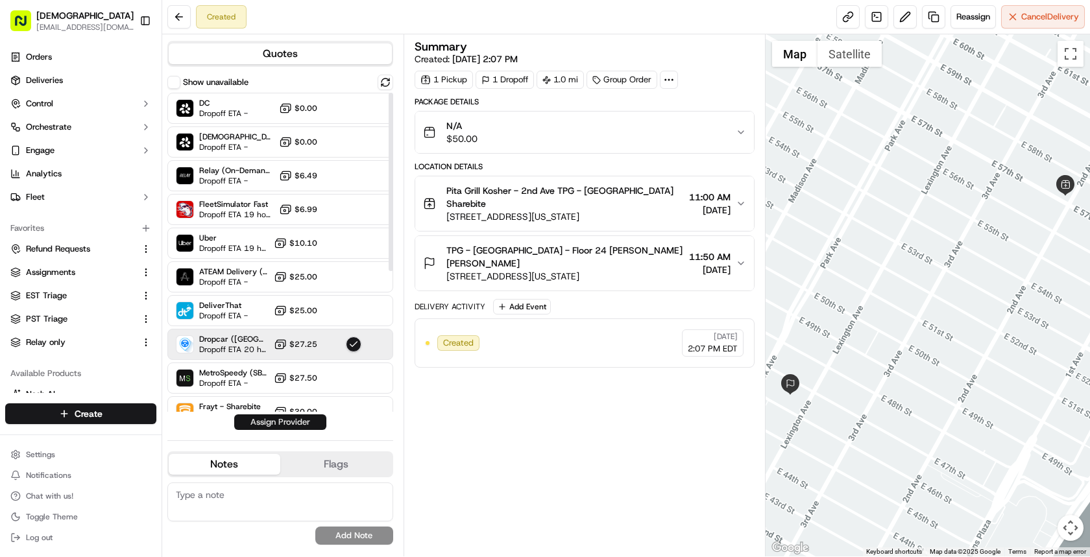
click at [293, 422] on button "Assign Provider" at bounding box center [280, 423] width 92 height 16
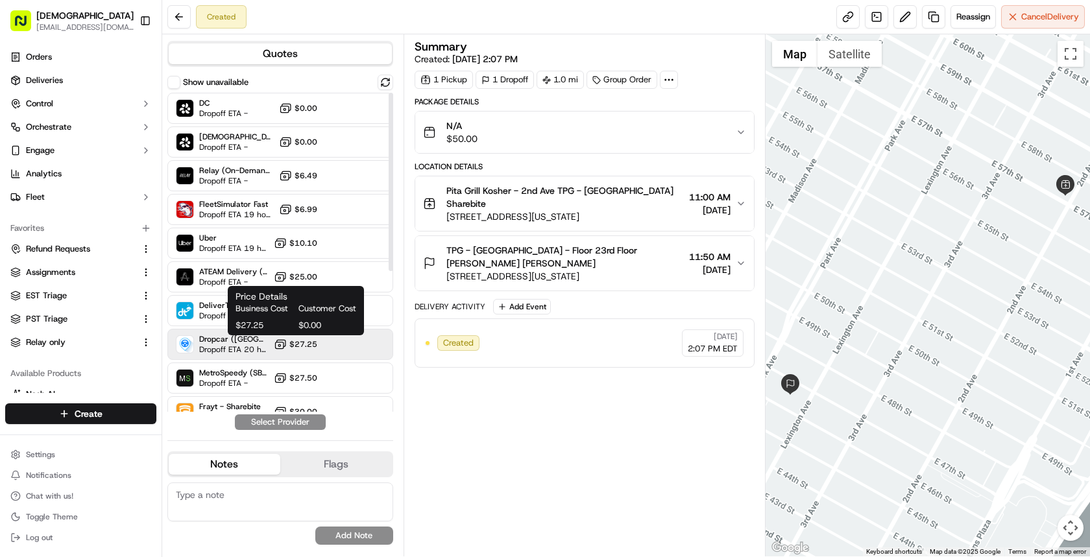
click at [312, 345] on span "$27.25" at bounding box center [303, 344] width 28 height 10
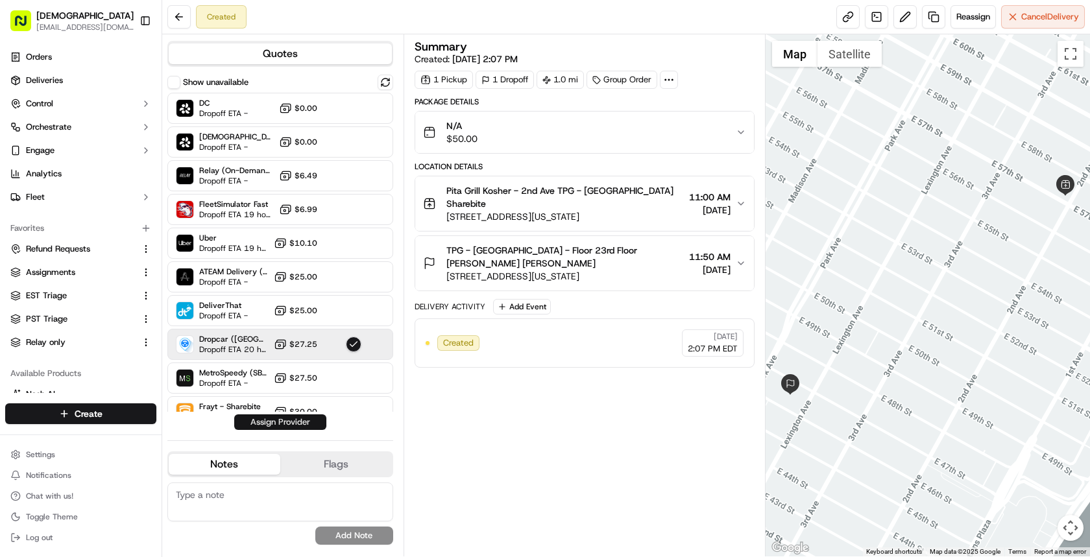
click at [309, 422] on button "Assign Provider" at bounding box center [280, 423] width 92 height 16
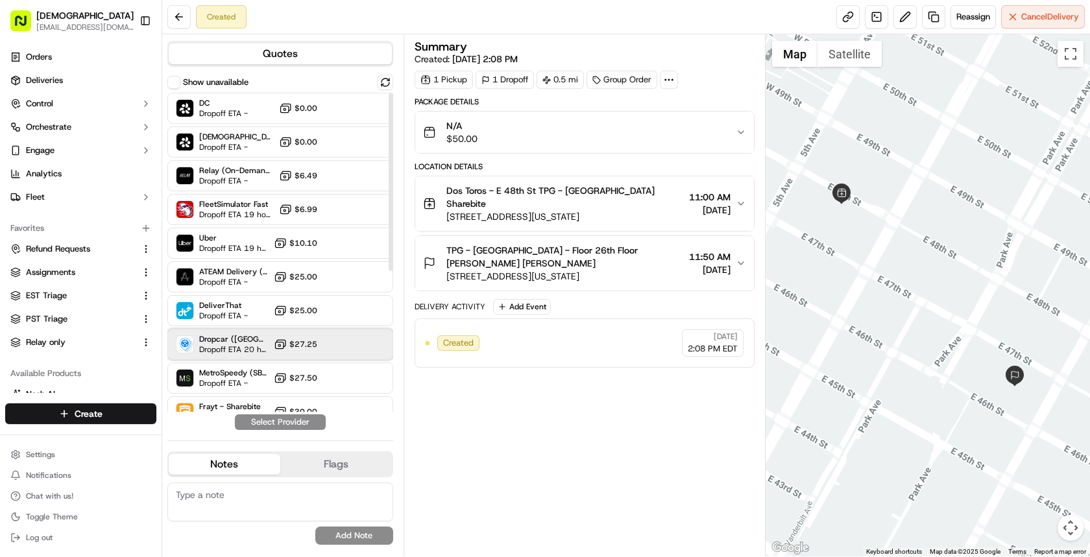
click at [375, 343] on div "Dropcar (NYC 1) Dropoff ETA 20 hours $27.25" at bounding box center [280, 344] width 226 height 31
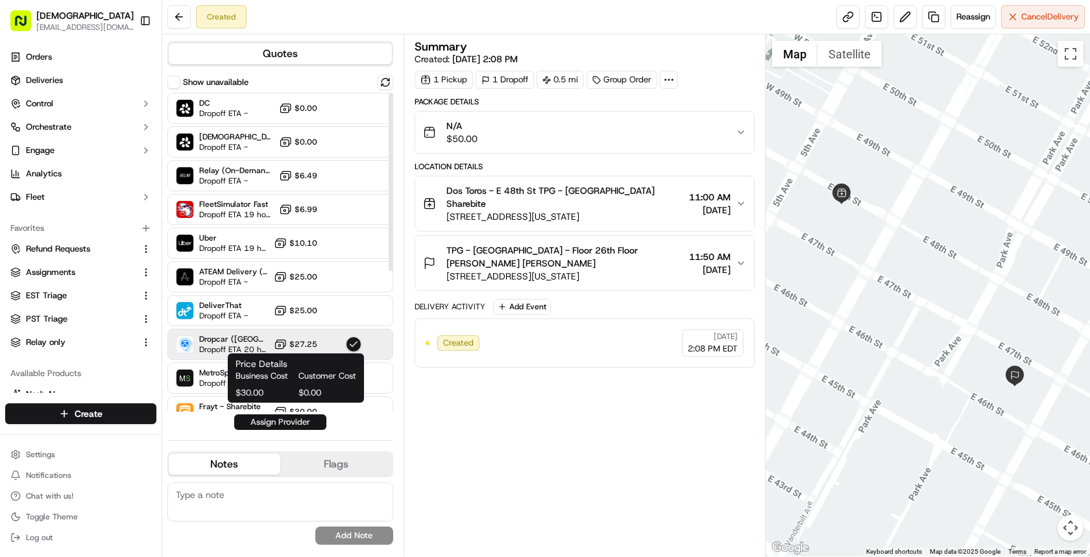
click at [312, 421] on button "Assign Provider" at bounding box center [280, 423] width 92 height 16
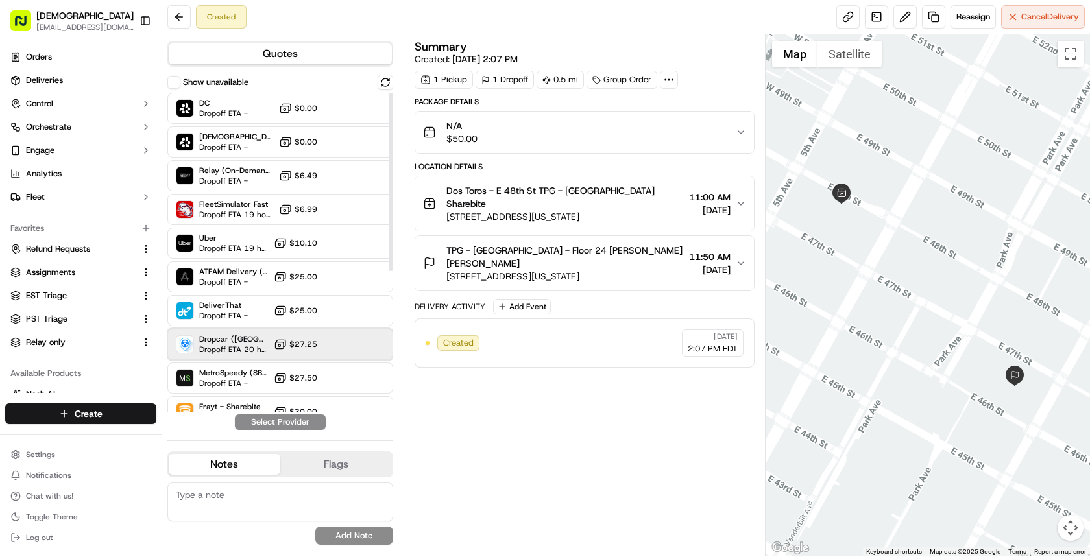
click at [280, 335] on div "Dropcar ([GEOGRAPHIC_DATA] 1) Dropoff ETA 20 hours $27.25" at bounding box center [280, 344] width 226 height 31
click at [290, 421] on button "Assign Provider" at bounding box center [280, 423] width 92 height 16
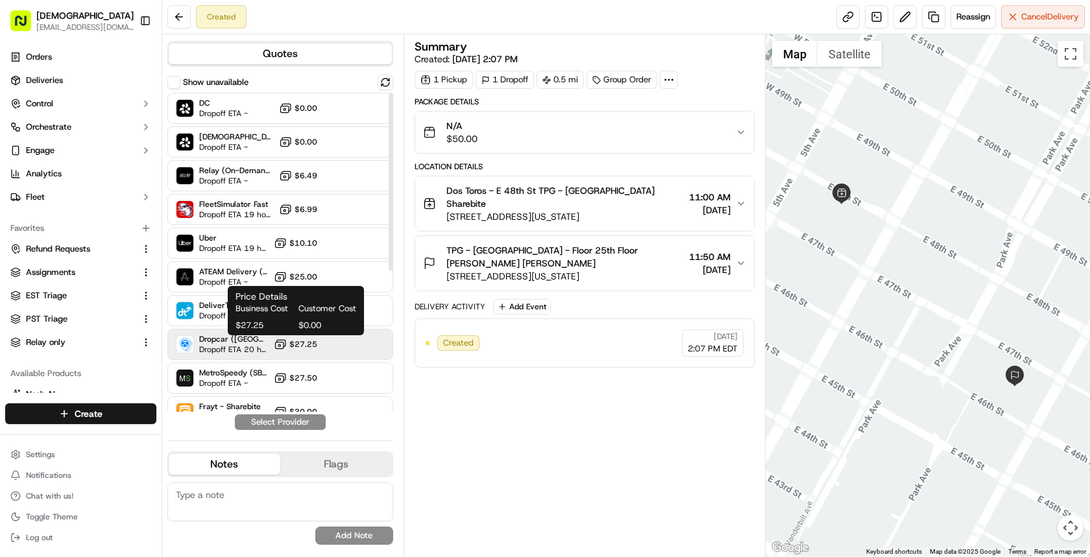
click at [284, 349] on icon at bounding box center [280, 344] width 13 height 13
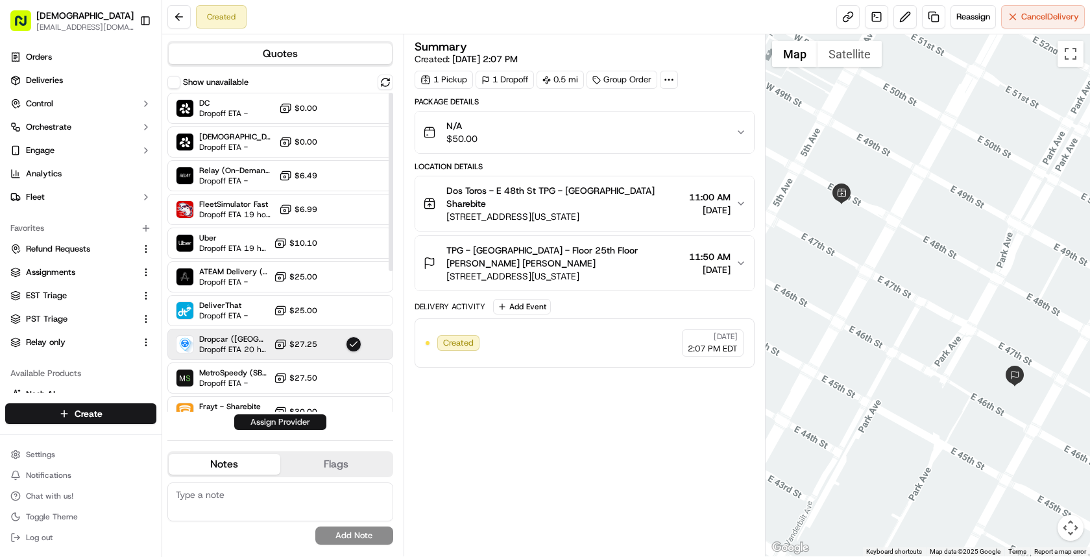
click at [296, 423] on button "Assign Provider" at bounding box center [280, 423] width 92 height 16
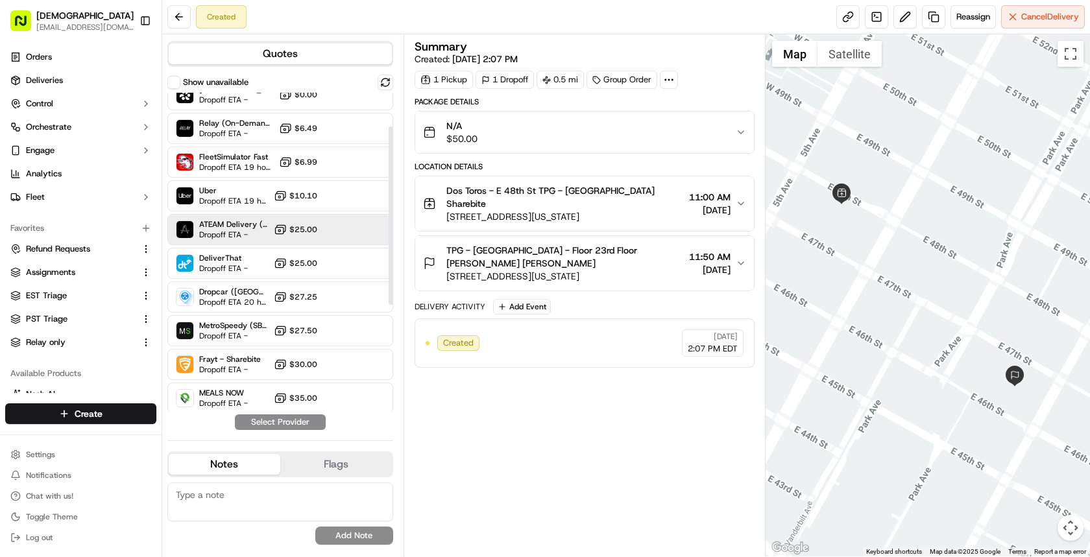
scroll to position [62, 0]
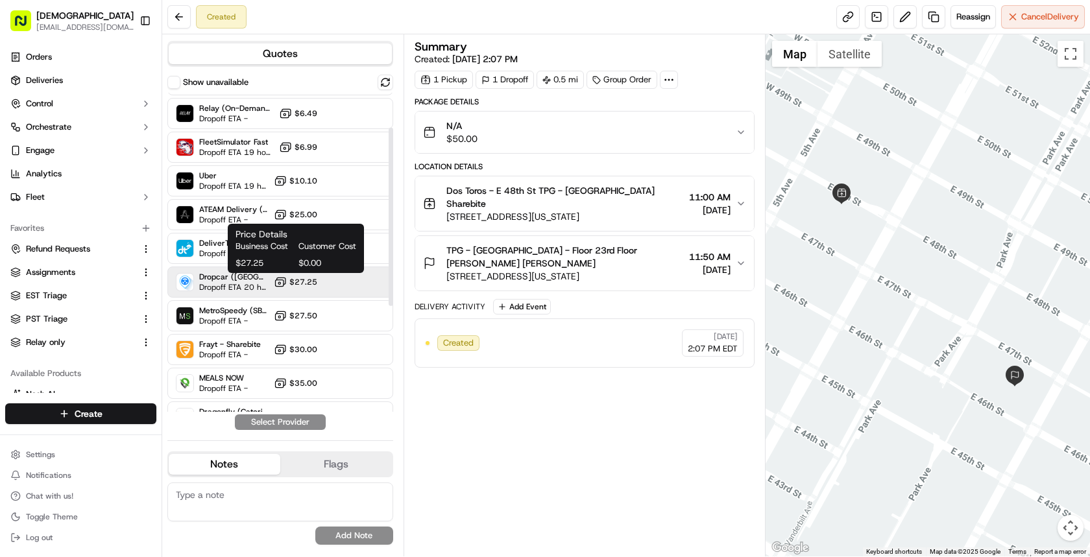
click at [284, 278] on icon at bounding box center [280, 282] width 13 height 13
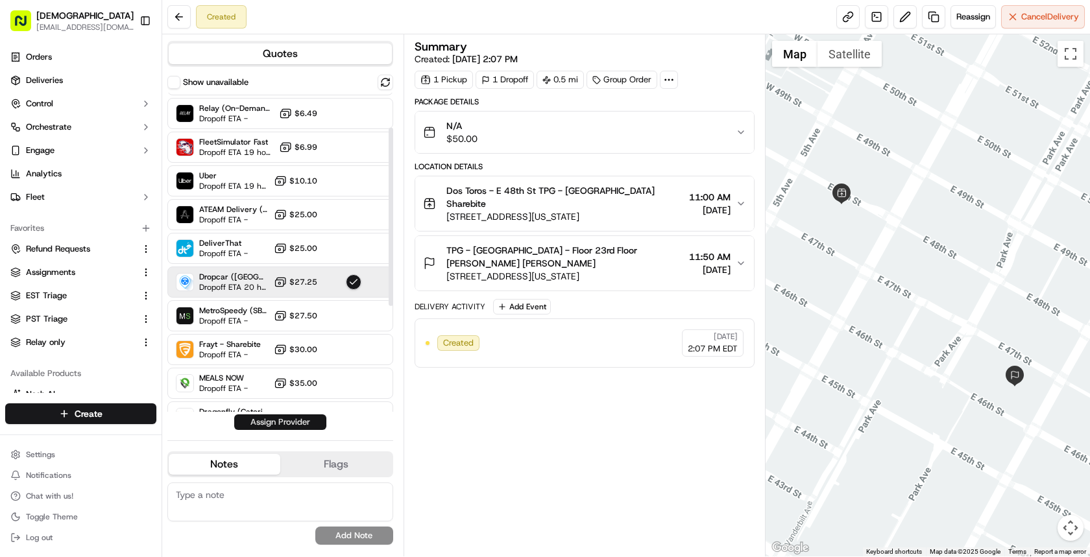
click at [312, 421] on button "Assign Provider" at bounding box center [280, 423] width 92 height 16
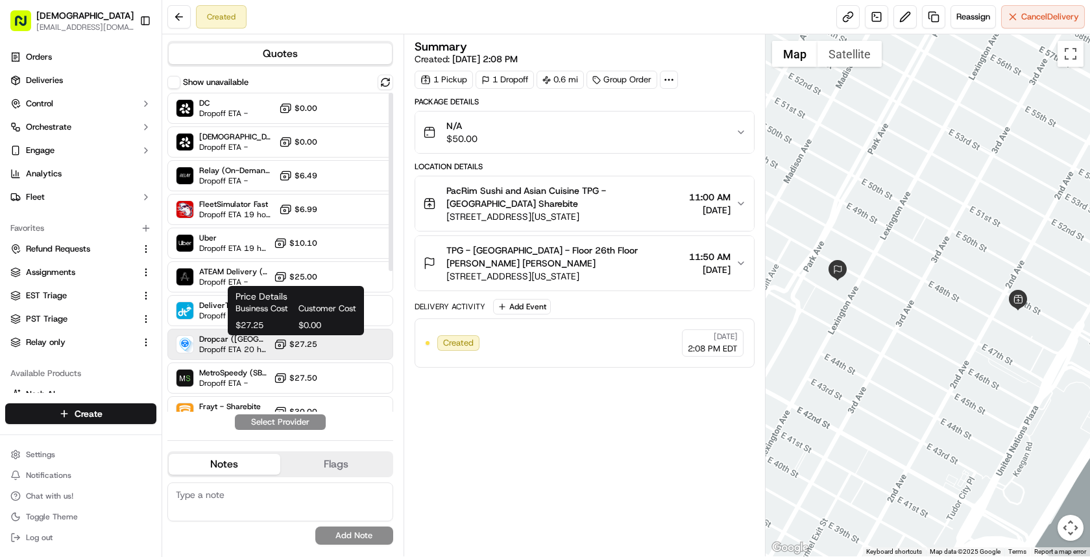
click at [275, 341] on icon at bounding box center [280, 344] width 13 height 13
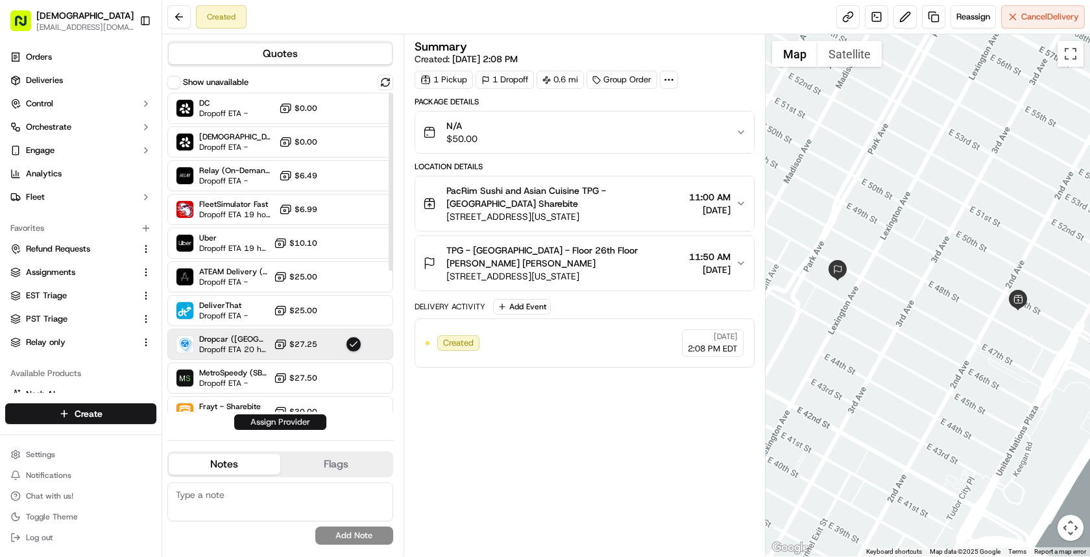
click at [282, 425] on button "Assign Provider" at bounding box center [280, 423] width 92 height 16
click at [283, 353] on div "Dropcar (NYC 1) Dropoff ETA 20 hours $27.25" at bounding box center [280, 344] width 226 height 31
click at [282, 433] on div "Quotes Show unavailable DC Dropoff ETA - $0.00 Sharebite Dropoff ETA - $0.00 Re…" at bounding box center [282, 295] width 241 height 522
click at [287, 430] on div "Quotes Show unavailable DC Dropoff ETA - $0.00 Sharebite Dropoff ETA - $0.00 Re…" at bounding box center [282, 295] width 241 height 522
click at [289, 426] on button "Assign Provider" at bounding box center [280, 423] width 92 height 16
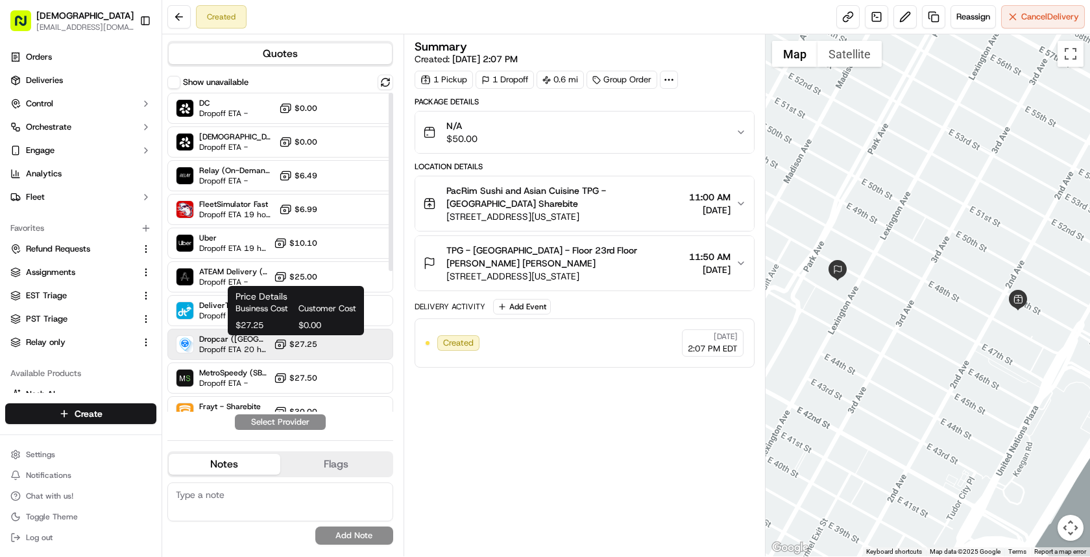
click at [278, 341] on icon at bounding box center [280, 343] width 8 height 6
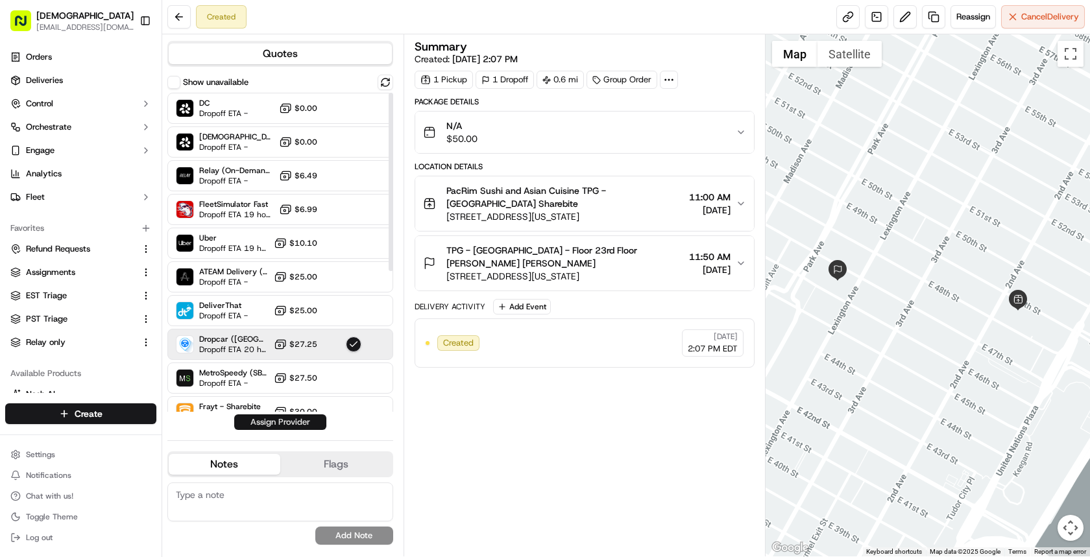
click at [280, 425] on button "Assign Provider" at bounding box center [280, 423] width 92 height 16
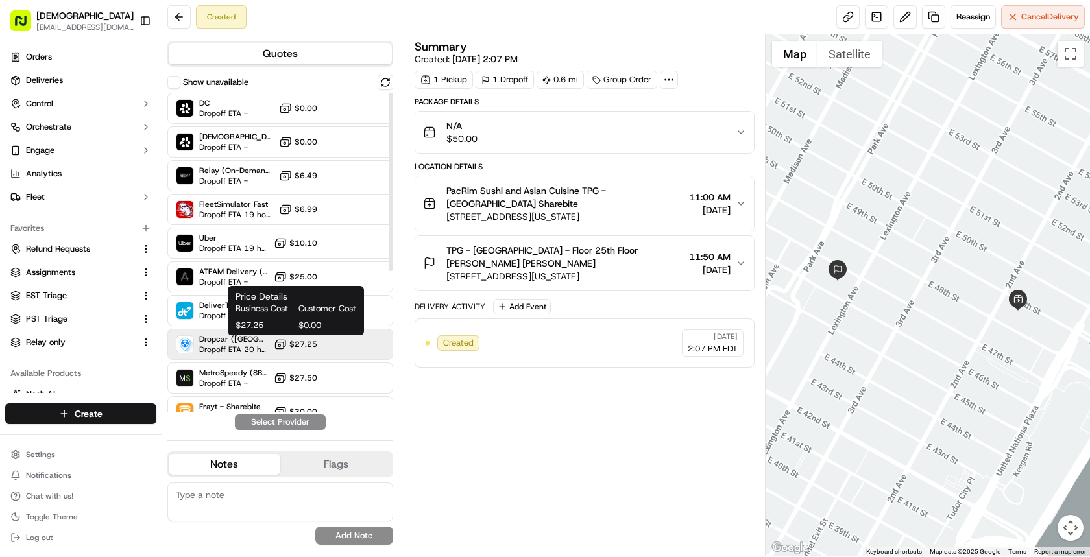
click at [312, 350] on button "$27.25" at bounding box center [295, 344] width 43 height 13
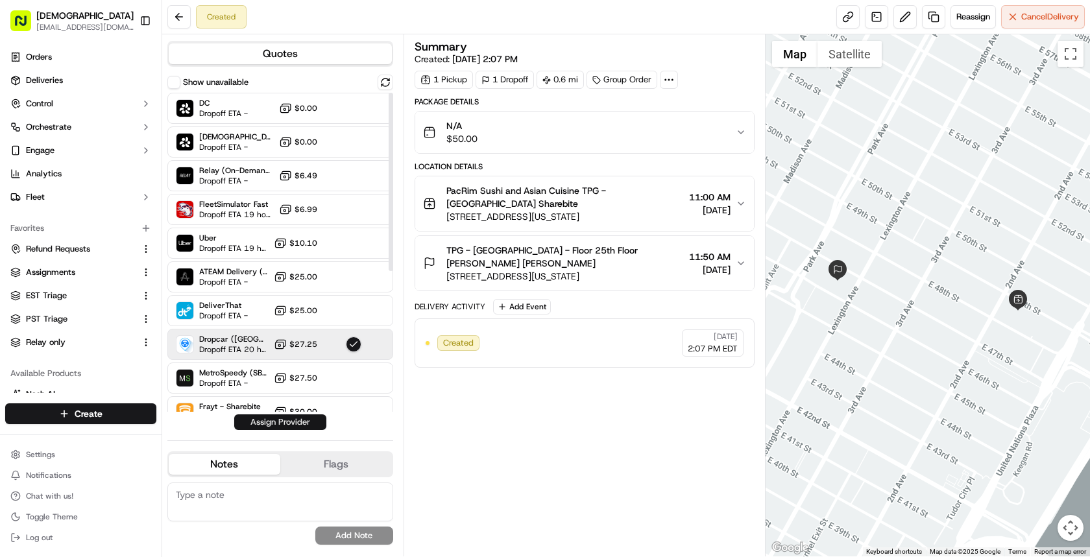
click at [304, 419] on button "Assign Provider" at bounding box center [280, 423] width 92 height 16
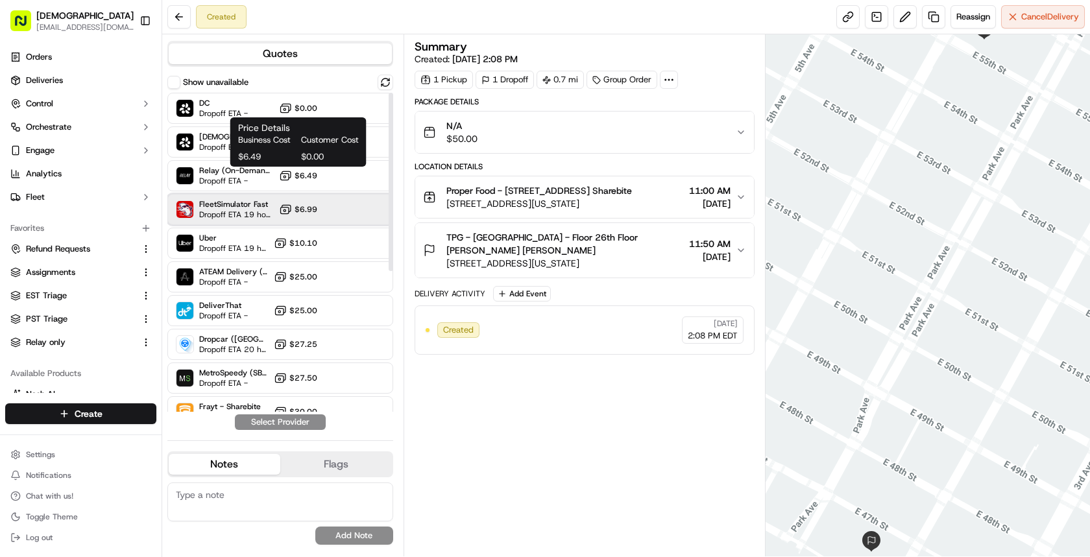
click at [317, 201] on div "FleetSimulator Fast Dropoff ETA 19 hours $6.99" at bounding box center [280, 209] width 226 height 31
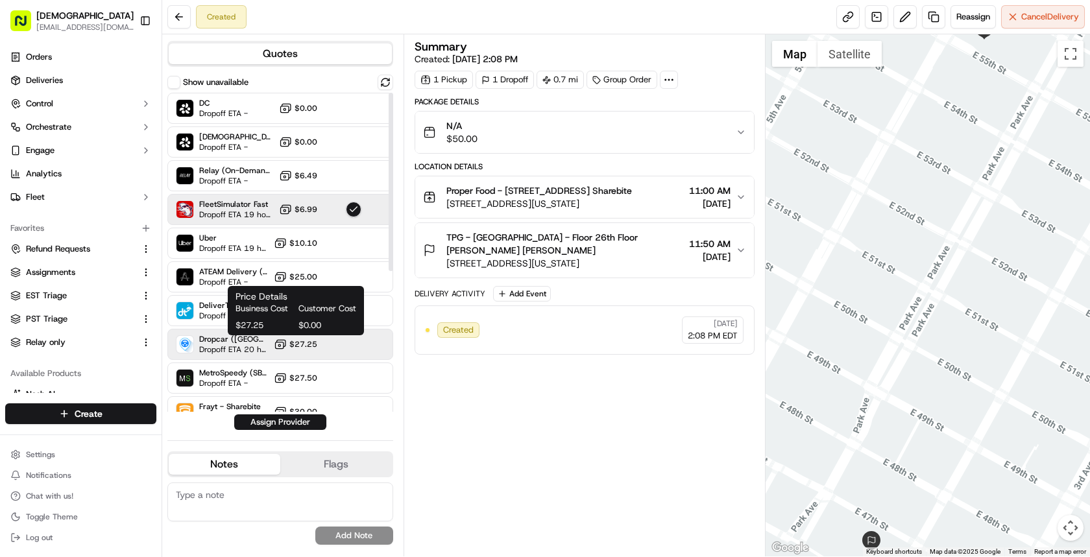
click at [315, 342] on span "$27.25" at bounding box center [303, 344] width 28 height 10
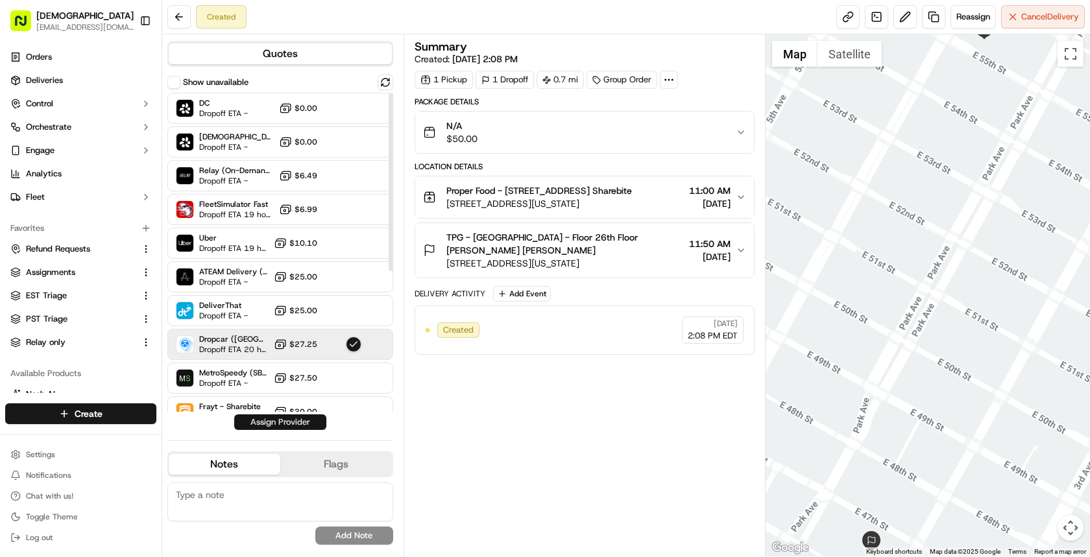
click at [313, 422] on button "Assign Provider" at bounding box center [280, 423] width 92 height 16
click at [328, 350] on div "Dropcar (NYC 1) Dropoff ETA 20 hours $27.25" at bounding box center [280, 344] width 226 height 31
click at [317, 424] on button "Assign Provider" at bounding box center [280, 423] width 92 height 16
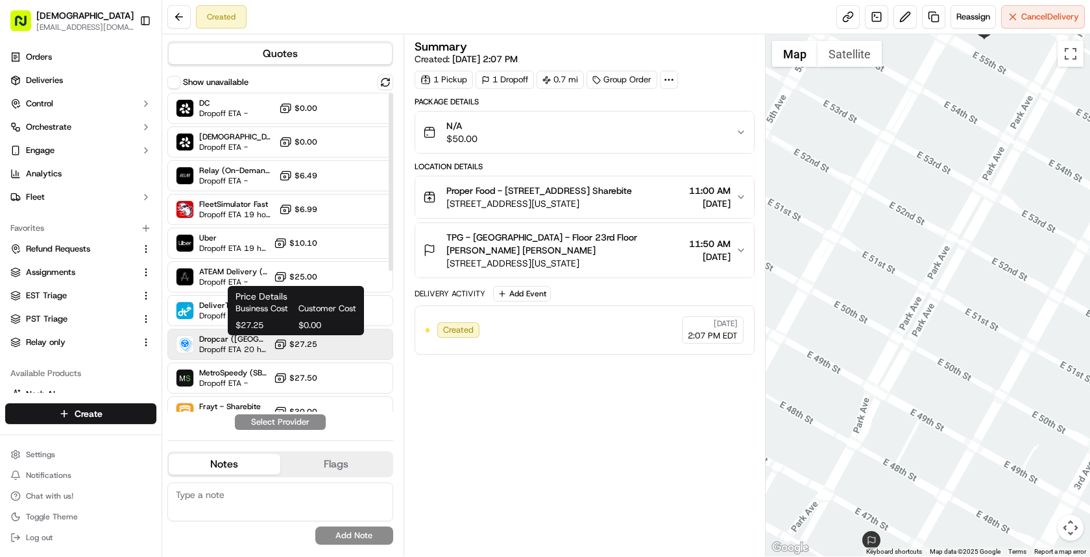
click at [295, 348] on span "$27.25" at bounding box center [303, 344] width 28 height 10
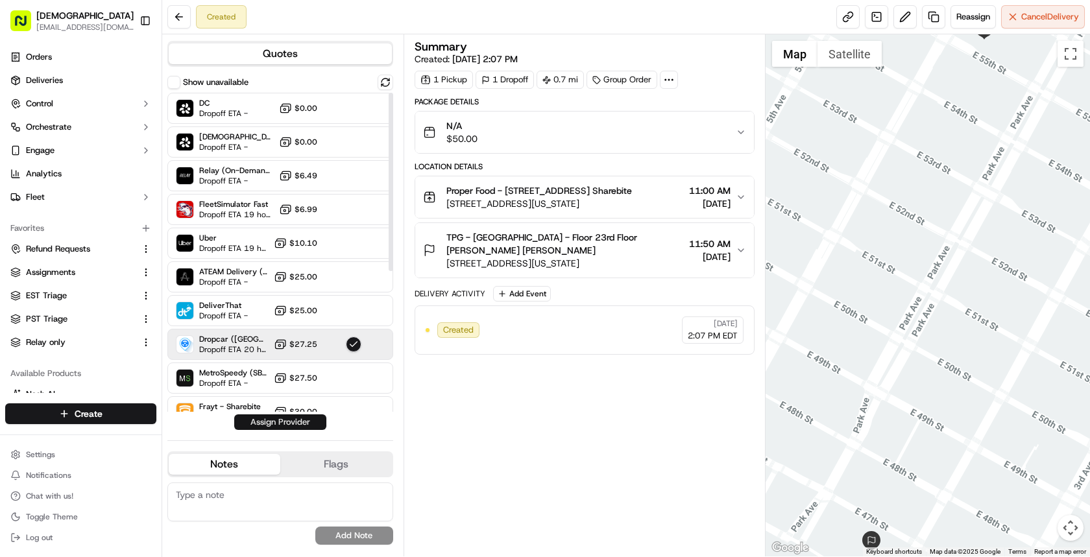
click at [300, 422] on button "Assign Provider" at bounding box center [280, 423] width 92 height 16
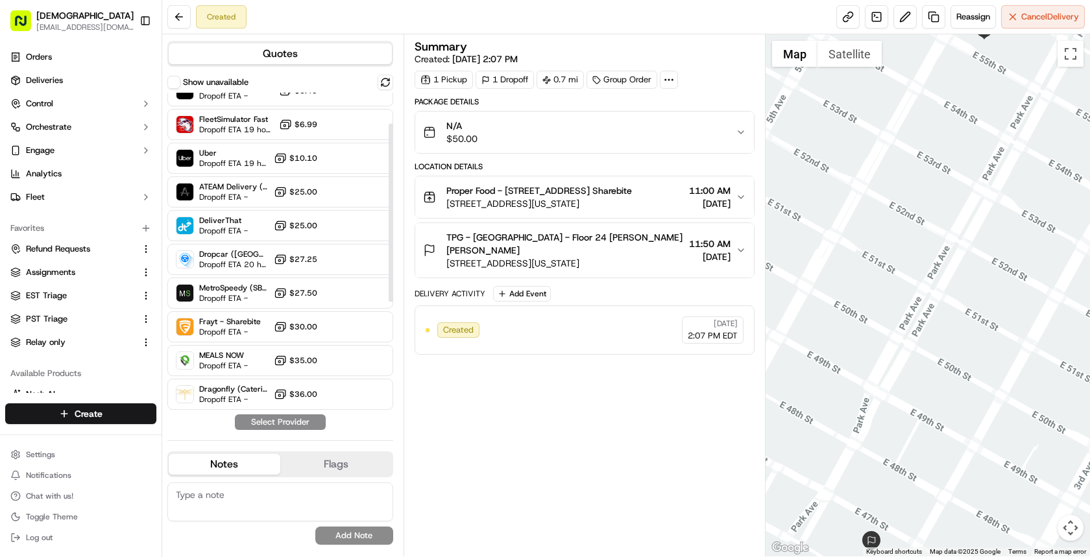
scroll to position [90, 0]
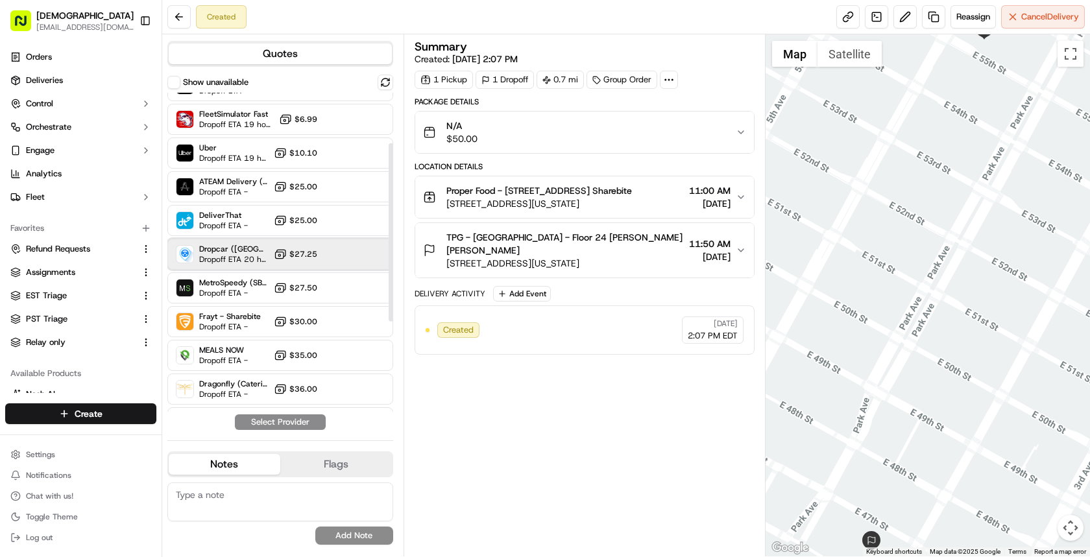
click at [329, 253] on div "Dropcar ([GEOGRAPHIC_DATA] 1) Dropoff ETA 20 hours $27.25" at bounding box center [280, 254] width 226 height 31
click at [306, 419] on button "Assign Provider" at bounding box center [280, 423] width 92 height 16
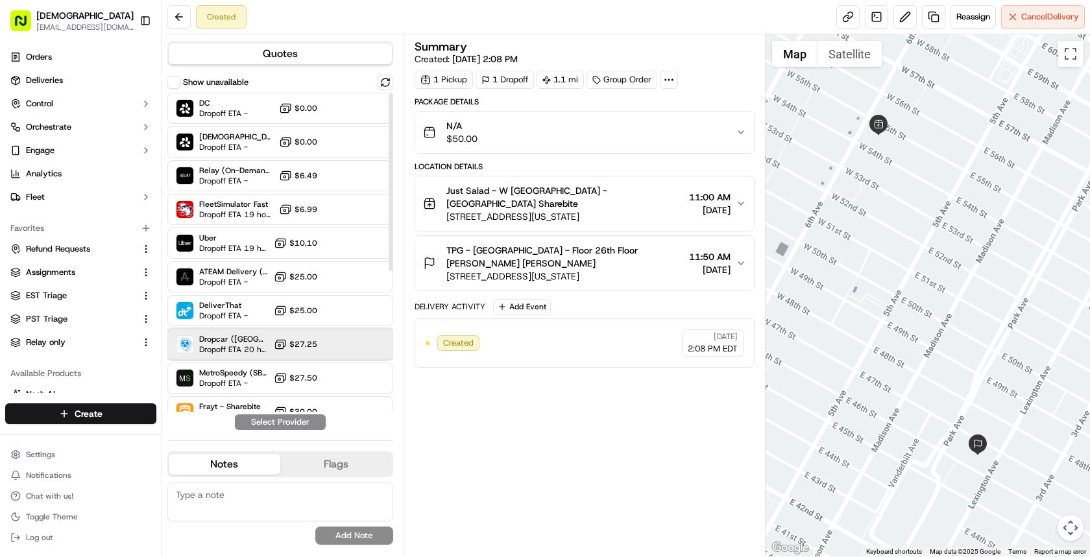
click at [256, 337] on span "Dropcar ([GEOGRAPHIC_DATA] 1)" at bounding box center [233, 339] width 69 height 10
click at [267, 427] on button "Assign Provider" at bounding box center [280, 423] width 92 height 16
click at [260, 348] on span "Dropoff ETA 20 hours" at bounding box center [233, 350] width 69 height 10
click at [286, 428] on button "Assign Provider" at bounding box center [280, 423] width 92 height 16
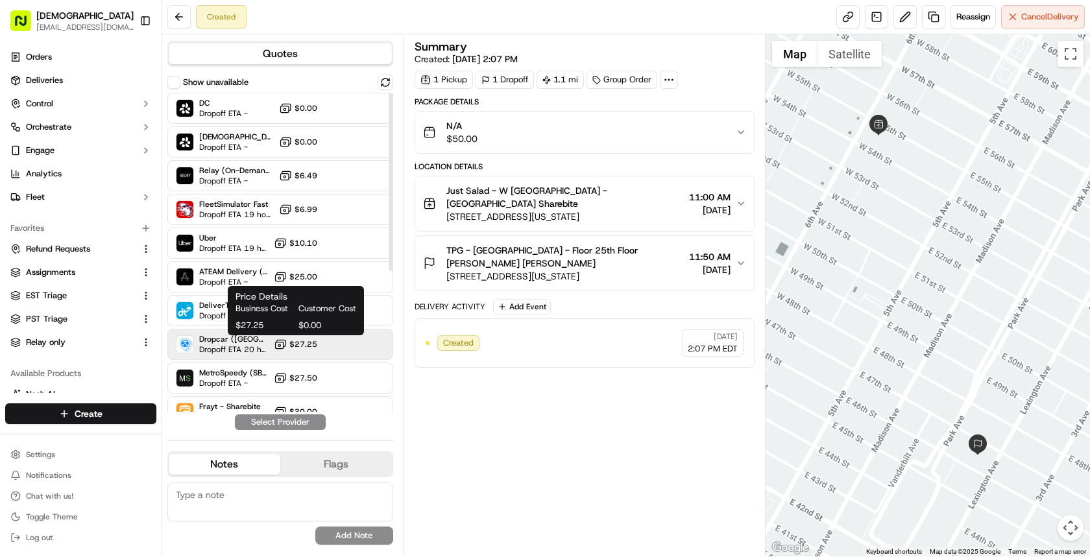
click at [283, 343] on icon at bounding box center [280, 344] width 13 height 13
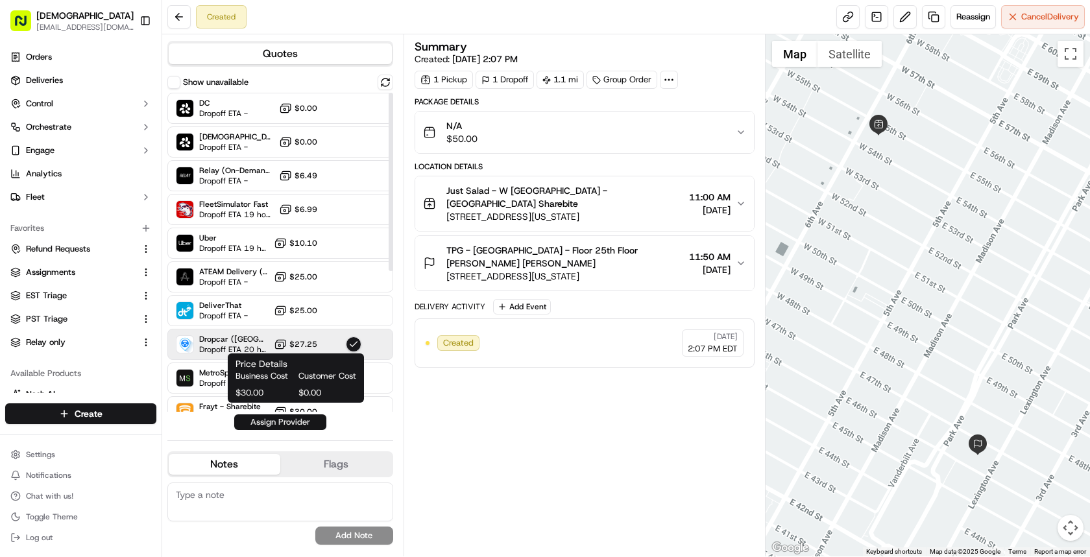
click at [278, 420] on button "Assign Provider" at bounding box center [280, 423] width 92 height 16
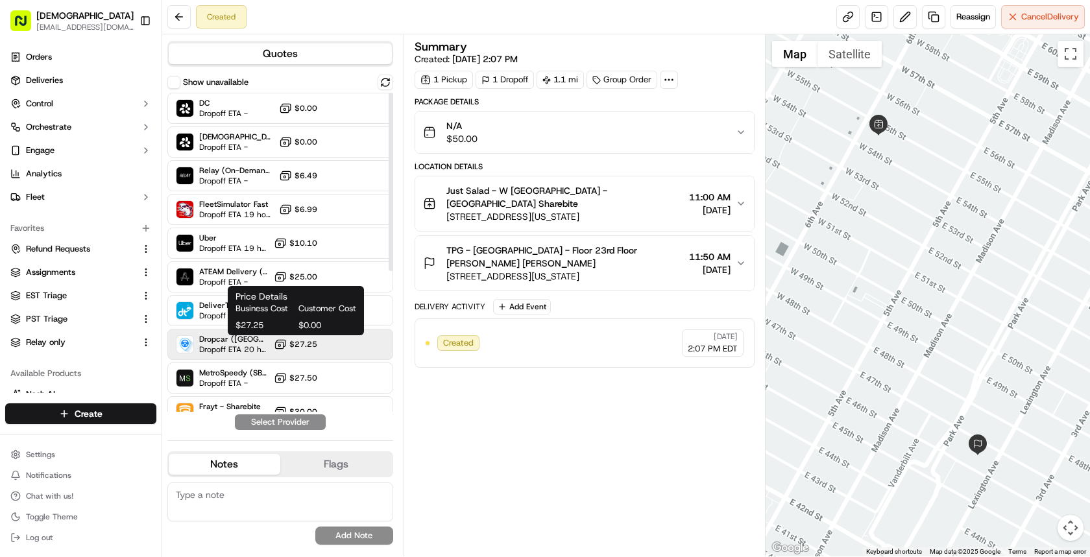
click at [275, 345] on icon at bounding box center [280, 344] width 13 height 13
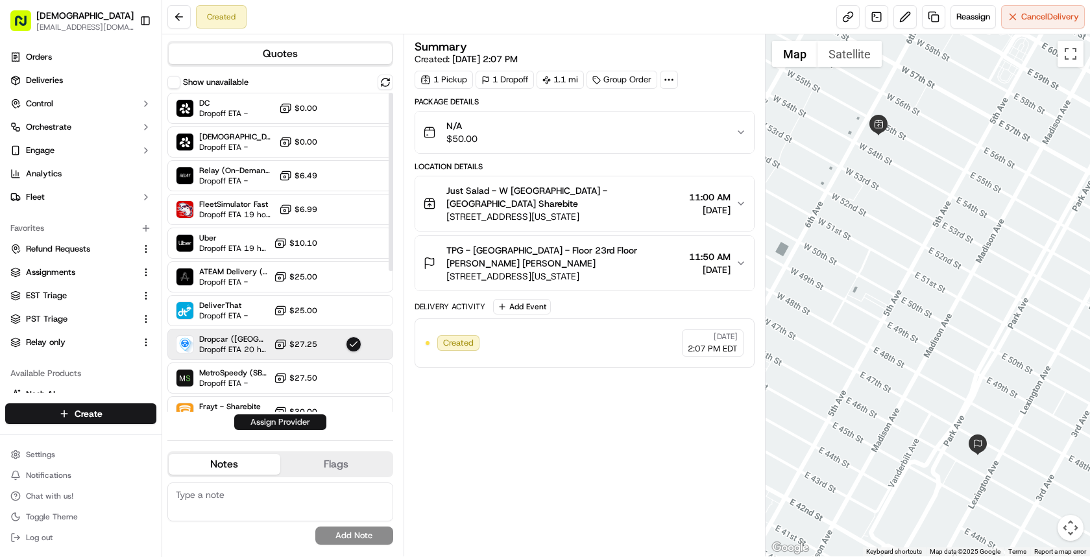
click at [264, 421] on button "Assign Provider" at bounding box center [280, 423] width 92 height 16
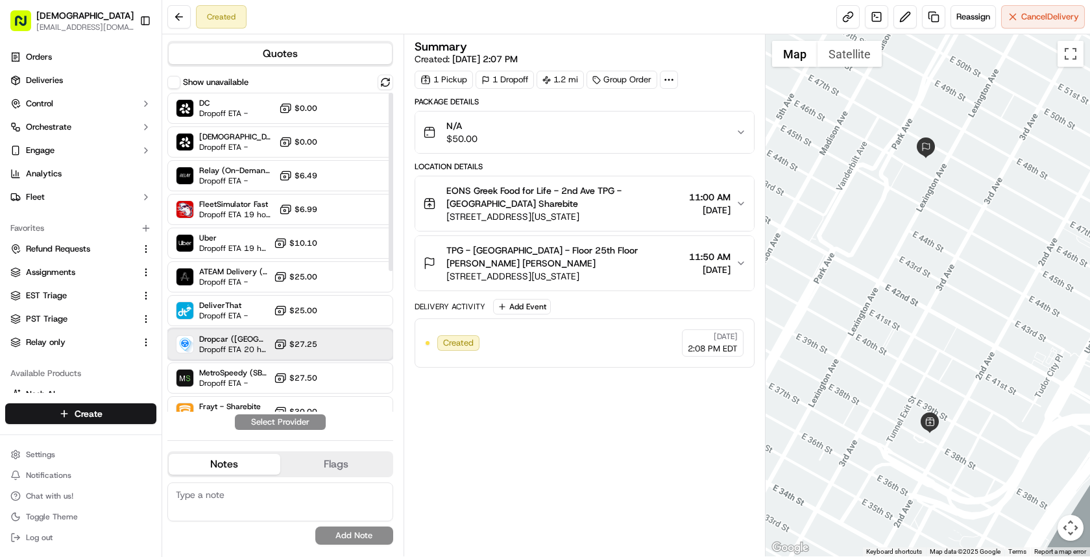
click at [269, 357] on div "Dropcar ([GEOGRAPHIC_DATA] 1) Dropoff ETA 20 hours $27.25" at bounding box center [280, 344] width 226 height 31
click at [281, 424] on button "Assign Provider" at bounding box center [280, 423] width 92 height 16
click at [270, 342] on div "Dropcar ([GEOGRAPHIC_DATA] 1) Dropoff ETA 20 hours $27.25" at bounding box center [280, 344] width 226 height 31
click at [288, 419] on button "Assign Provider" at bounding box center [280, 423] width 92 height 16
click at [277, 354] on div "Dropcar (NYC 1) Dropoff ETA 20 hours $27.25" at bounding box center [280, 344] width 226 height 31
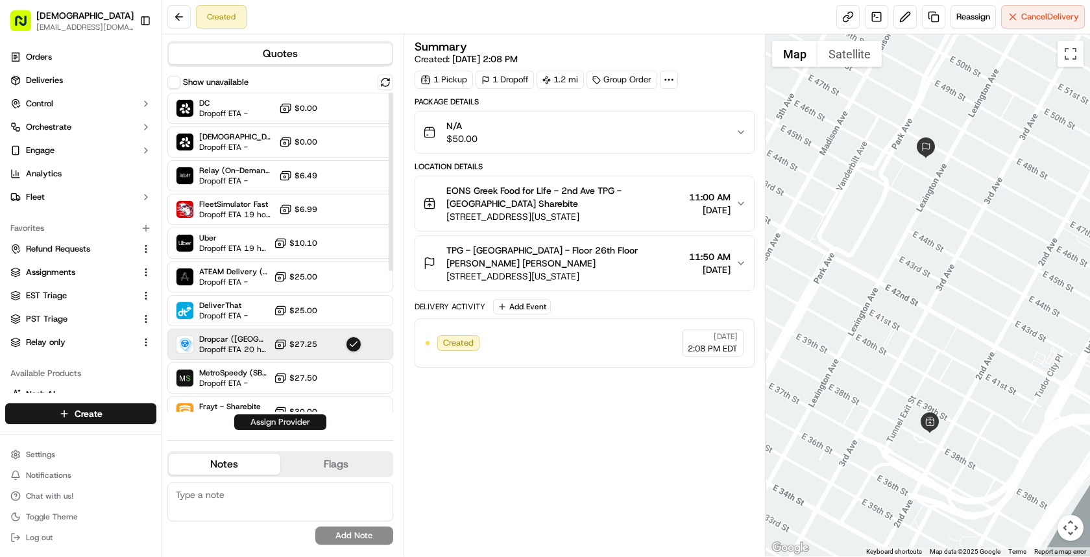
click at [284, 421] on button "Assign Provider" at bounding box center [280, 423] width 92 height 16
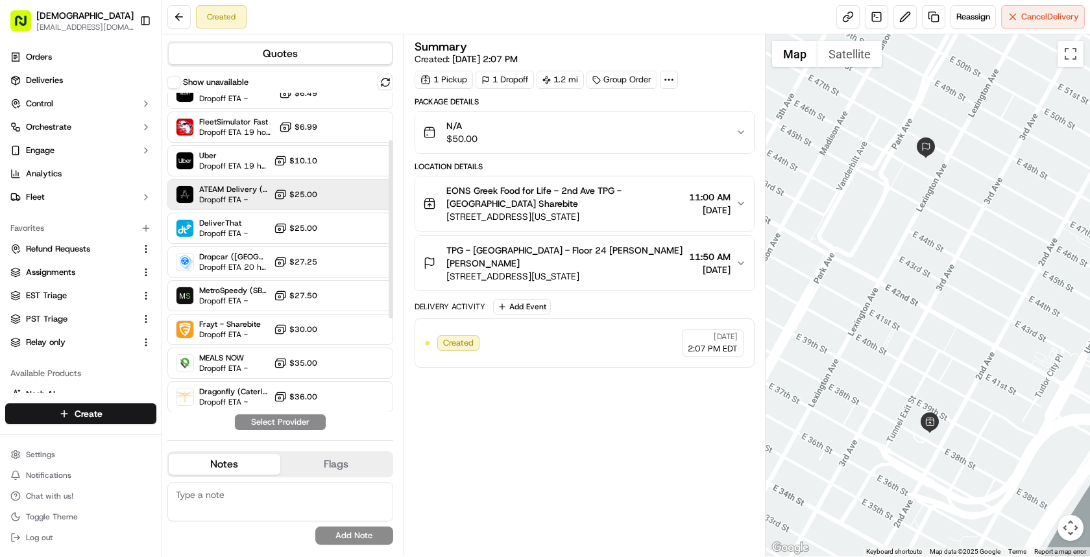
scroll to position [85, 0]
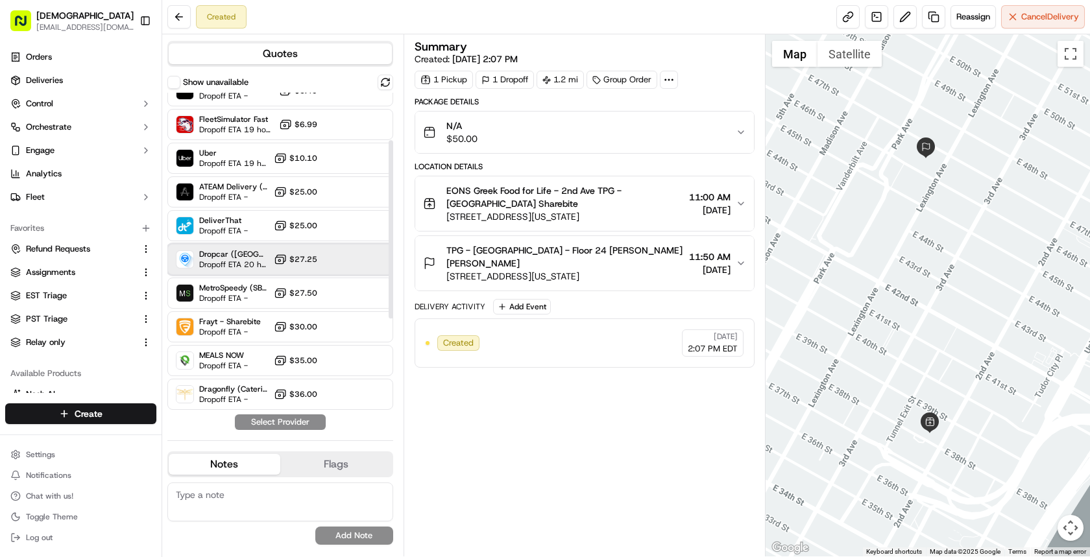
click at [255, 263] on span "Dropoff ETA 20 hours" at bounding box center [233, 265] width 69 height 10
click at [292, 425] on button "Assign Provider" at bounding box center [280, 423] width 92 height 16
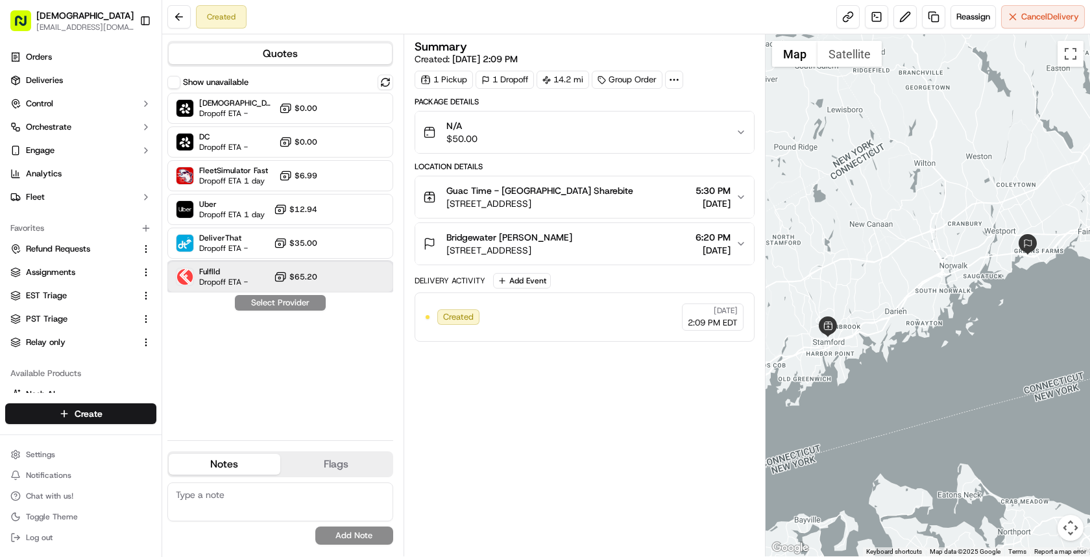
click at [219, 279] on span "Dropoff ETA -" at bounding box center [223, 282] width 49 height 10
click at [251, 301] on button "Assign Provider" at bounding box center [280, 303] width 92 height 16
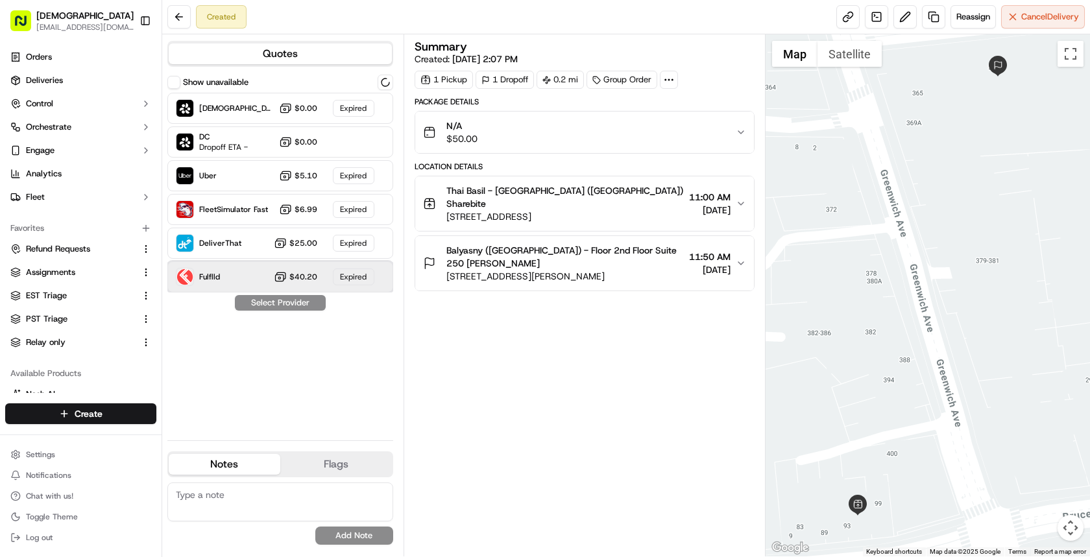
click at [230, 282] on div "Fulflld $40.20 Expired" at bounding box center [280, 277] width 226 height 31
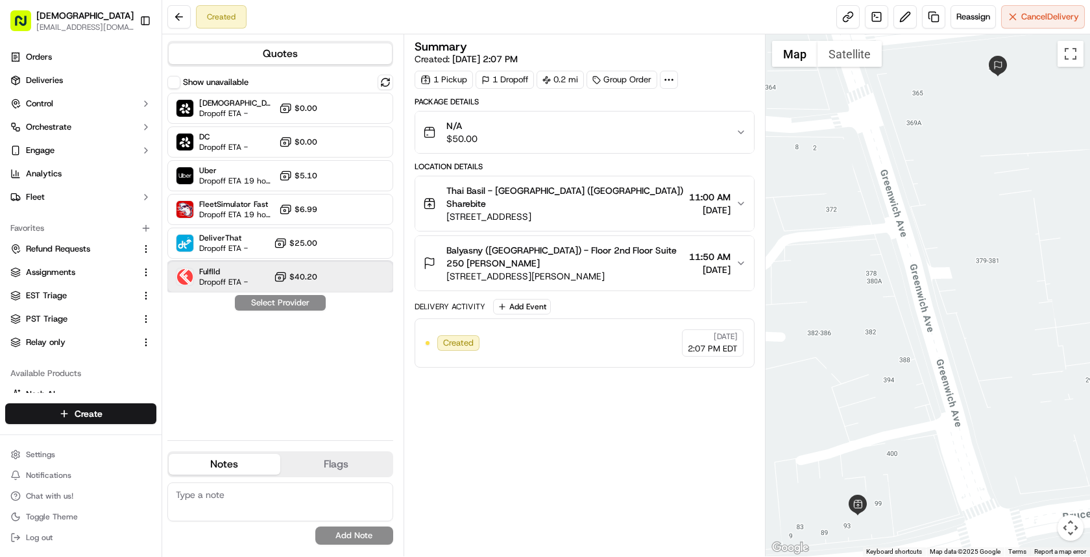
click at [253, 276] on div "Fulflld Dropoff ETA - $40.20" at bounding box center [280, 277] width 226 height 31
click at [259, 301] on button "Assign Provider" at bounding box center [280, 303] width 92 height 16
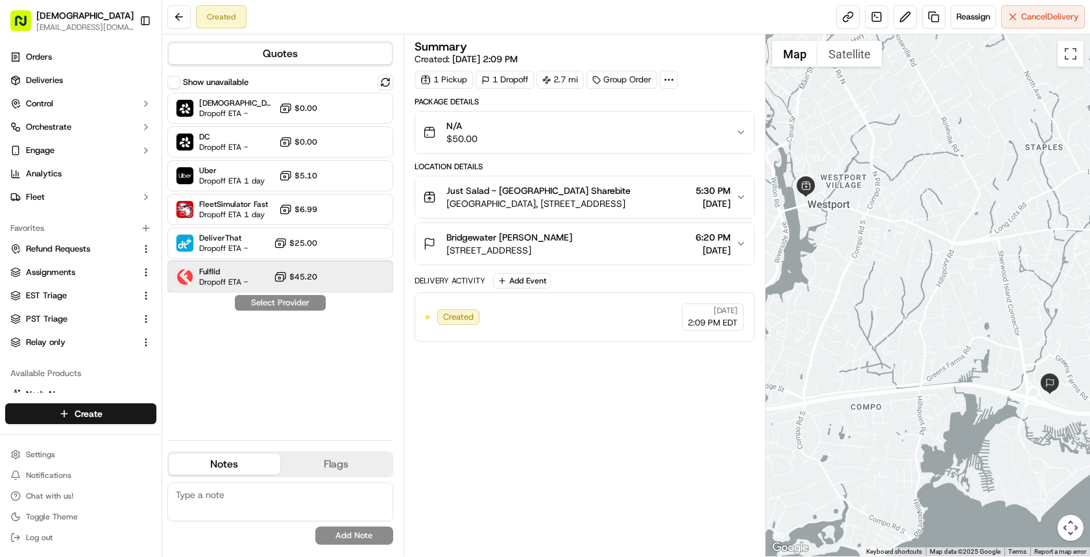
click at [292, 269] on div "Fulflld Dropoff ETA - $45.20" at bounding box center [280, 277] width 226 height 31
click at [291, 302] on button "Assign Provider" at bounding box center [280, 303] width 92 height 16
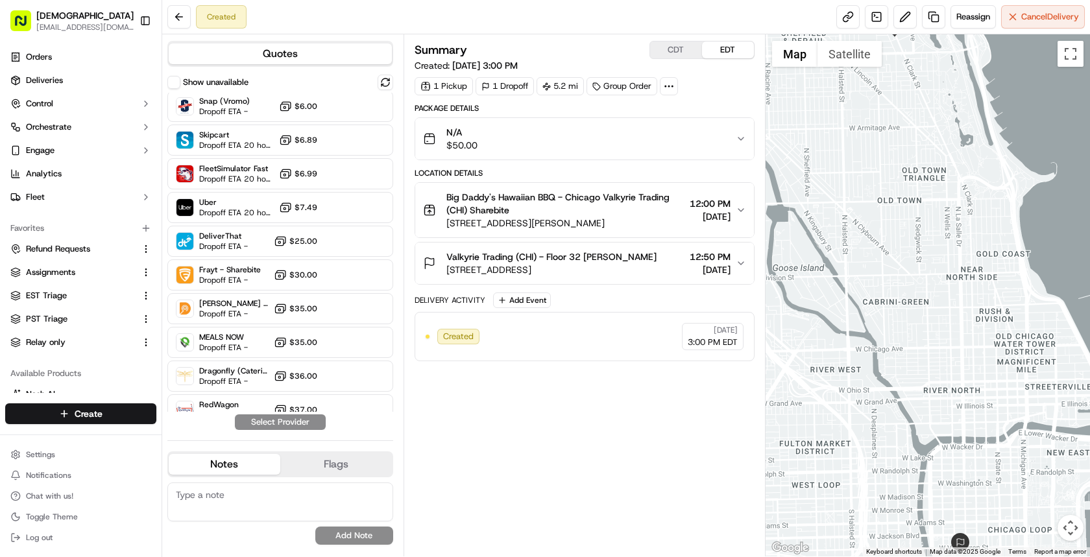
scroll to position [151, 0]
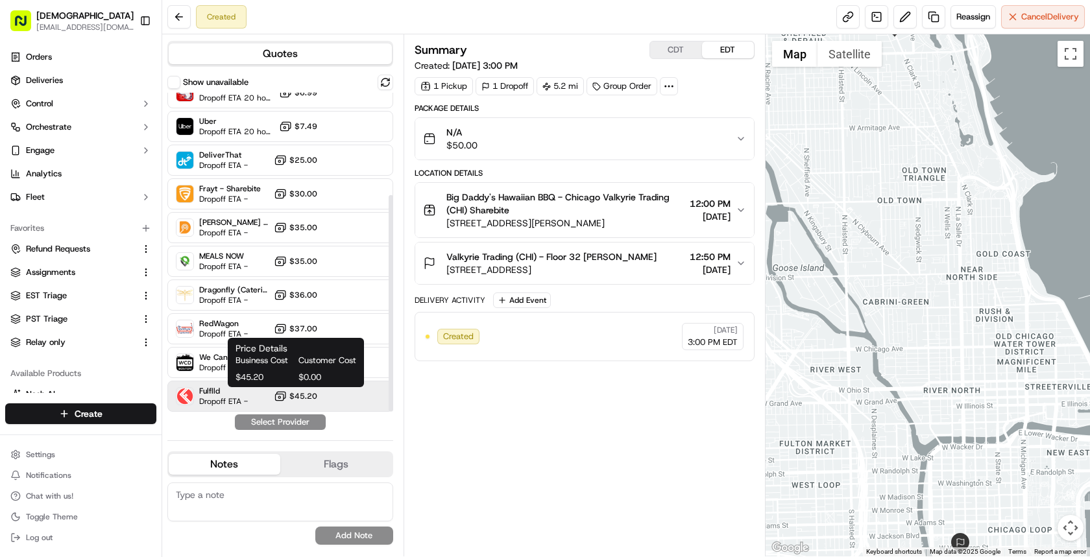
click at [299, 390] on button "$45.20" at bounding box center [295, 396] width 43 height 13
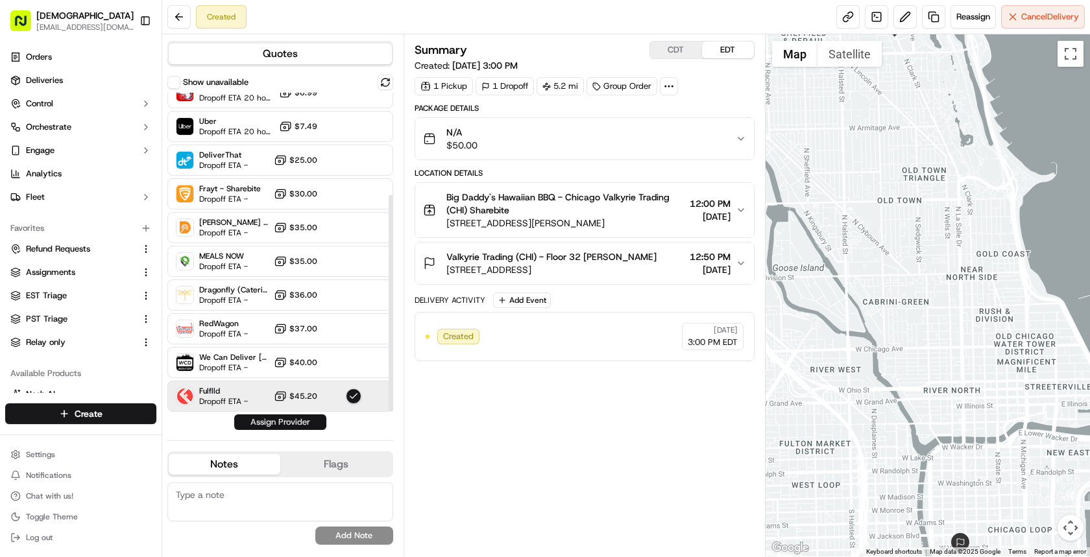
click at [293, 422] on button "Assign Provider" at bounding box center [280, 423] width 92 height 16
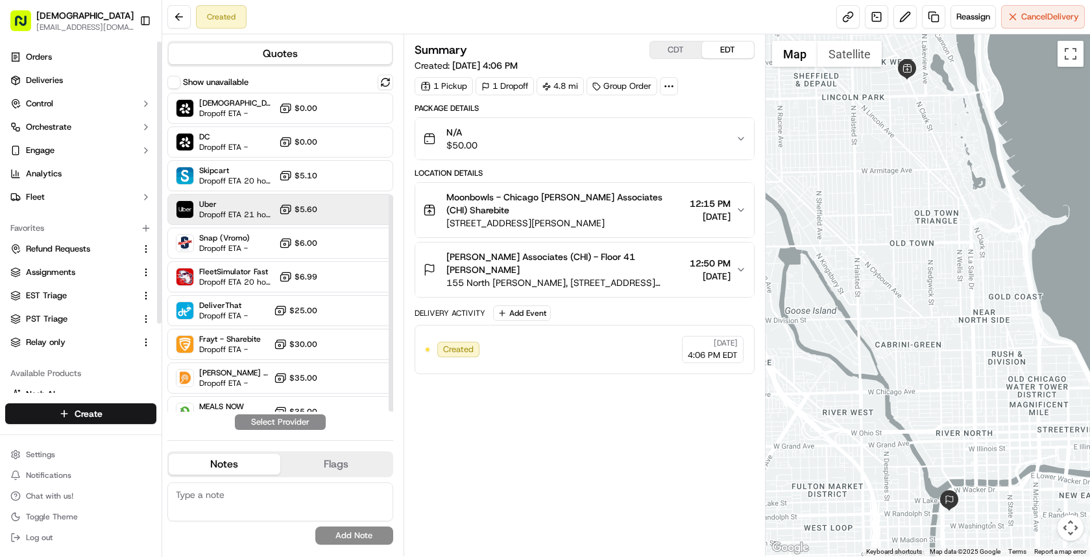
scroll to position [151, 0]
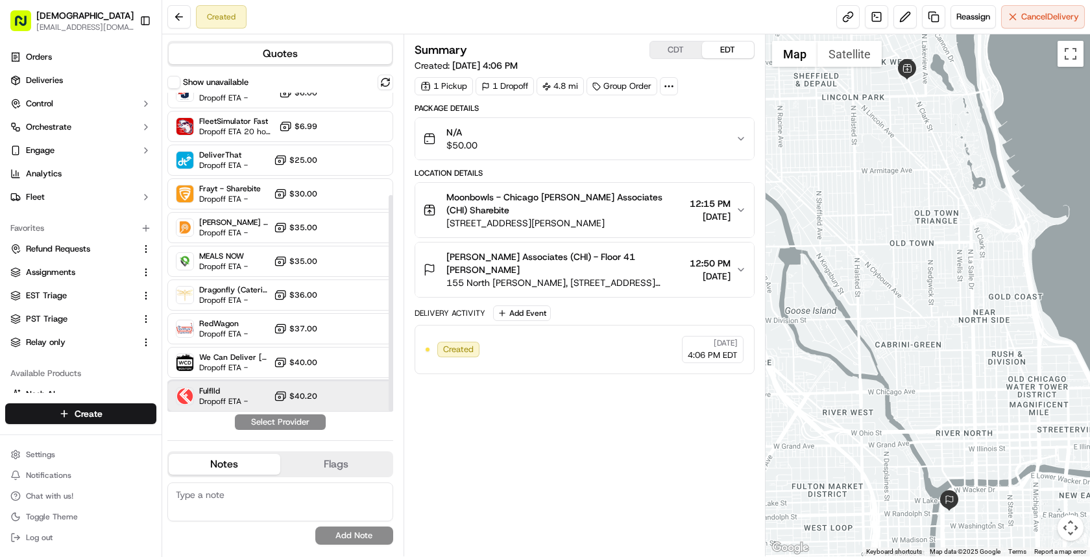
click at [247, 385] on div "Fulflld Dropoff ETA - $40.20" at bounding box center [280, 396] width 226 height 31
click at [270, 421] on button "Assign Provider" at bounding box center [280, 423] width 92 height 16
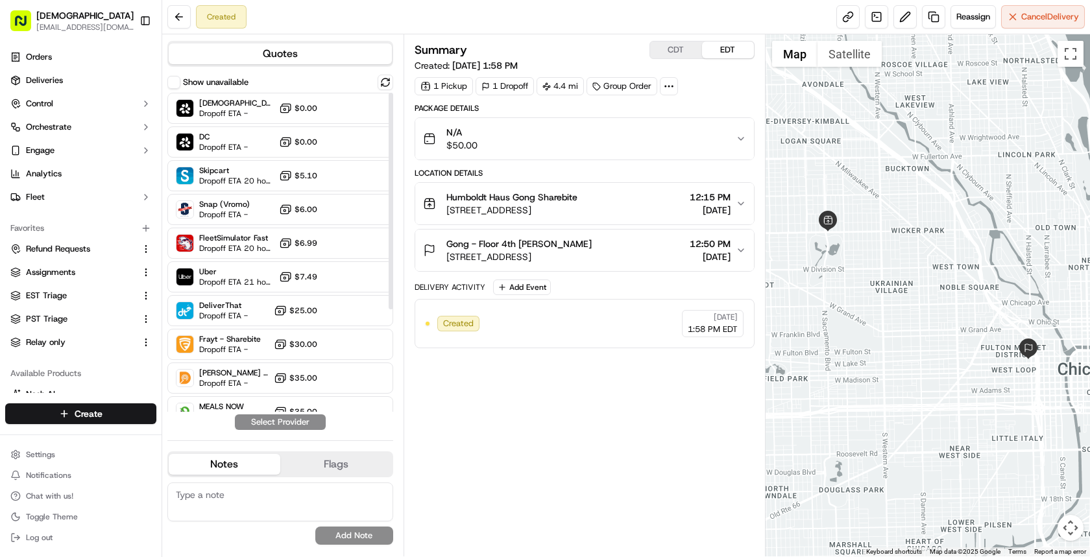
scroll to position [151, 0]
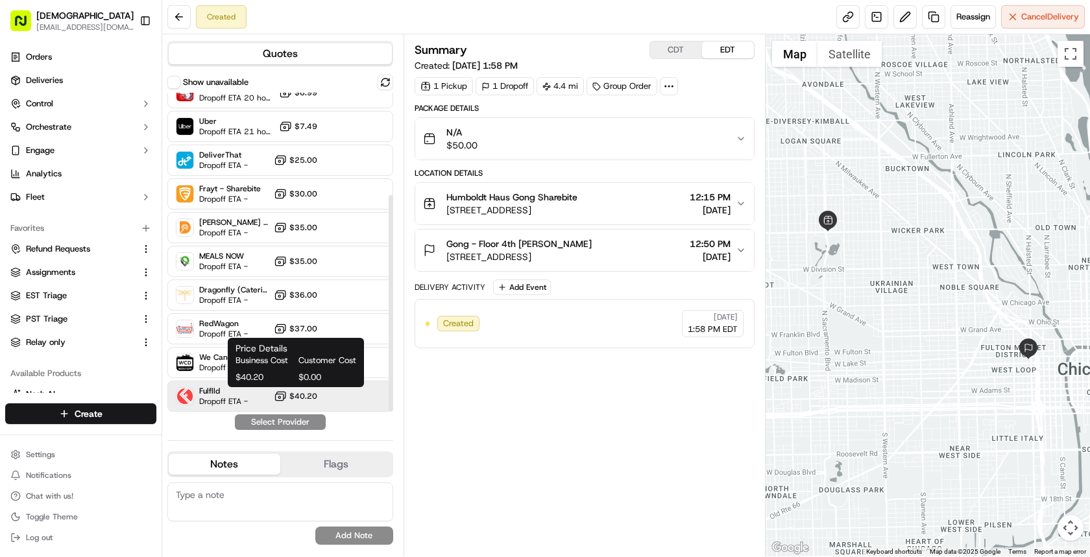
click at [288, 400] on button "$40.20" at bounding box center [295, 396] width 43 height 13
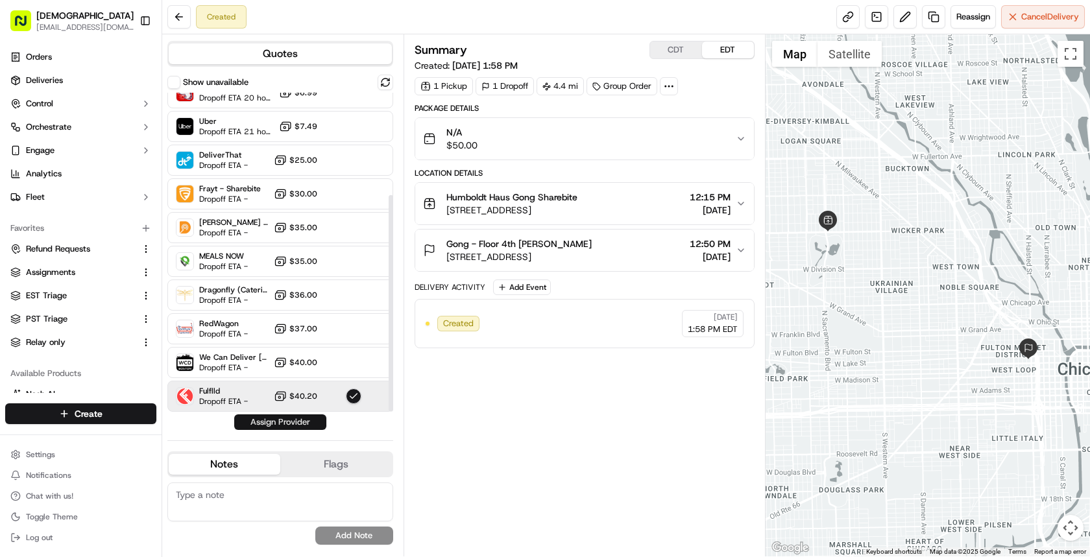
click at [289, 418] on button "Assign Provider" at bounding box center [280, 423] width 92 height 16
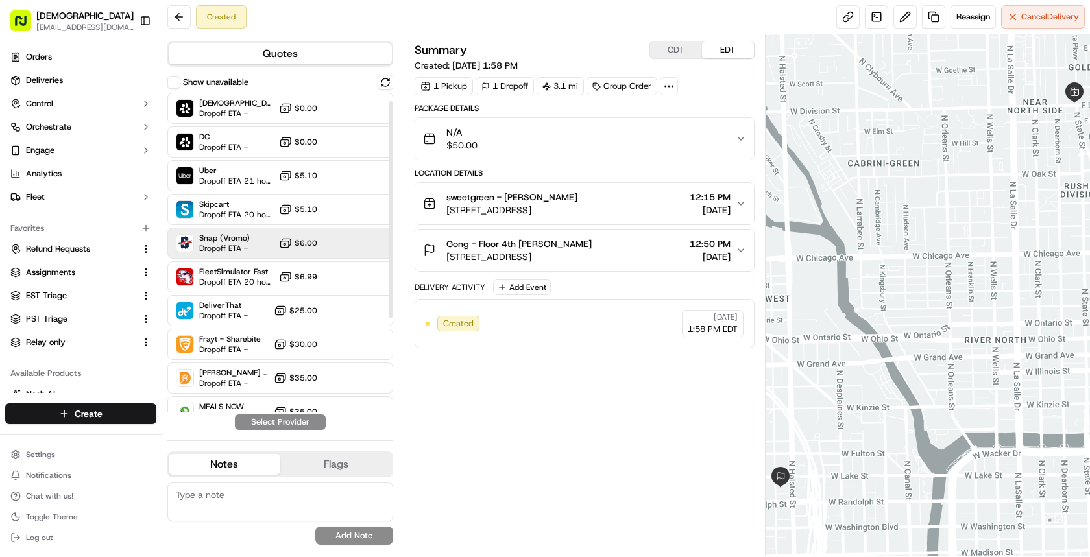
scroll to position [151, 0]
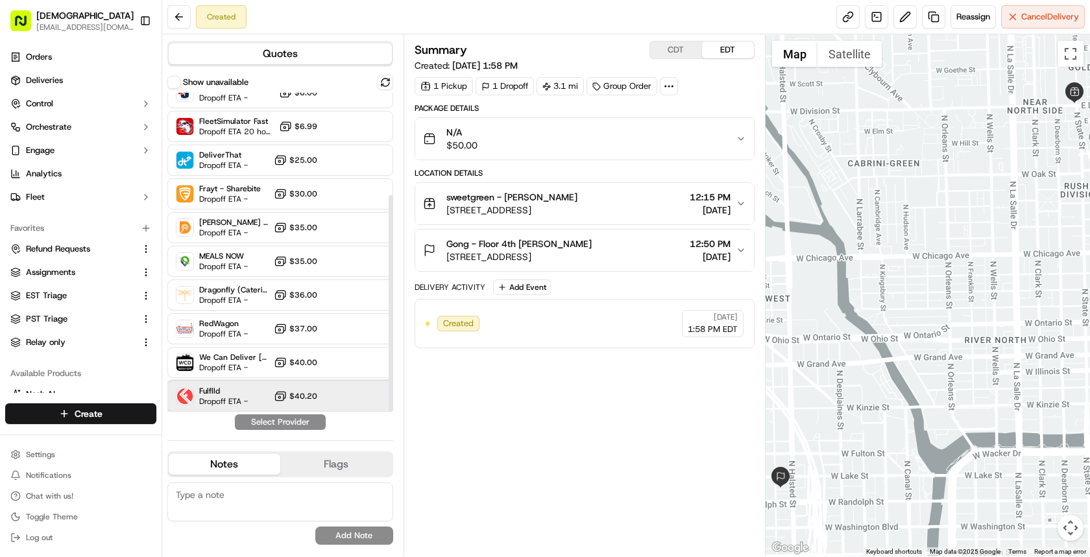
click at [290, 387] on div "Fulflld Dropoff ETA - $40.20" at bounding box center [280, 396] width 226 height 31
click at [289, 425] on button "Assign Provider" at bounding box center [280, 423] width 92 height 16
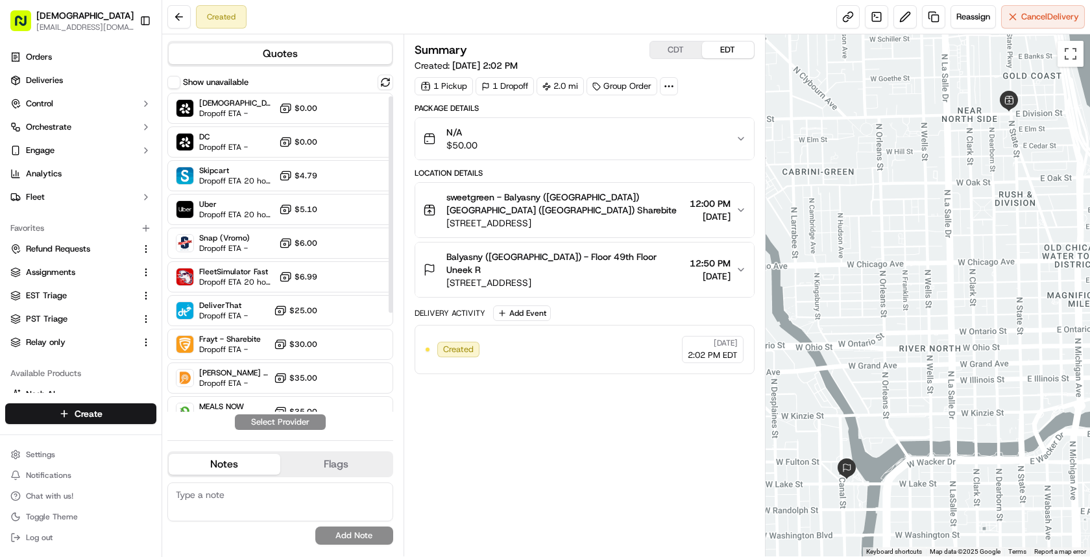
scroll to position [151, 0]
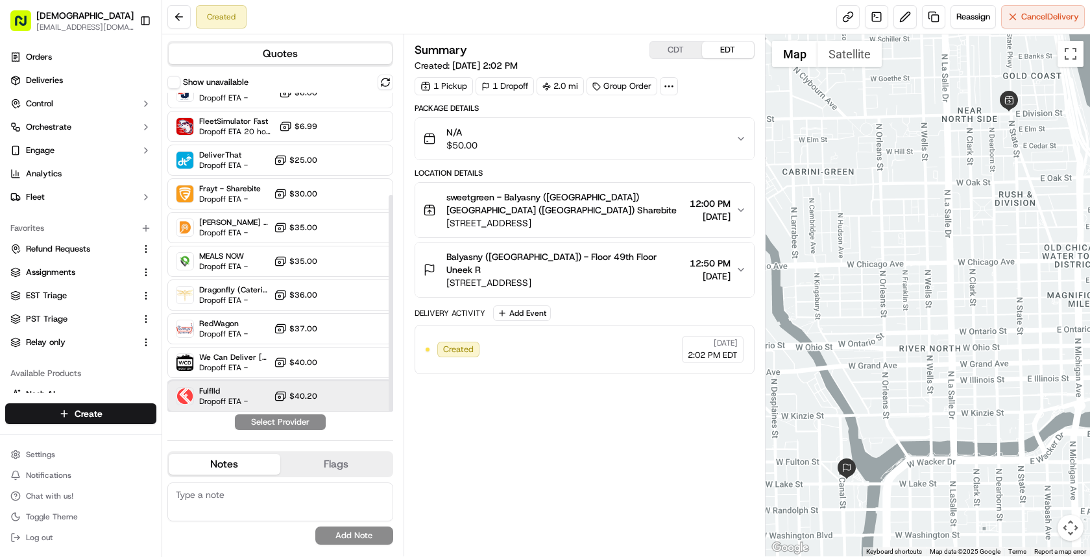
click at [244, 387] on span "Fulflld" at bounding box center [223, 391] width 49 height 10
click at [273, 426] on button "Assign Provider" at bounding box center [280, 423] width 92 height 16
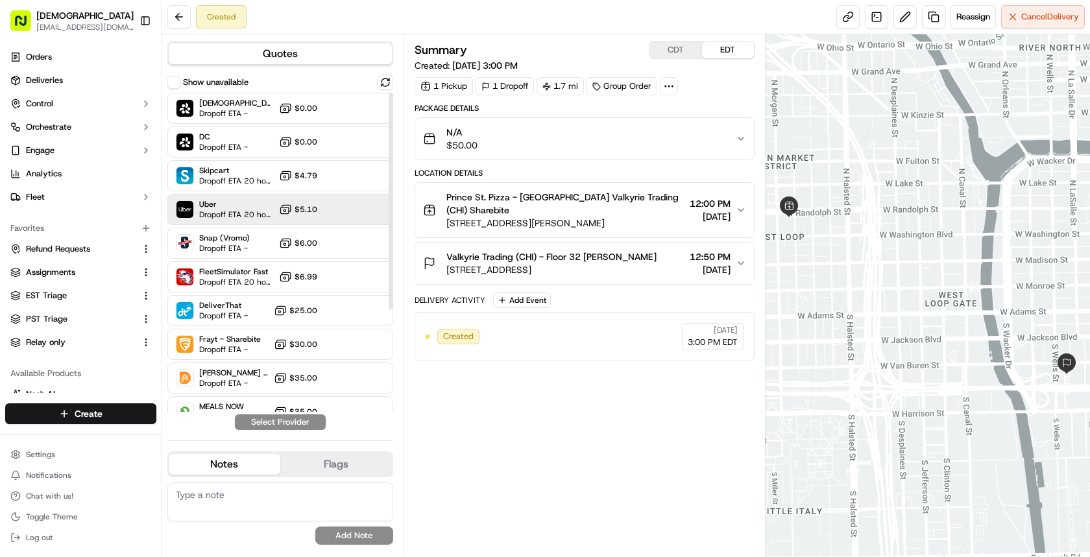
scroll to position [151, 0]
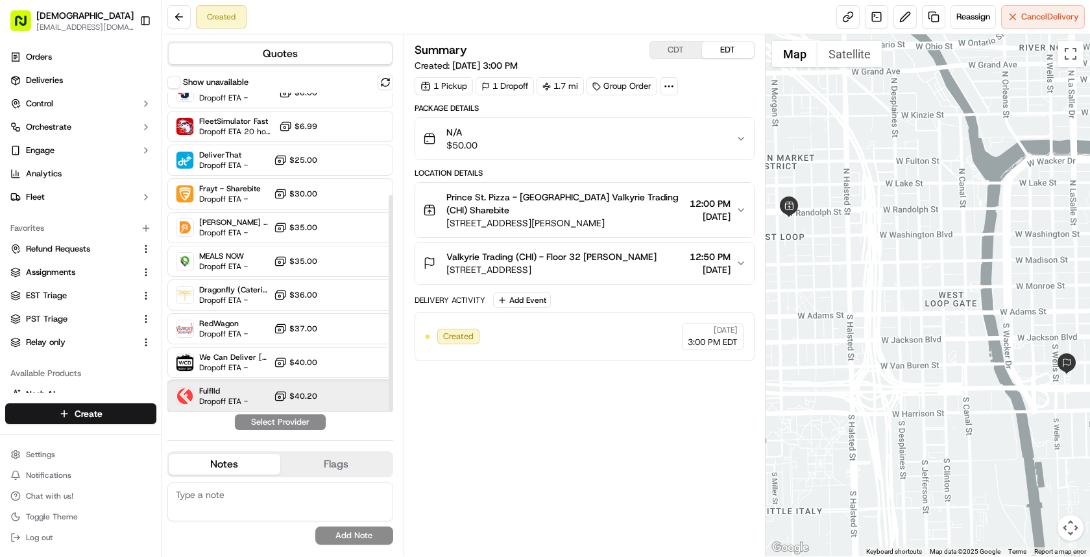
click at [268, 392] on div "Fulflld Dropoff ETA - $40.20" at bounding box center [280, 396] width 226 height 31
click at [275, 428] on button "Assign Provider" at bounding box center [280, 423] width 92 height 16
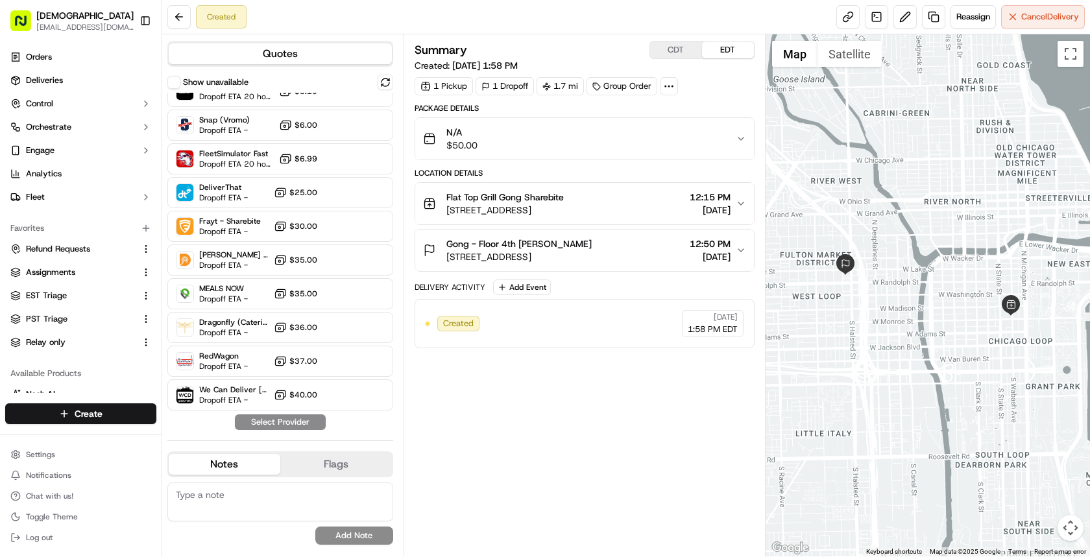
scroll to position [137, 0]
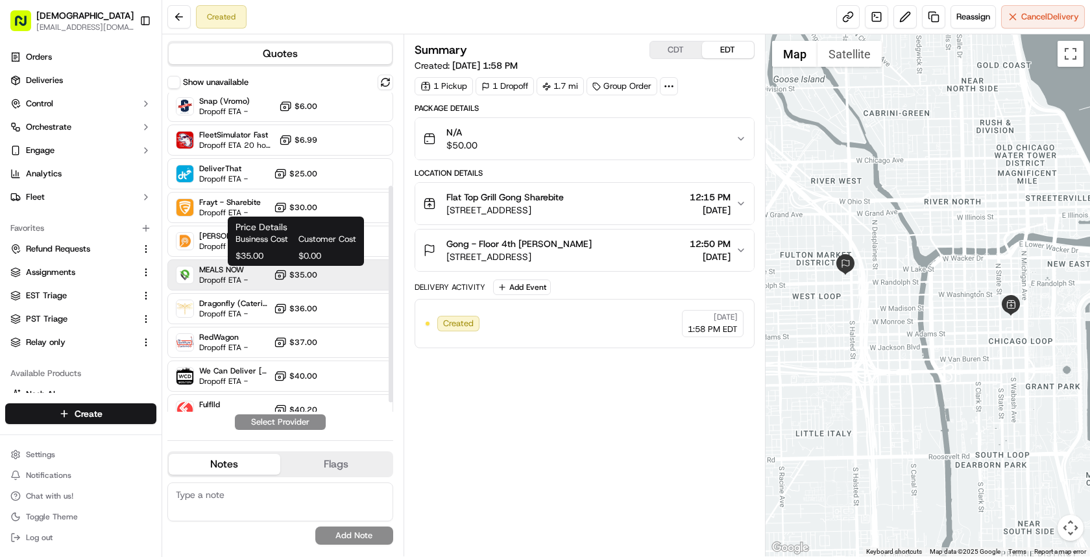
click at [289, 276] on button "$35.00" at bounding box center [295, 275] width 43 height 13
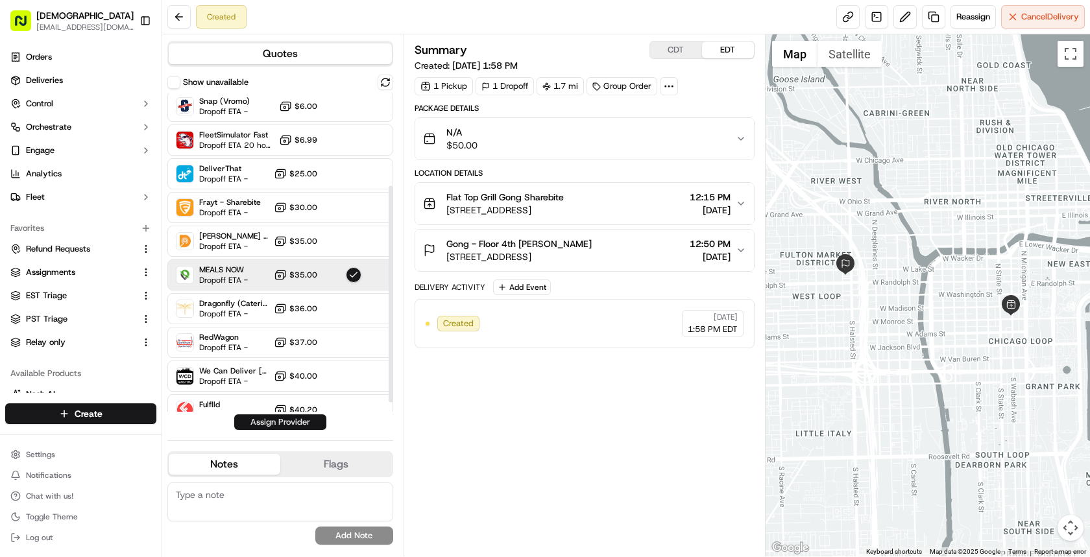
click at [294, 426] on button "Assign Provider" at bounding box center [280, 423] width 92 height 16
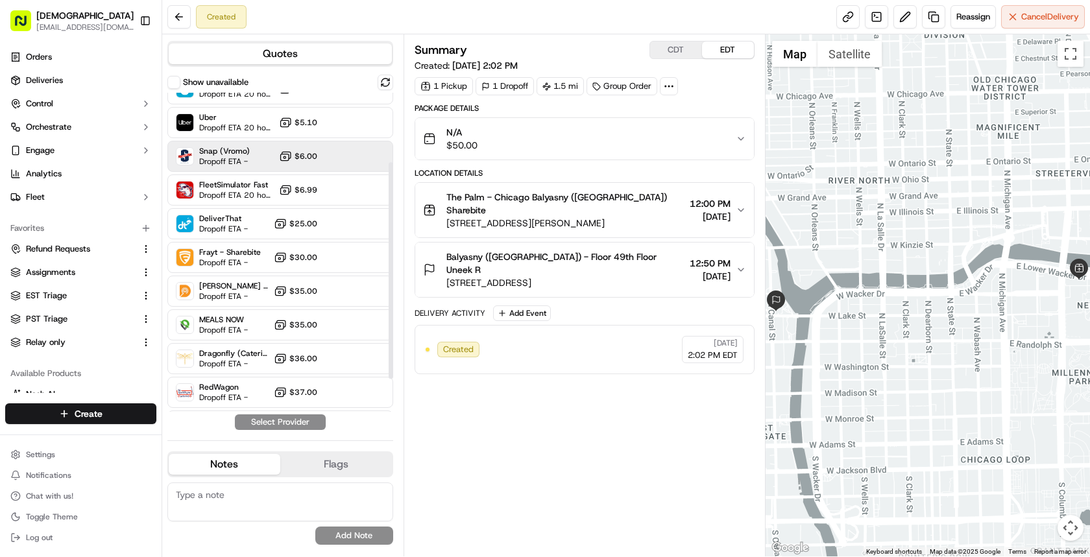
scroll to position [110, 0]
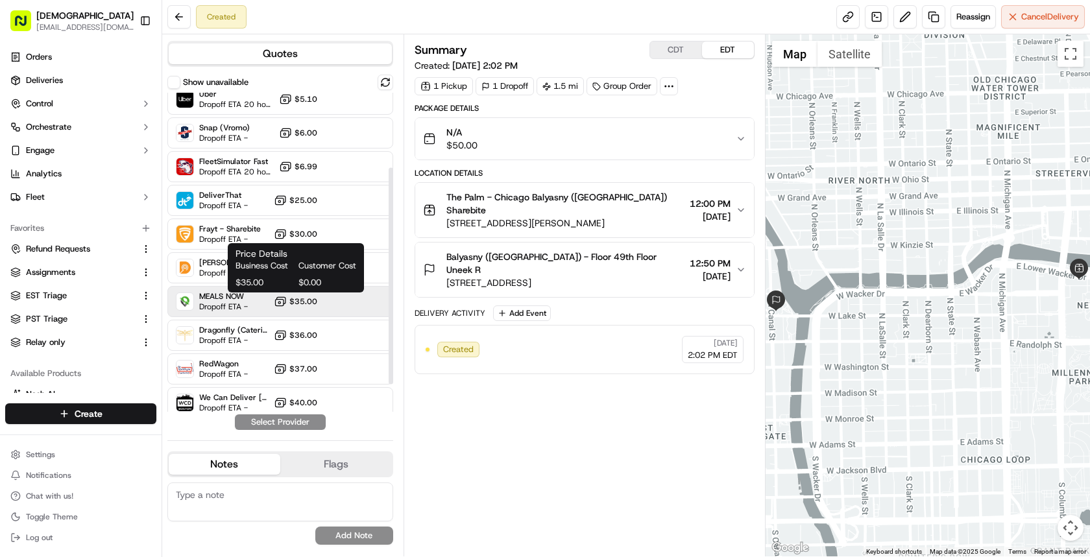
click at [313, 303] on span "$35.00" at bounding box center [303, 302] width 28 height 10
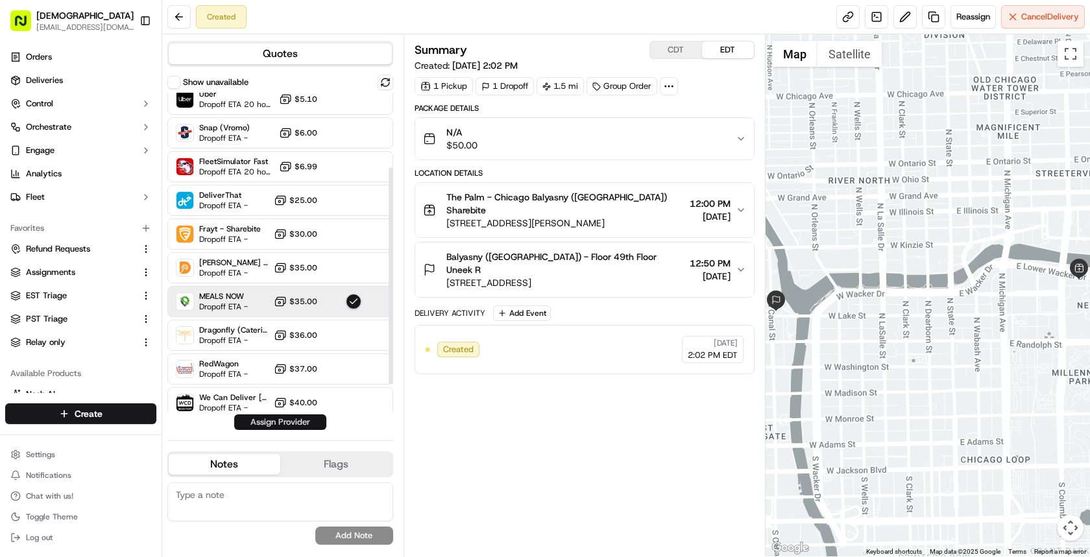
click at [304, 422] on button "Assign Provider" at bounding box center [280, 423] width 92 height 16
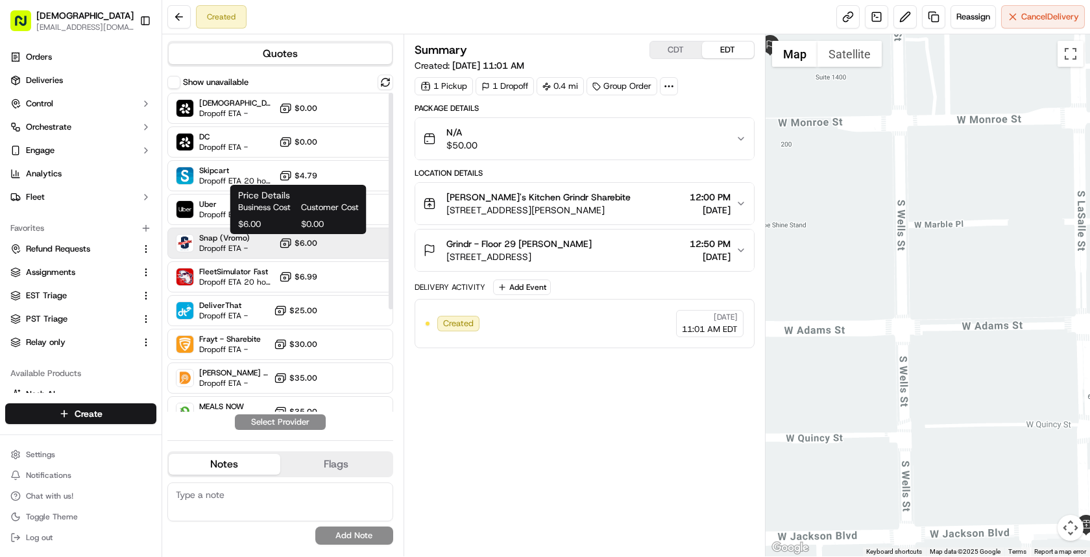
click at [289, 241] on rect at bounding box center [284, 244] width 8 height 6
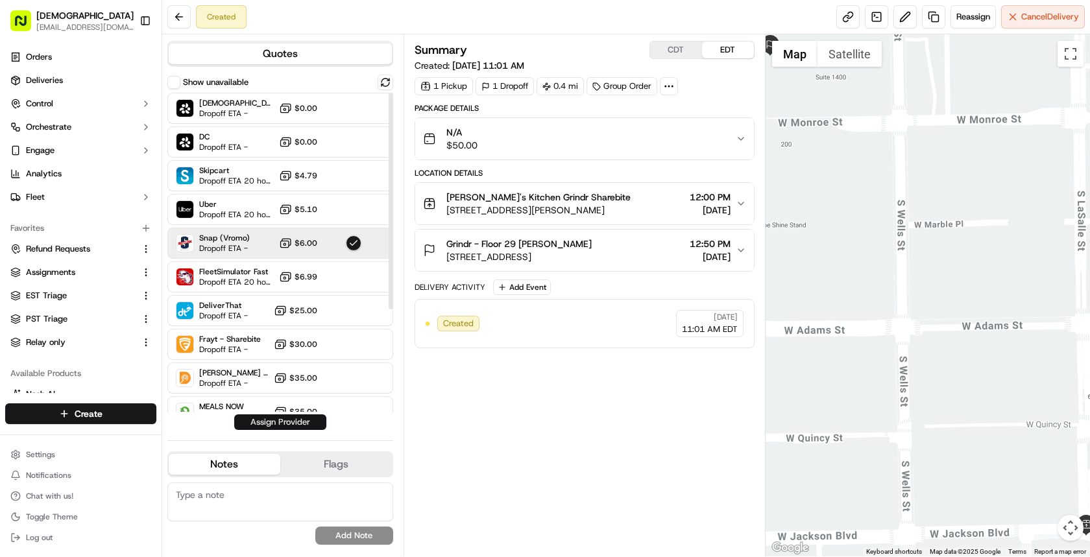
click at [282, 423] on button "Assign Provider" at bounding box center [280, 423] width 92 height 16
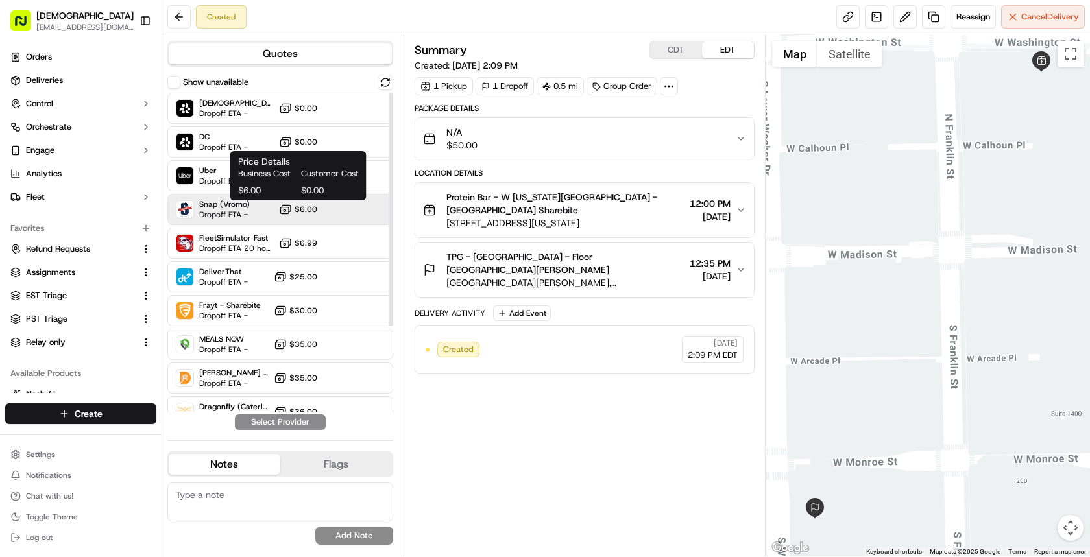
click at [297, 212] on span "$6.00" at bounding box center [306, 209] width 23 height 10
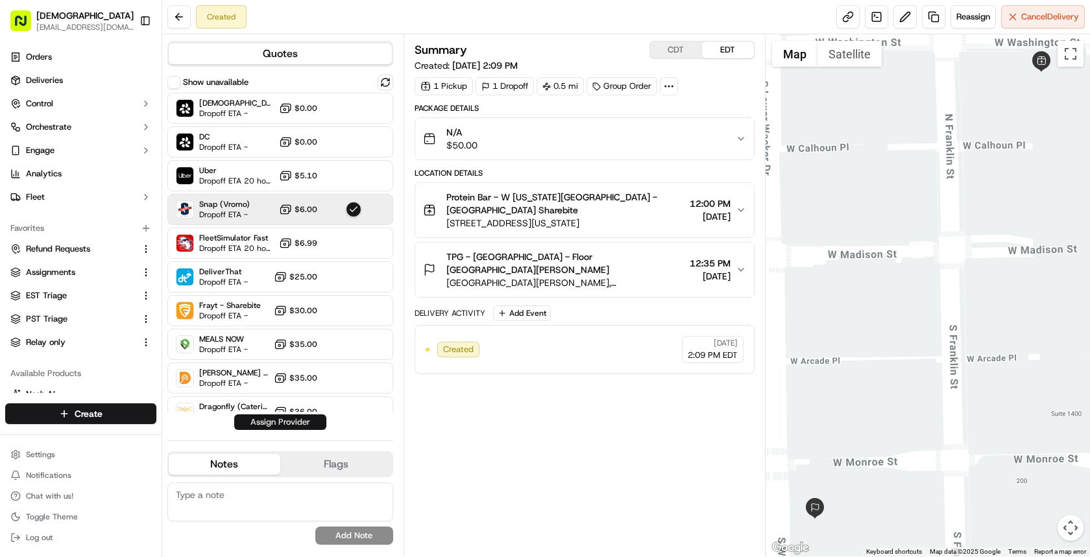
click at [304, 424] on button "Assign Provider" at bounding box center [280, 423] width 92 height 16
click at [276, 213] on div "Snap (Vromo) Dropoff ETA - $6.00" at bounding box center [280, 209] width 226 height 31
click at [299, 419] on button "Assign Provider" at bounding box center [280, 423] width 92 height 16
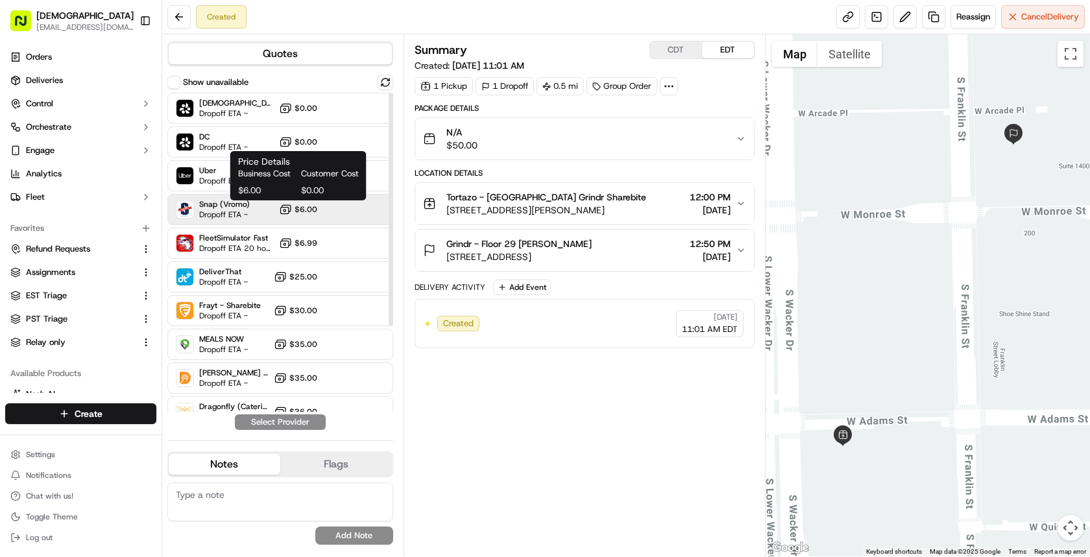
click at [312, 214] on span "$6.00" at bounding box center [306, 209] width 23 height 10
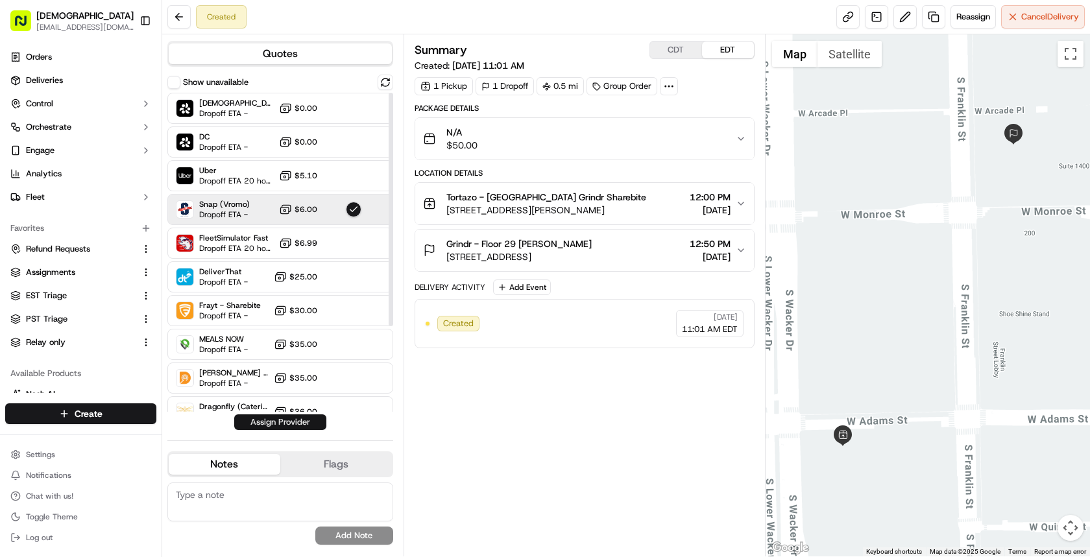
click at [291, 422] on button "Assign Provider" at bounding box center [280, 423] width 92 height 16
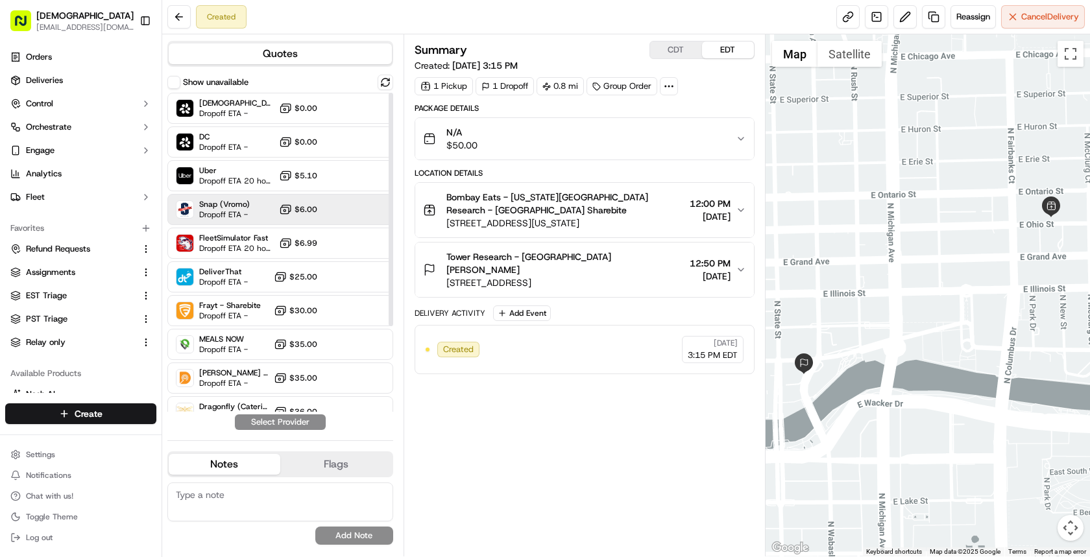
click at [304, 209] on span "$6.00" at bounding box center [306, 209] width 23 height 10
click at [304, 419] on button "Assign Provider" at bounding box center [280, 423] width 92 height 16
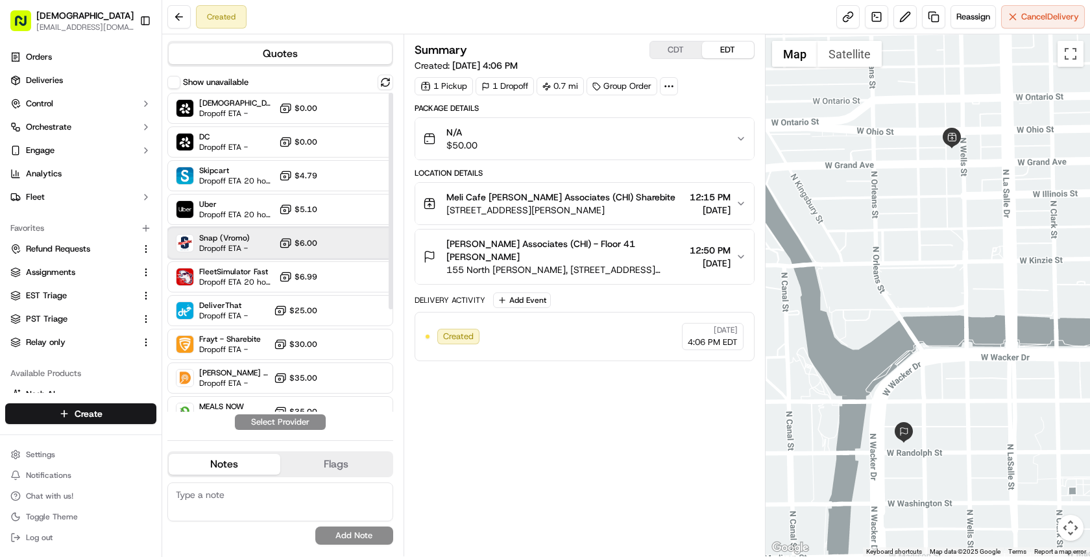
click at [338, 253] on div "Snap (Vromo) Dropoff ETA - $6.00" at bounding box center [280, 243] width 226 height 31
click at [319, 417] on button "Assign Provider" at bounding box center [280, 423] width 92 height 16
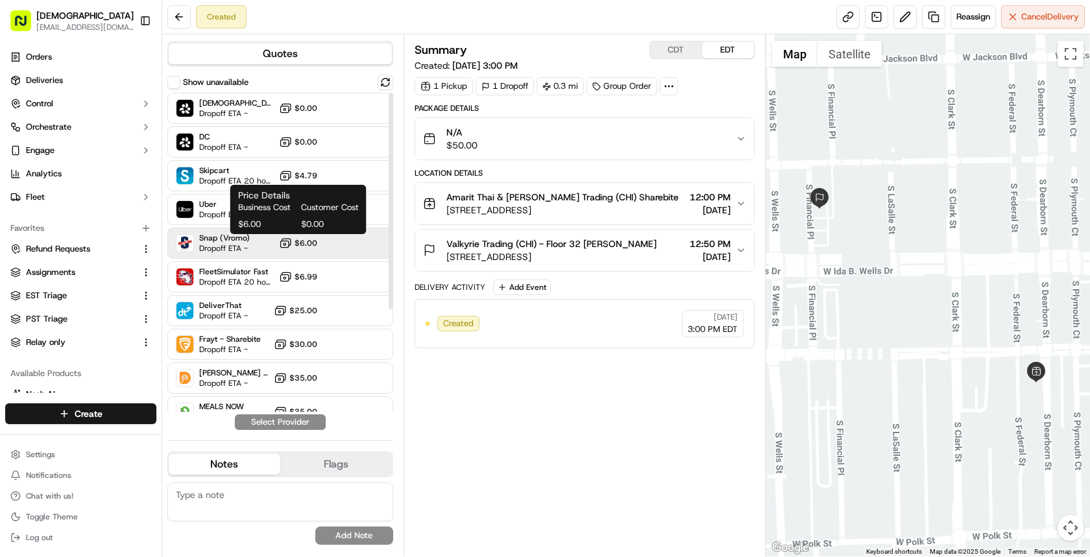
click at [286, 243] on circle at bounding box center [285, 244] width 2 height 2
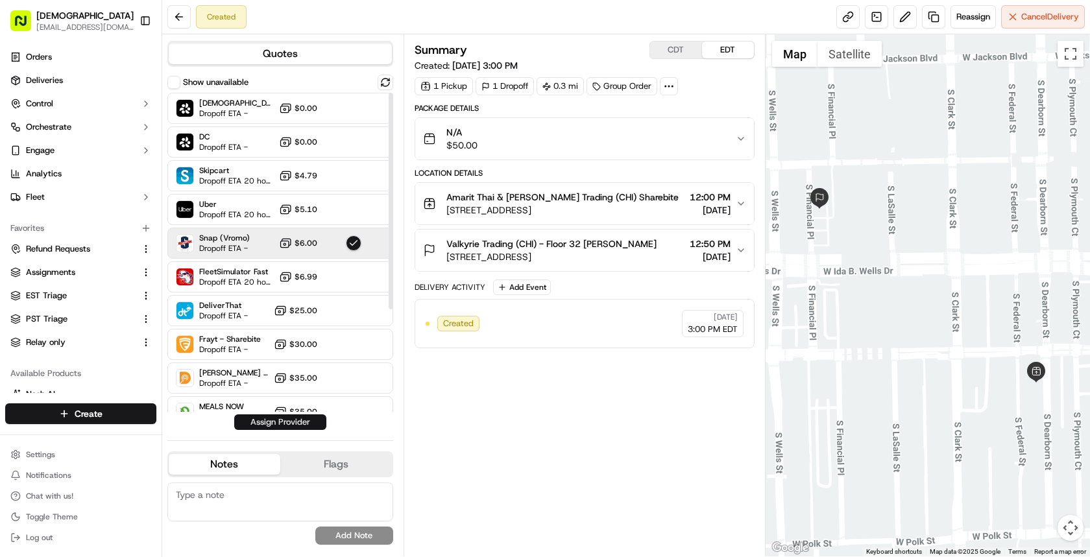
click at [295, 419] on button "Assign Provider" at bounding box center [280, 423] width 92 height 16
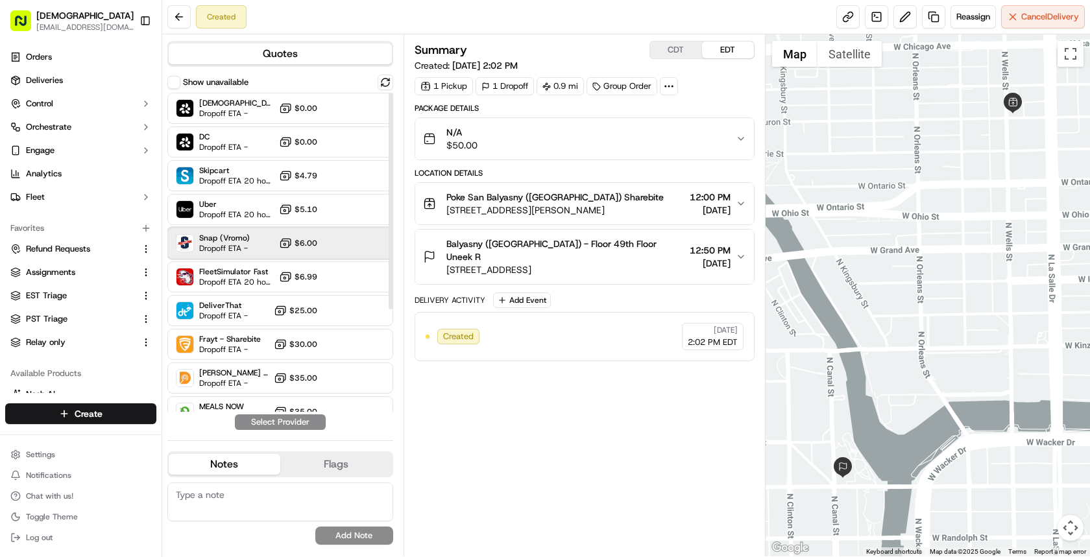
click at [277, 255] on div "Snap (Vromo) Dropoff ETA - $6.00" at bounding box center [280, 243] width 226 height 31
click at [291, 425] on button "Assign Provider" at bounding box center [280, 423] width 92 height 16
